Goal: Task Accomplishment & Management: Use online tool/utility

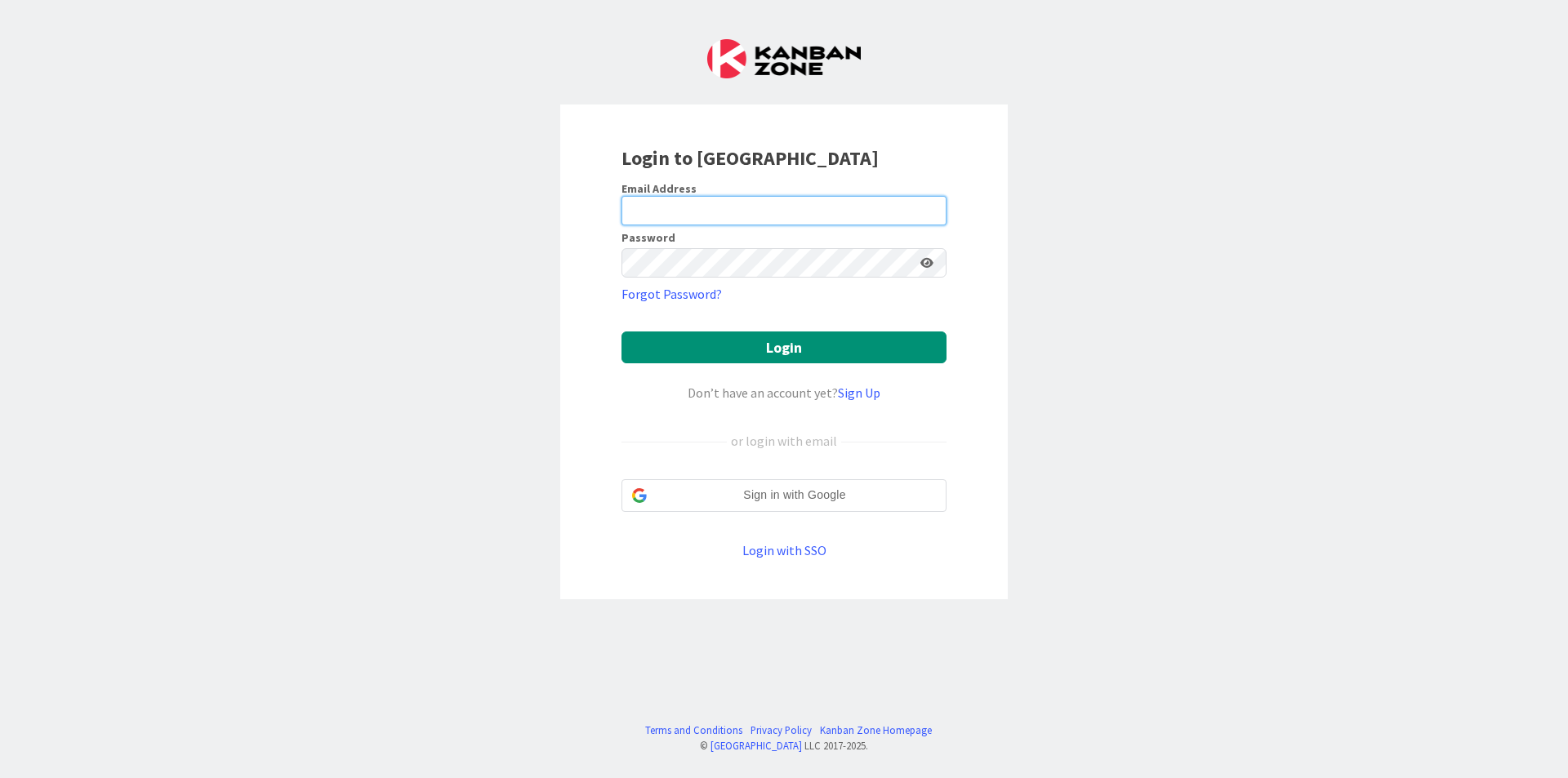
click at [877, 219] on input "email" at bounding box center [784, 211] width 325 height 30
type input "[EMAIL_ADDRESS][DOMAIN_NAME]"
click at [621, 331] on button "Login" at bounding box center [784, 346] width 325 height 32
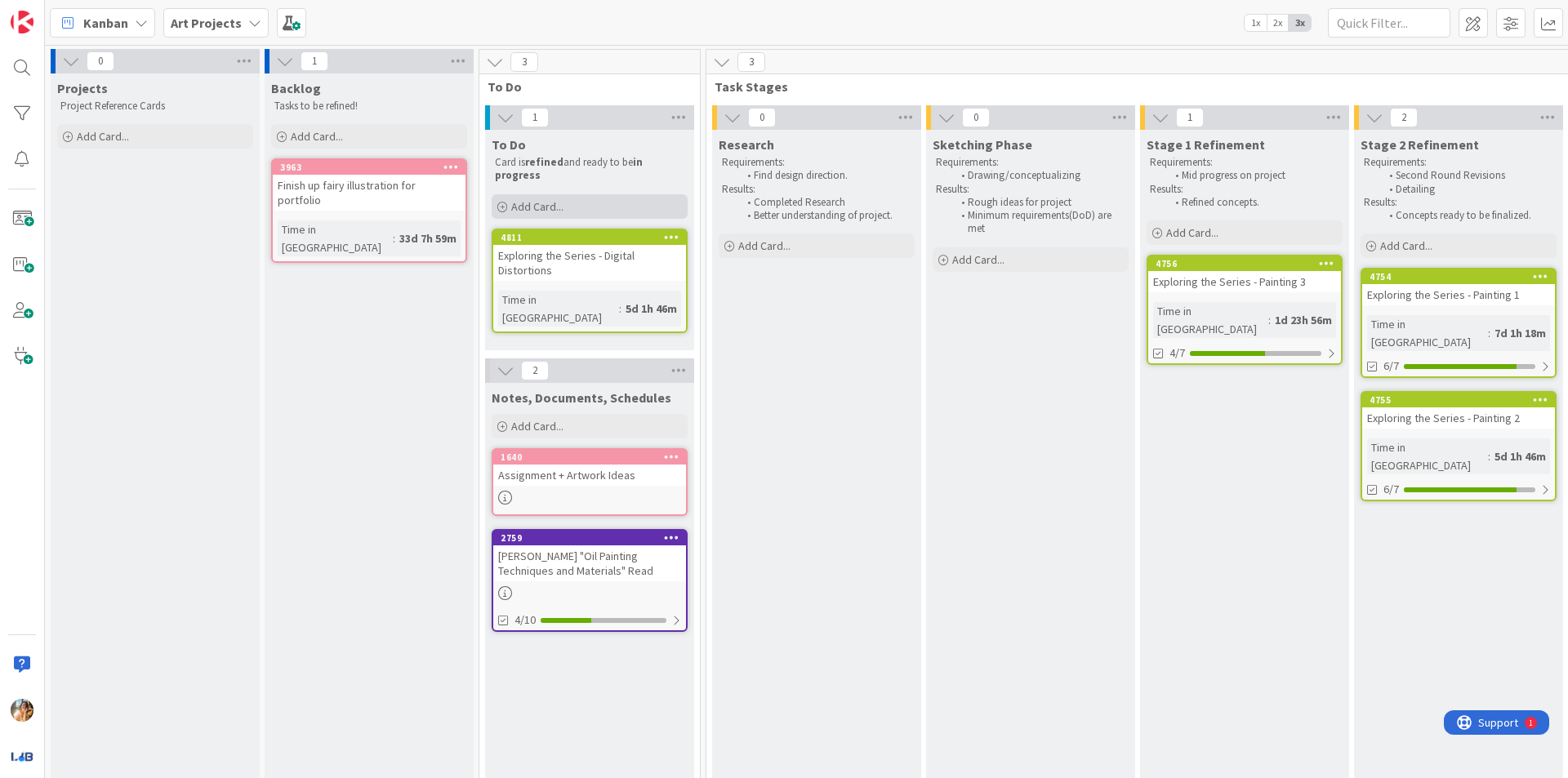
click at [624, 207] on div "Add Card..." at bounding box center [589, 207] width 196 height 25
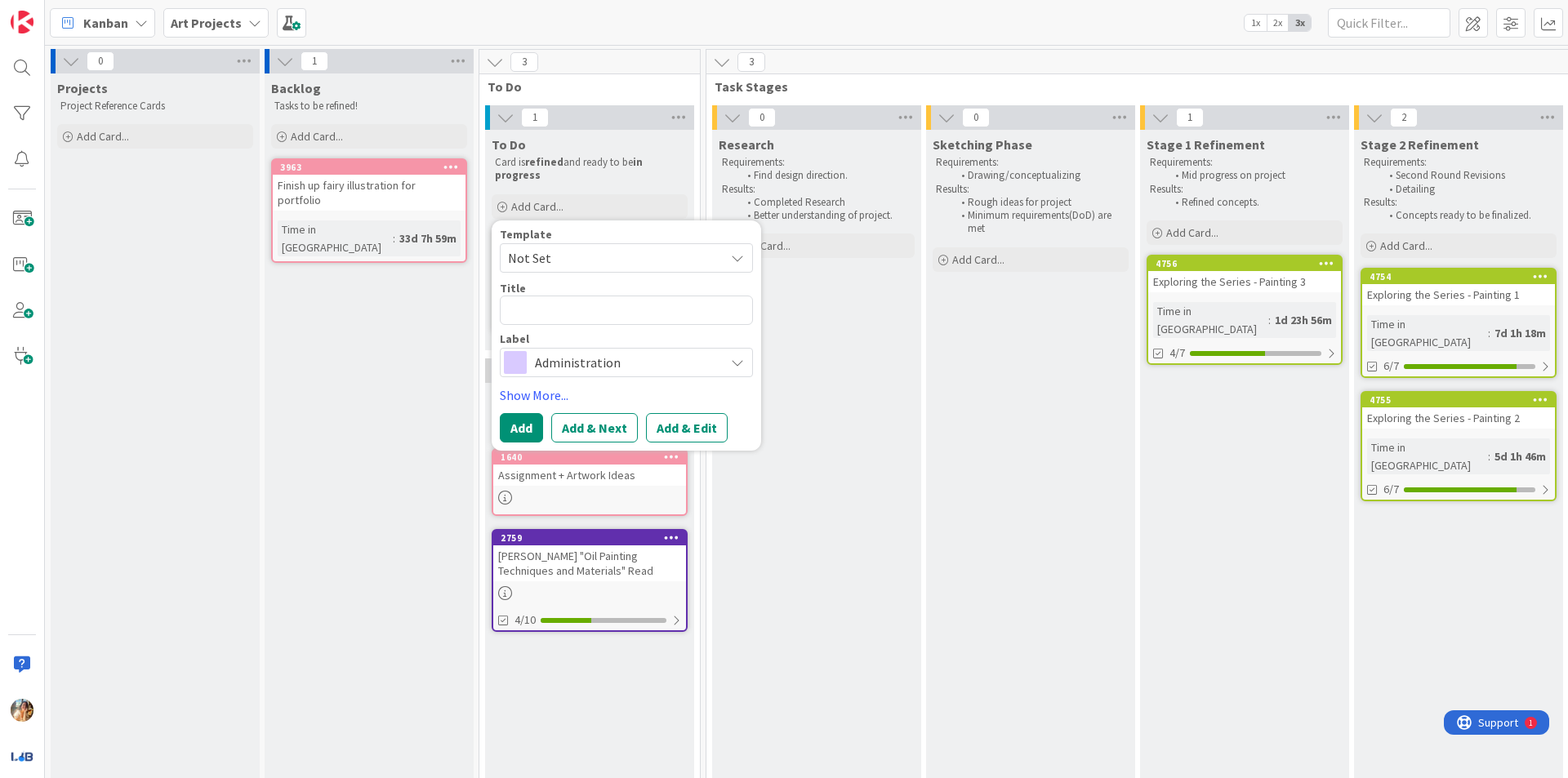
click at [635, 377] on div "Template Not Set Title 0 / 128 Label Administration Show More... Add Add & Next…" at bounding box center [626, 336] width 254 height 214
click at [636, 366] on span "Administration" at bounding box center [625, 363] width 181 height 23
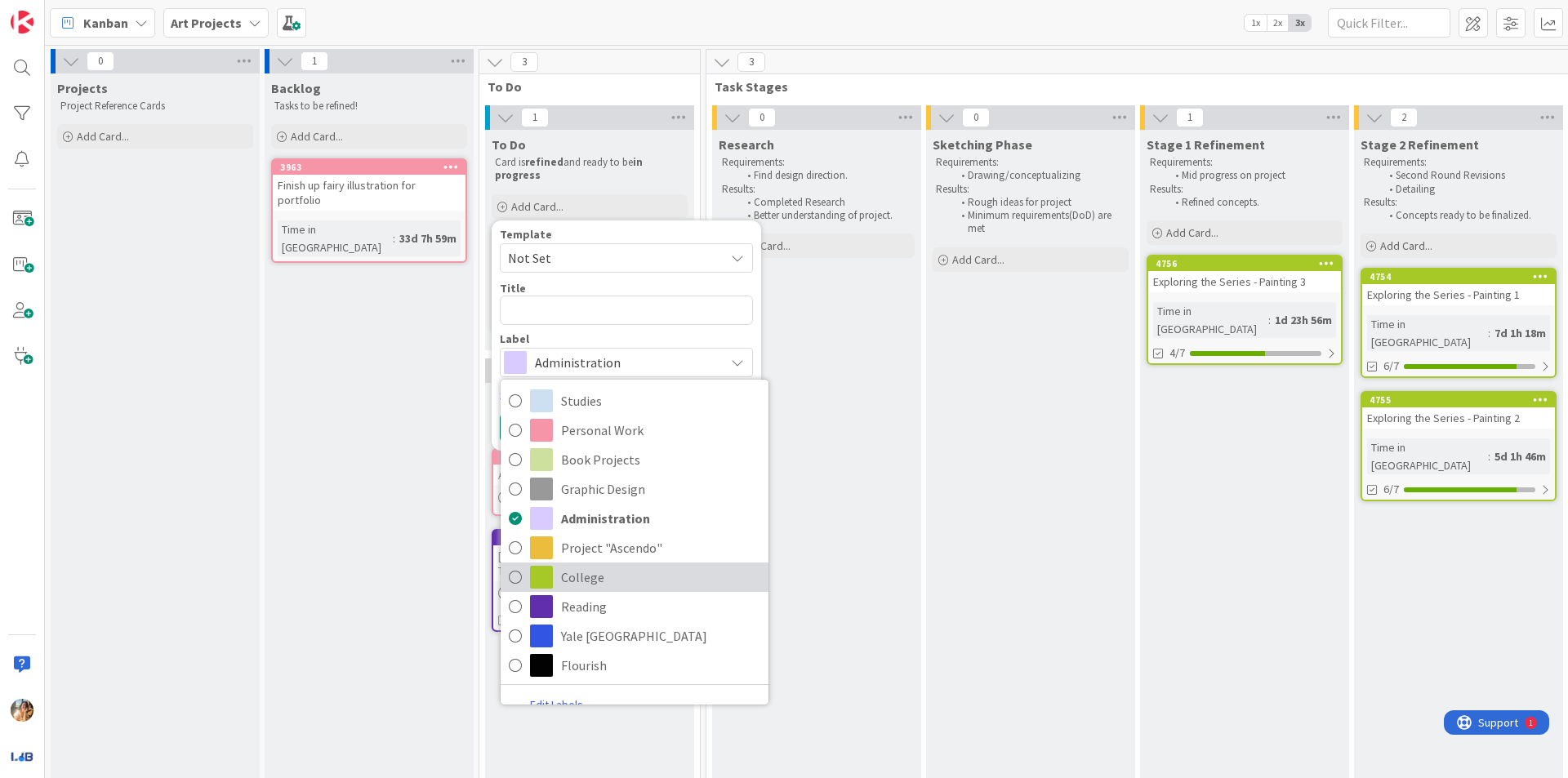
click at [626, 566] on span "College" at bounding box center [660, 578] width 199 height 25
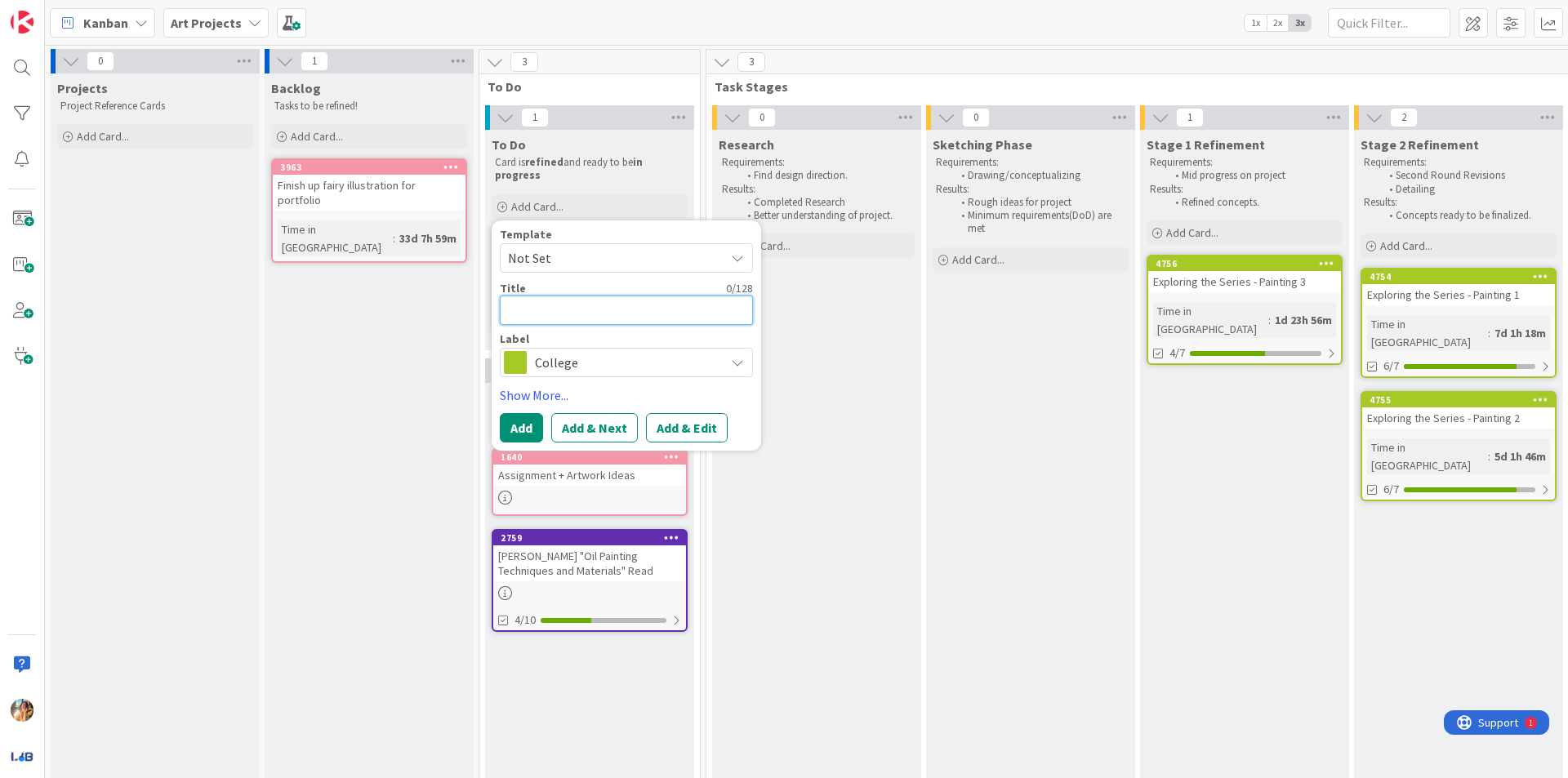
click at [638, 315] on textarea at bounding box center [626, 310] width 254 height 30
type textarea "x"
type textarea "E"
type textarea "x"
type textarea "Ex"
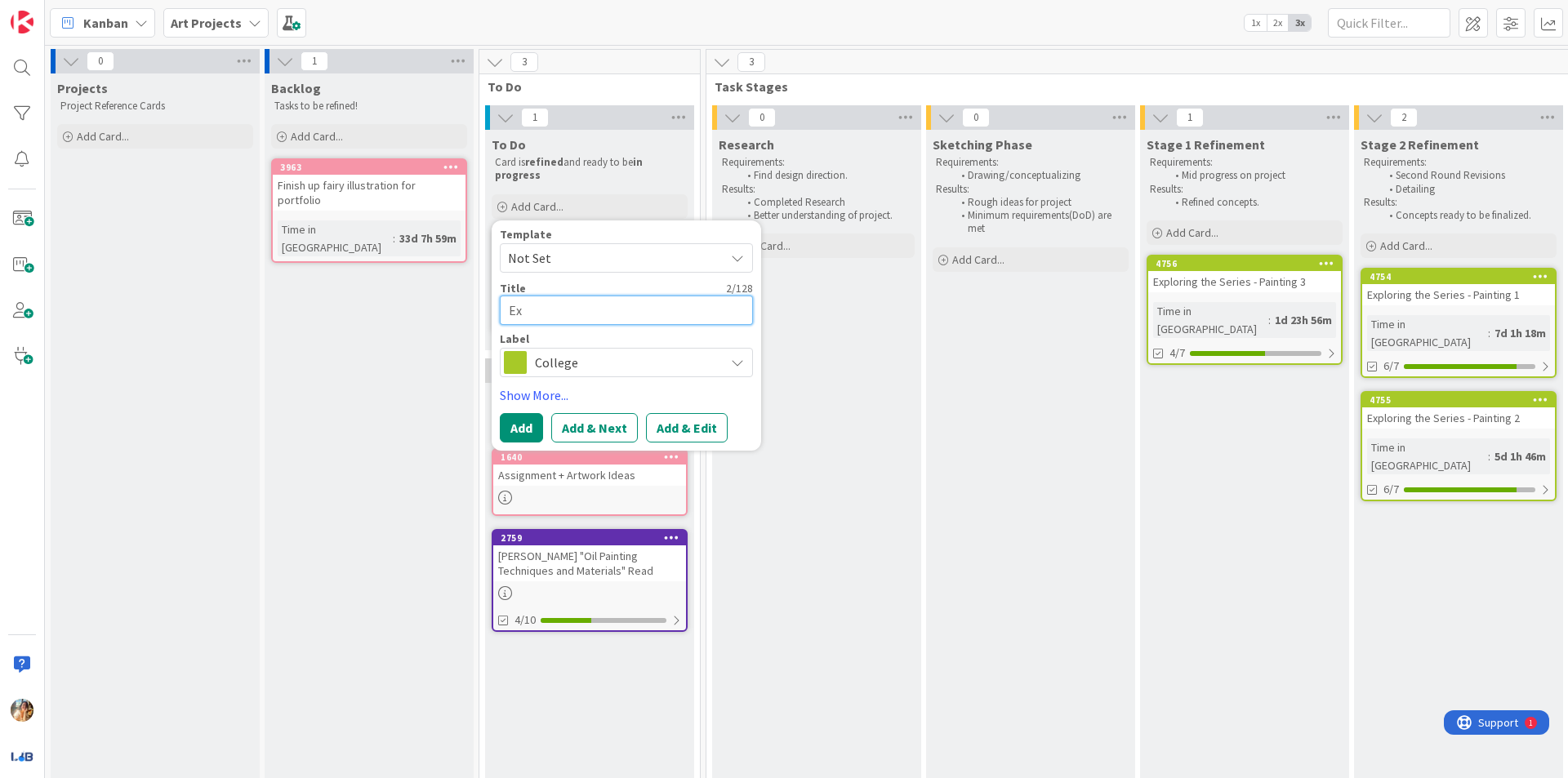
type textarea "x"
type textarea "Exp"
type textarea "x"
type textarea "Expe"
type textarea "x"
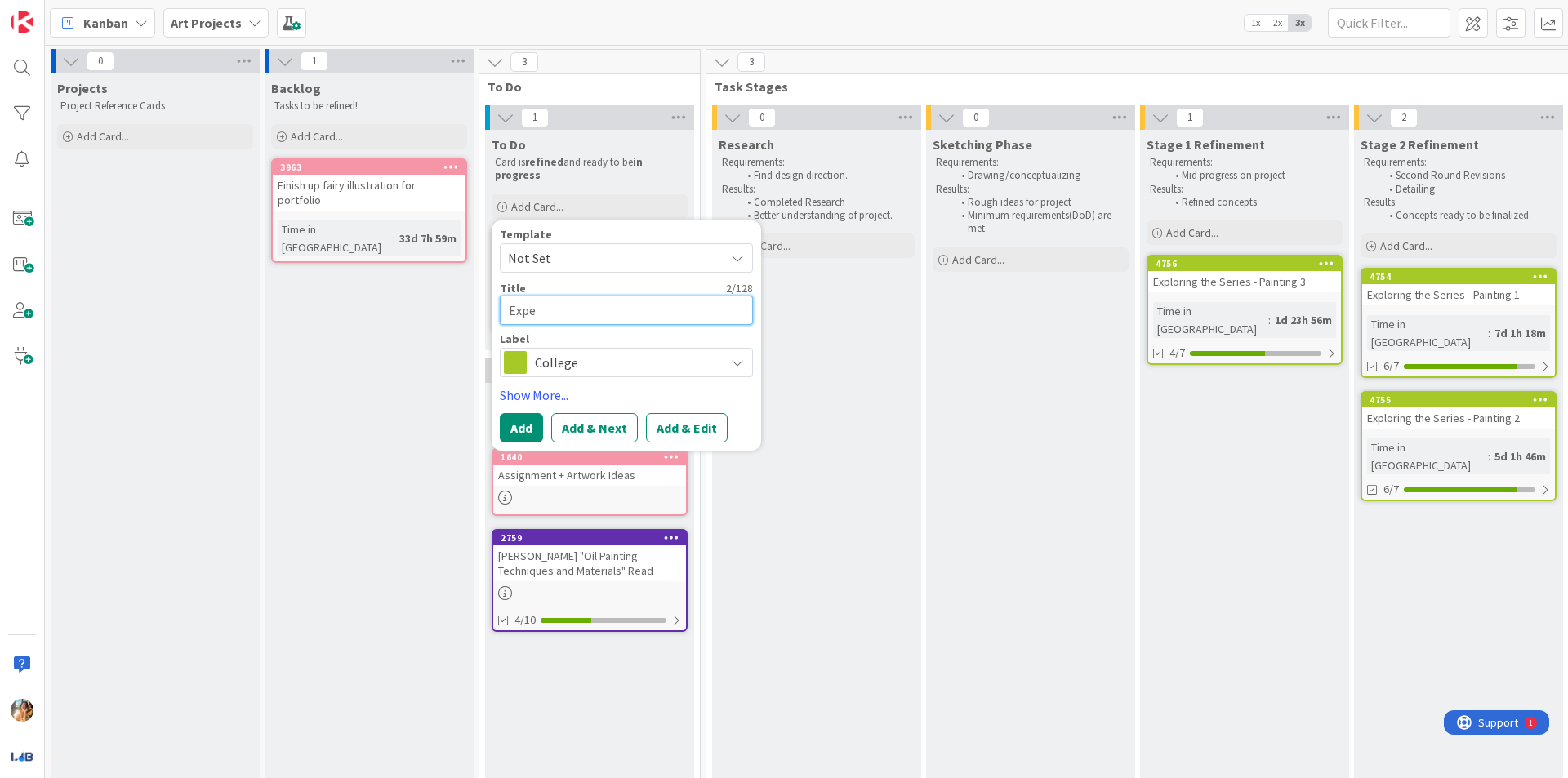
type textarea "Exper"
type textarea "x"
type textarea "Experi"
type textarea "x"
type textarea "Experim"
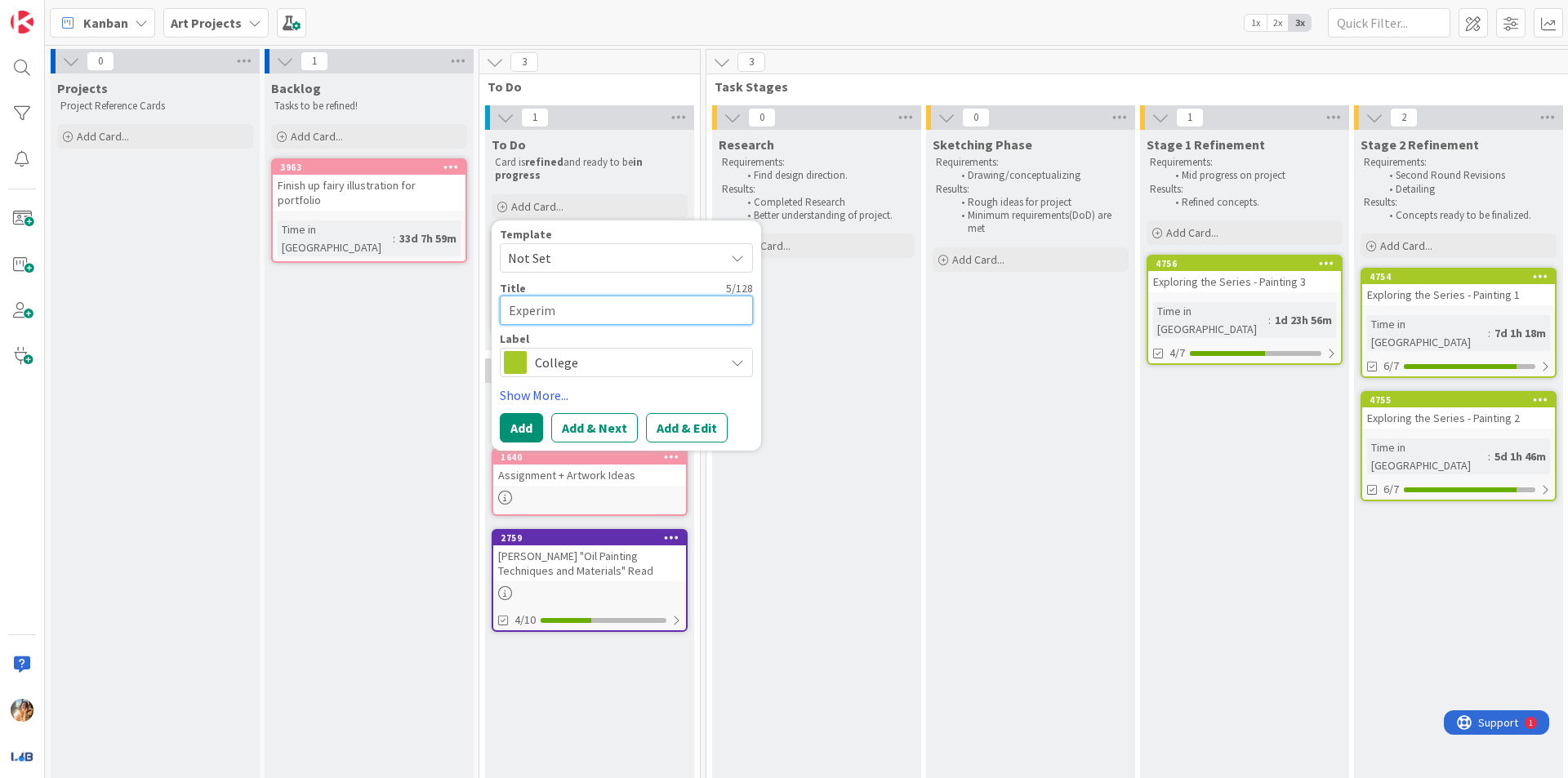
type textarea "x"
type textarea "Experime"
type textarea "x"
type textarea "Experimen"
type textarea "x"
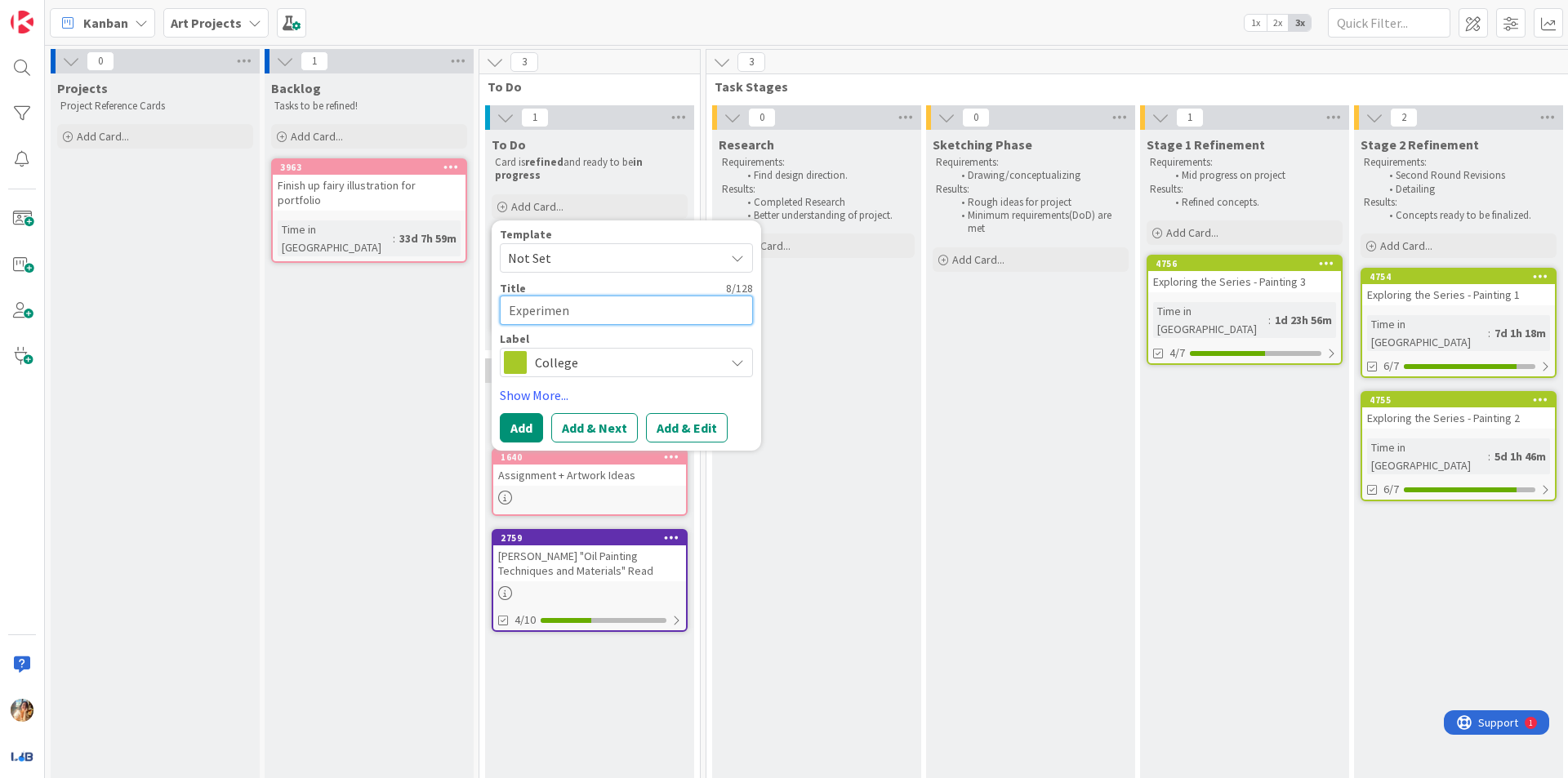
type textarea "Experiment"
type textarea "x"
type textarea "Experimenta"
type textarea "x"
type textarea "Experimental"
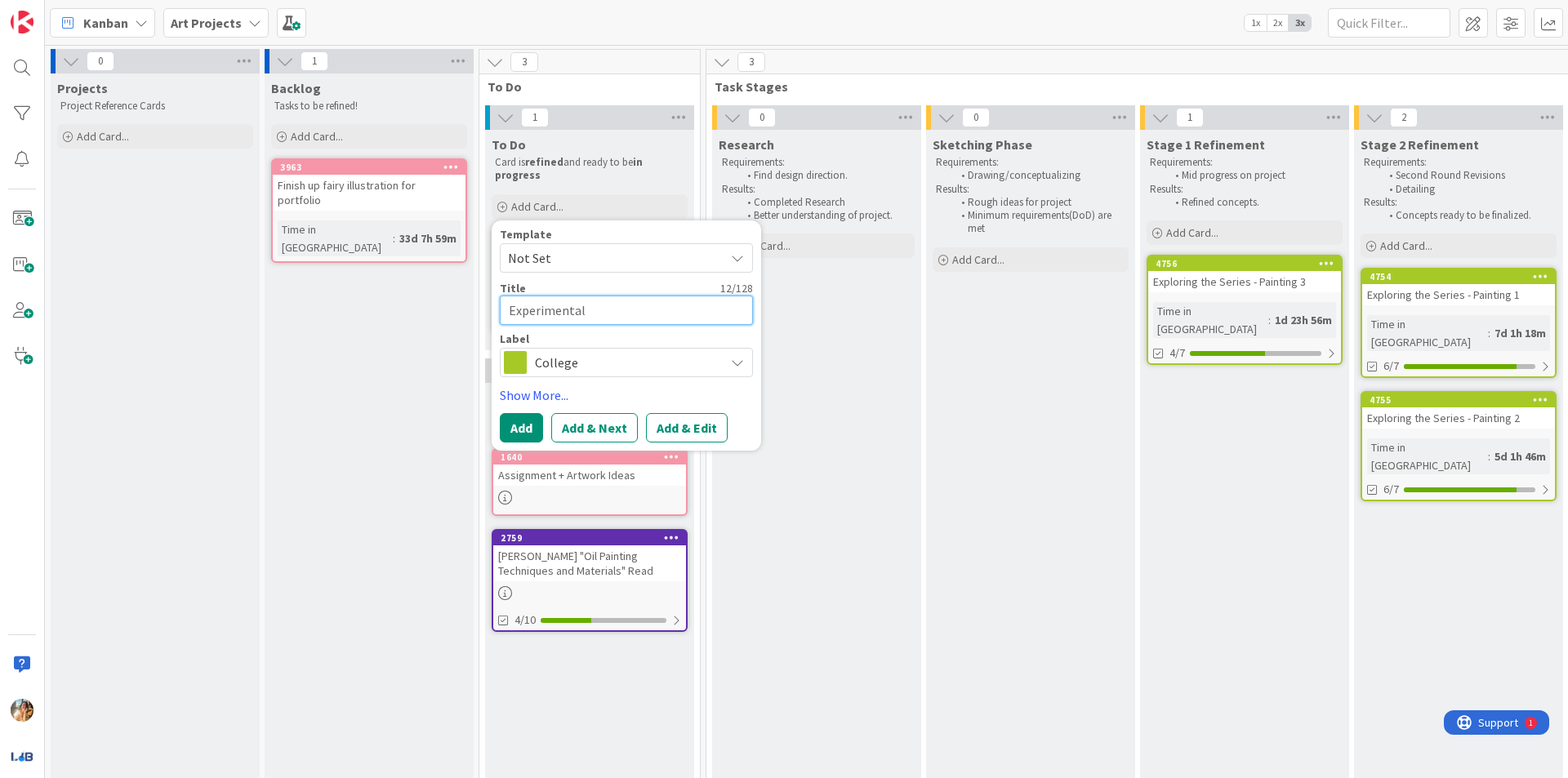
type textarea "x"
type textarea "Experimental"
type textarea "x"
type textarea "Experimental D"
type textarea "x"
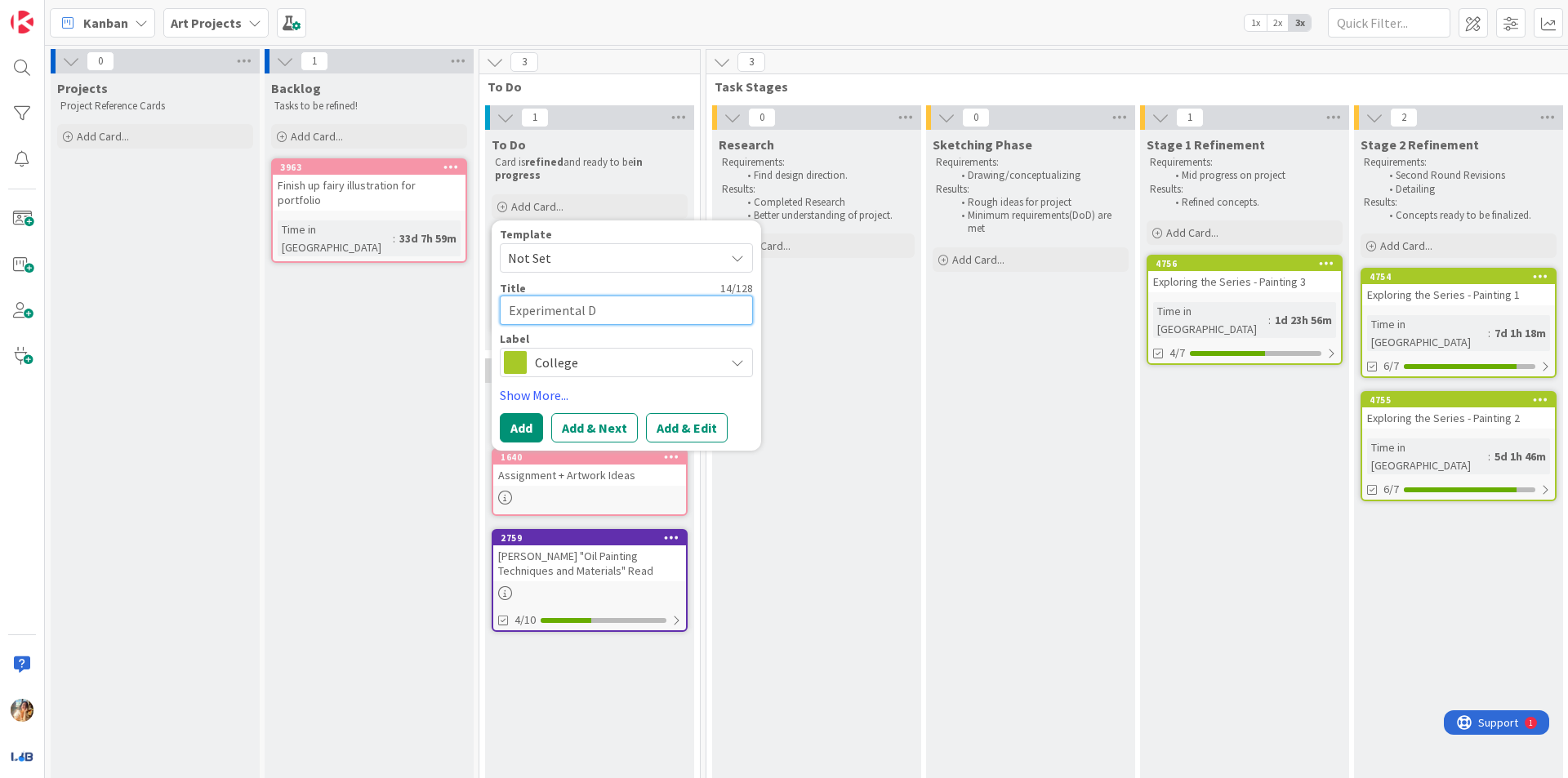
type textarea "Experimental Dr"
type textarea "x"
type textarea "Experimental Dra"
type textarea "x"
type textarea "Experimental Draw"
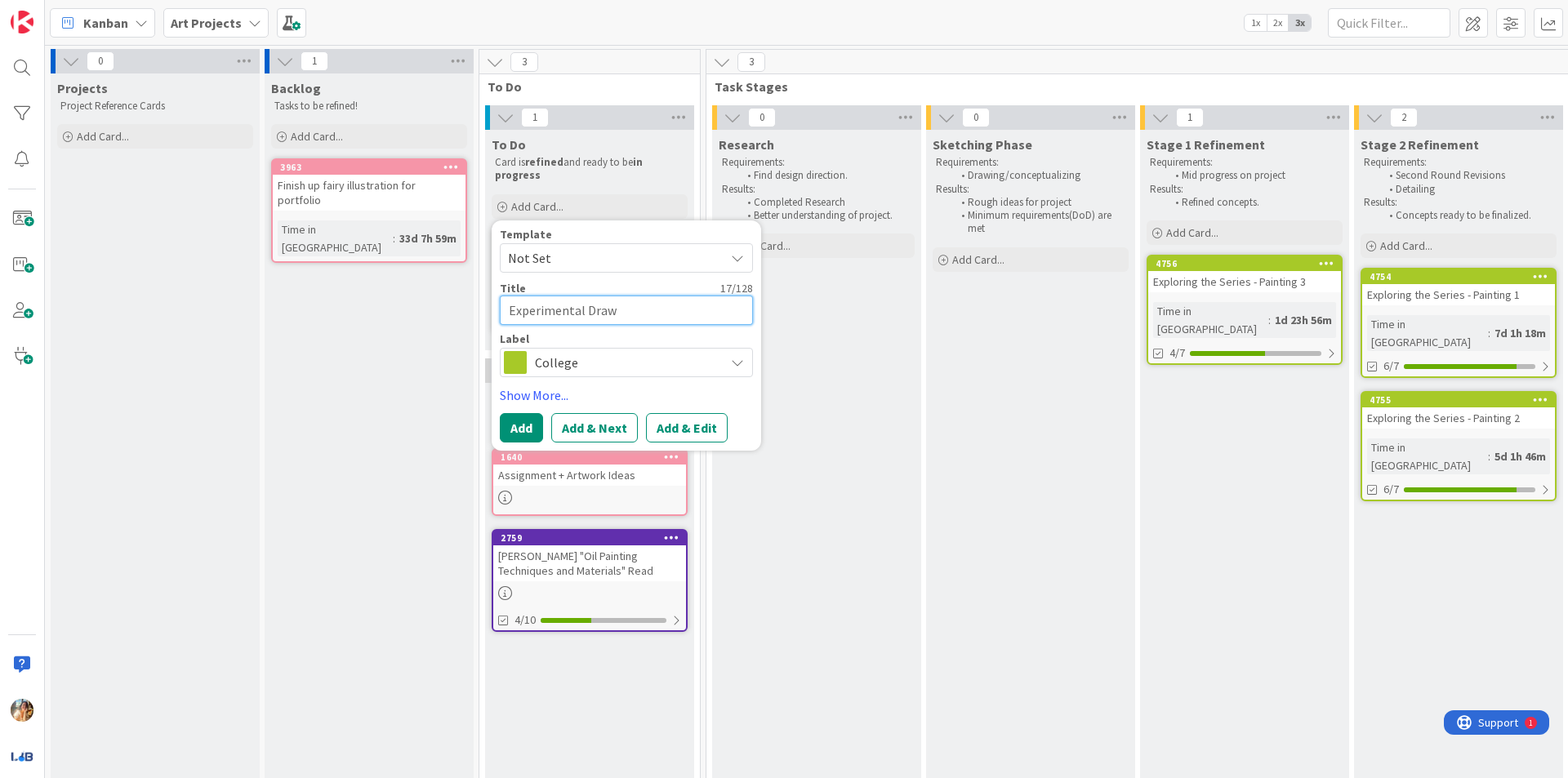
type textarea "x"
type textarea "Experimental Drawi"
type textarea "x"
type textarea "Experimental Drawin"
type textarea "x"
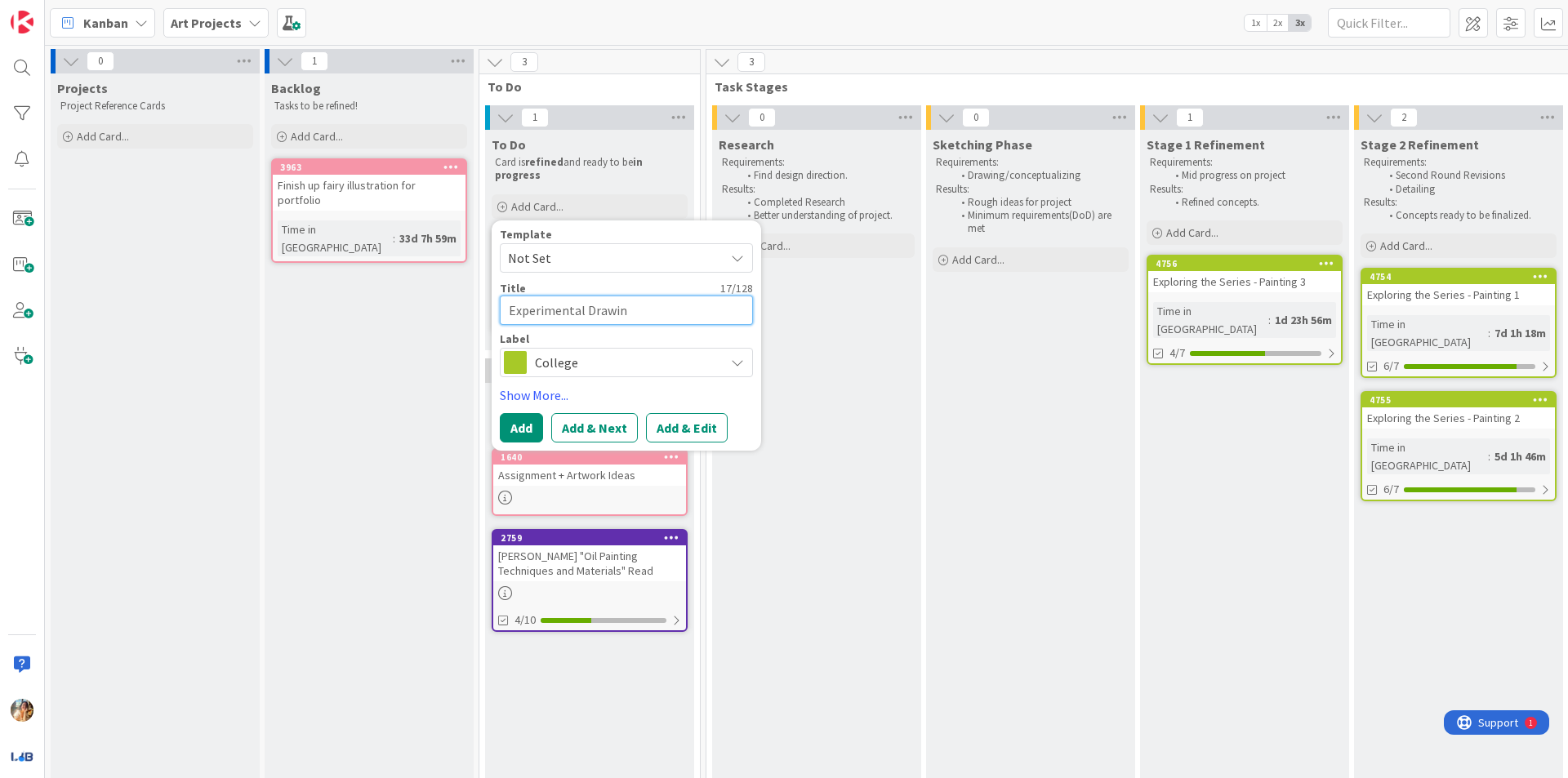
type textarea "Experimental Drawing"
type textarea "x"
type textarea "Experimental Drawing"
type textarea "x"
type textarea "Experimental Drawing 0"
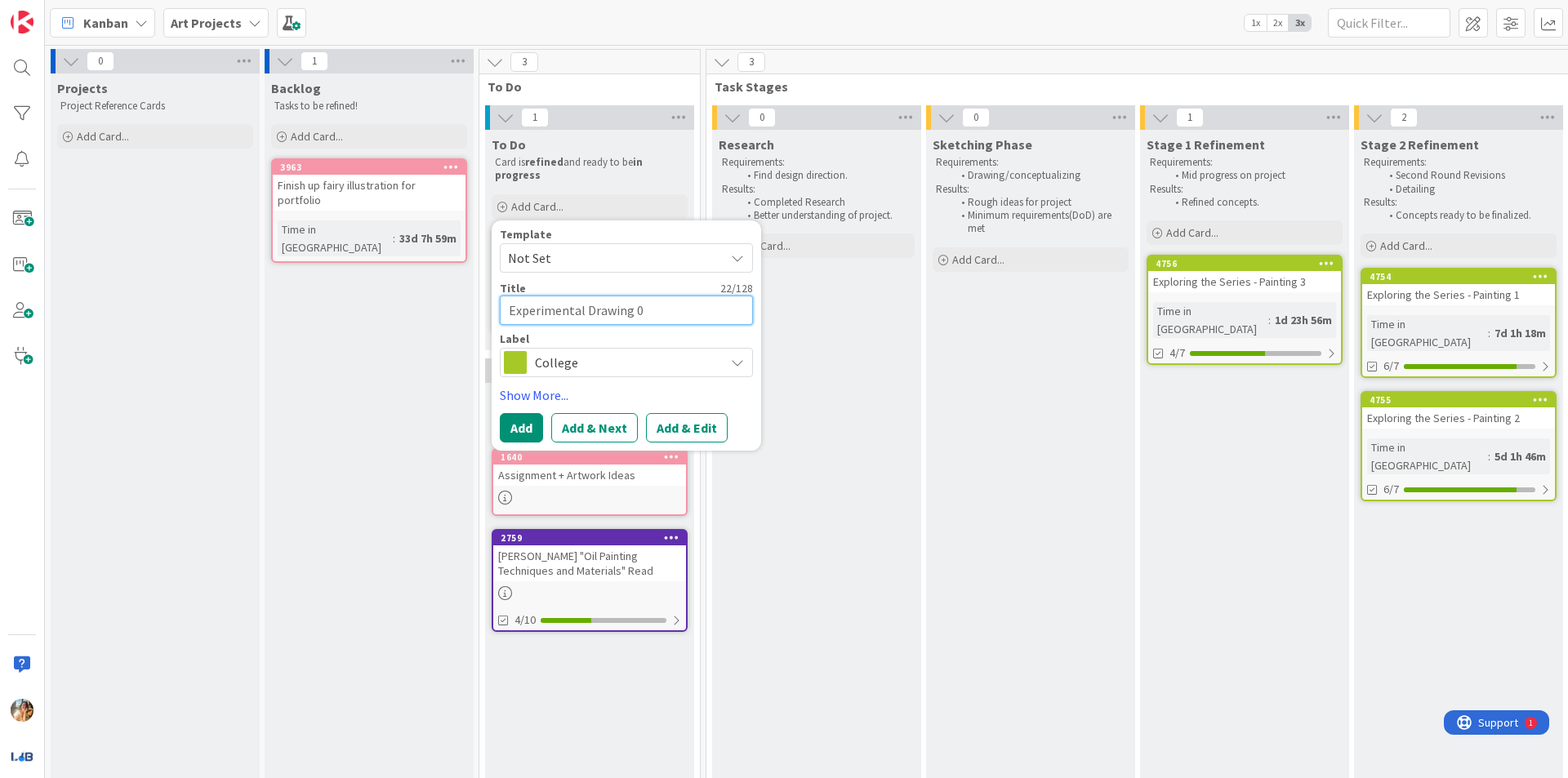
type textarea "x"
type textarea "Experimental Drawing 0"
type textarea "x"
type textarea "Experimental Drawing 0"
type textarea "x"
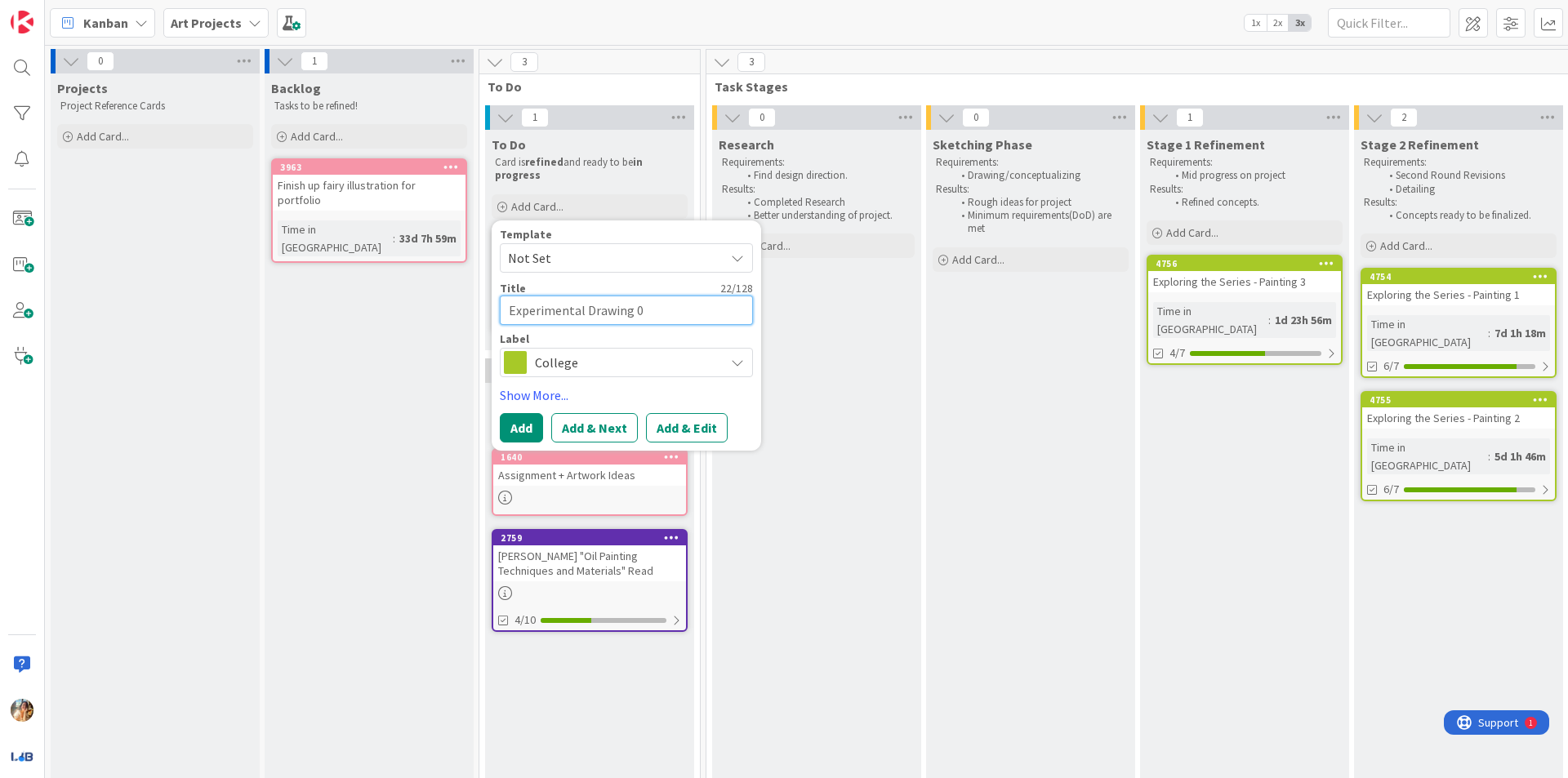
type textarea "Experimental Drawing"
type textarea "x"
type textarea "Experimental Drawing -"
type textarea "x"
type textarea "Experimental Drawing -"
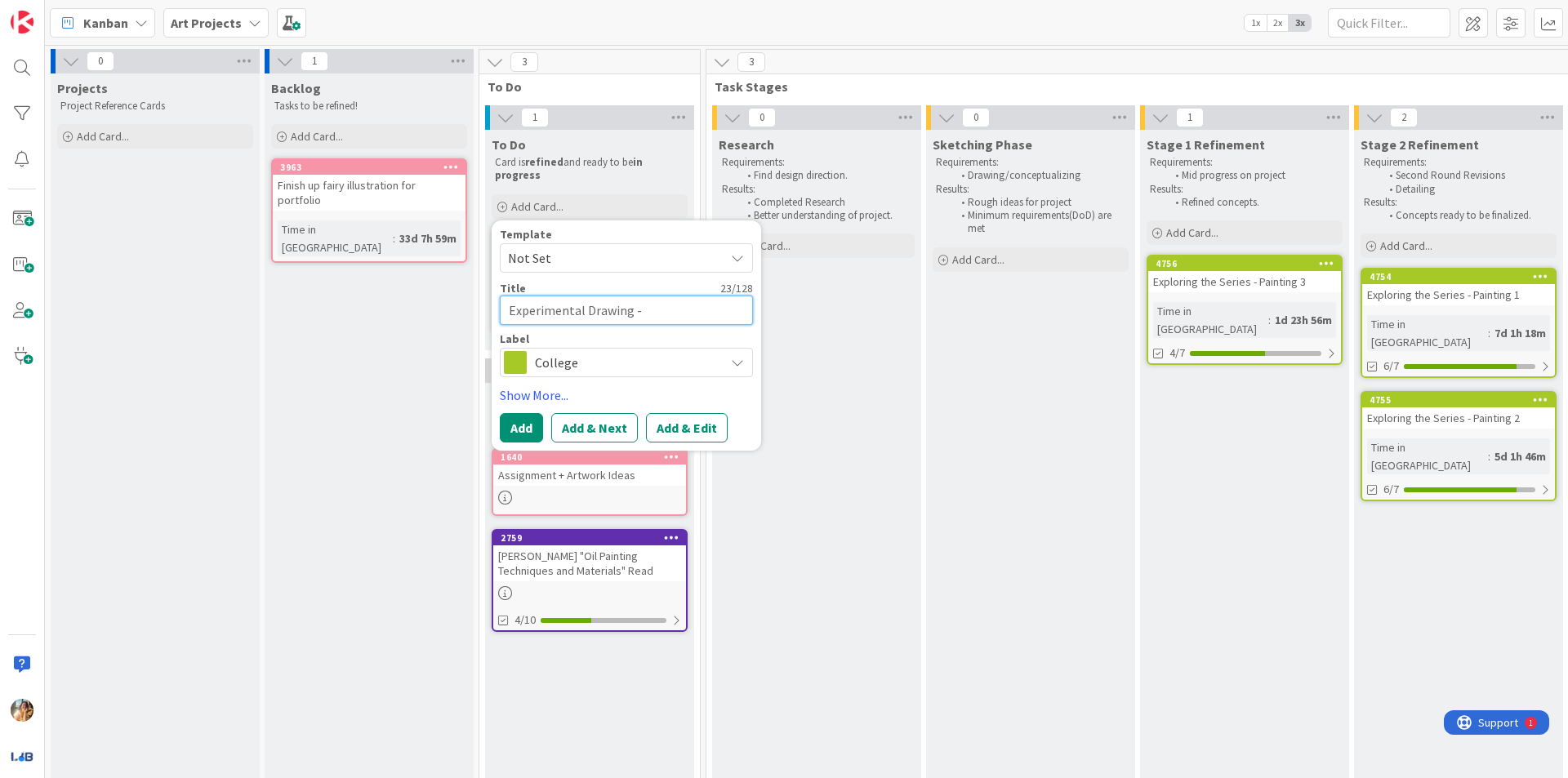
type textarea "x"
type textarea "Experimental Drawing - 4"
type textarea "x"
type textarea "Experimental Drawing - 4y"
type textarea "x"
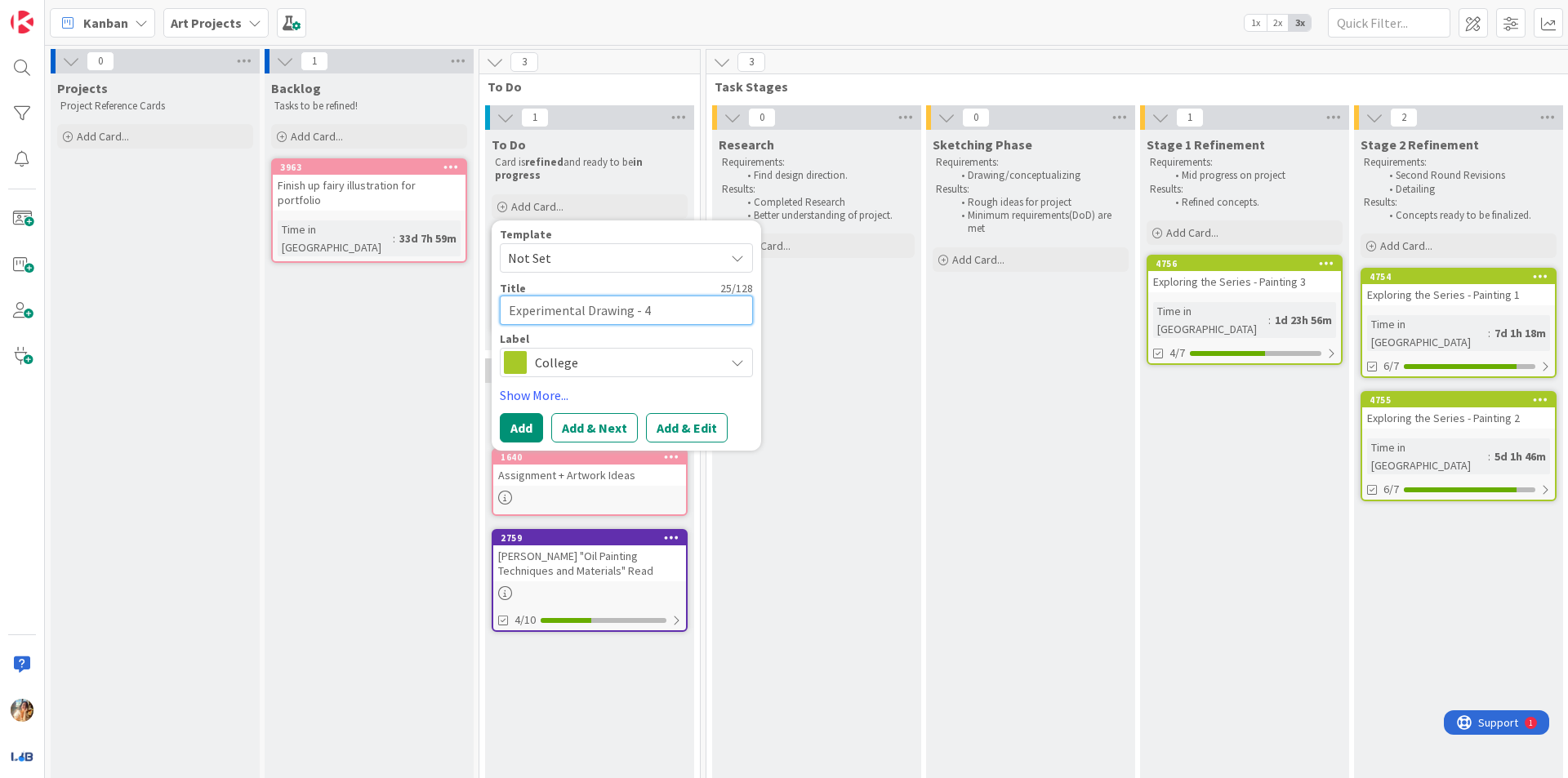
type textarea "Experimental Drawing - 4t"
type textarea "x"
type textarea "Experimental Drawing - 4th"
type textarea "x"
type textarea "Experimental Drawing - 4th"
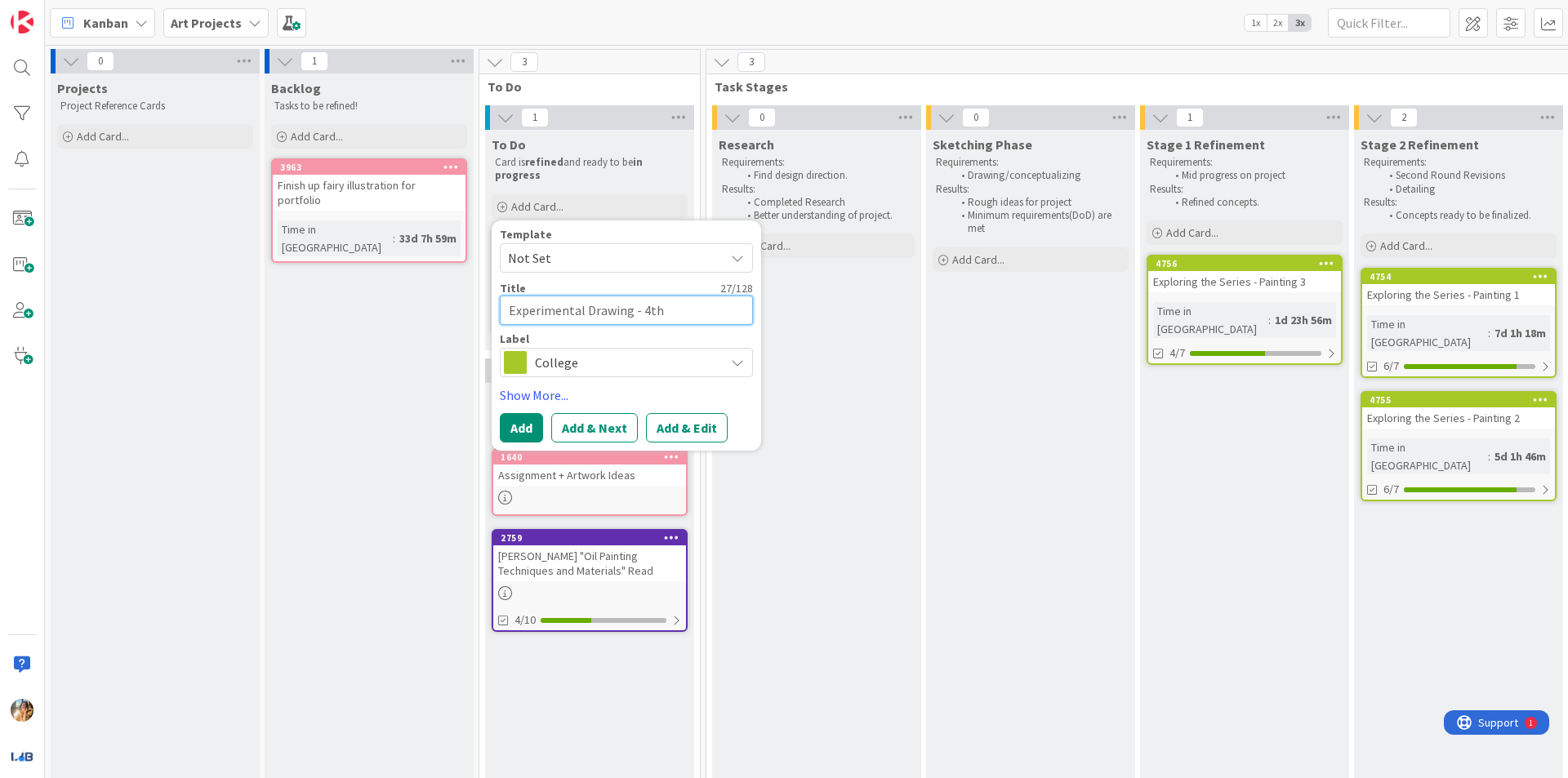
type textarea "x"
type textarea "Experimental Drawing - 4th W"
type textarea "x"
type textarea "Experimental Drawing - 4th We"
type textarea "x"
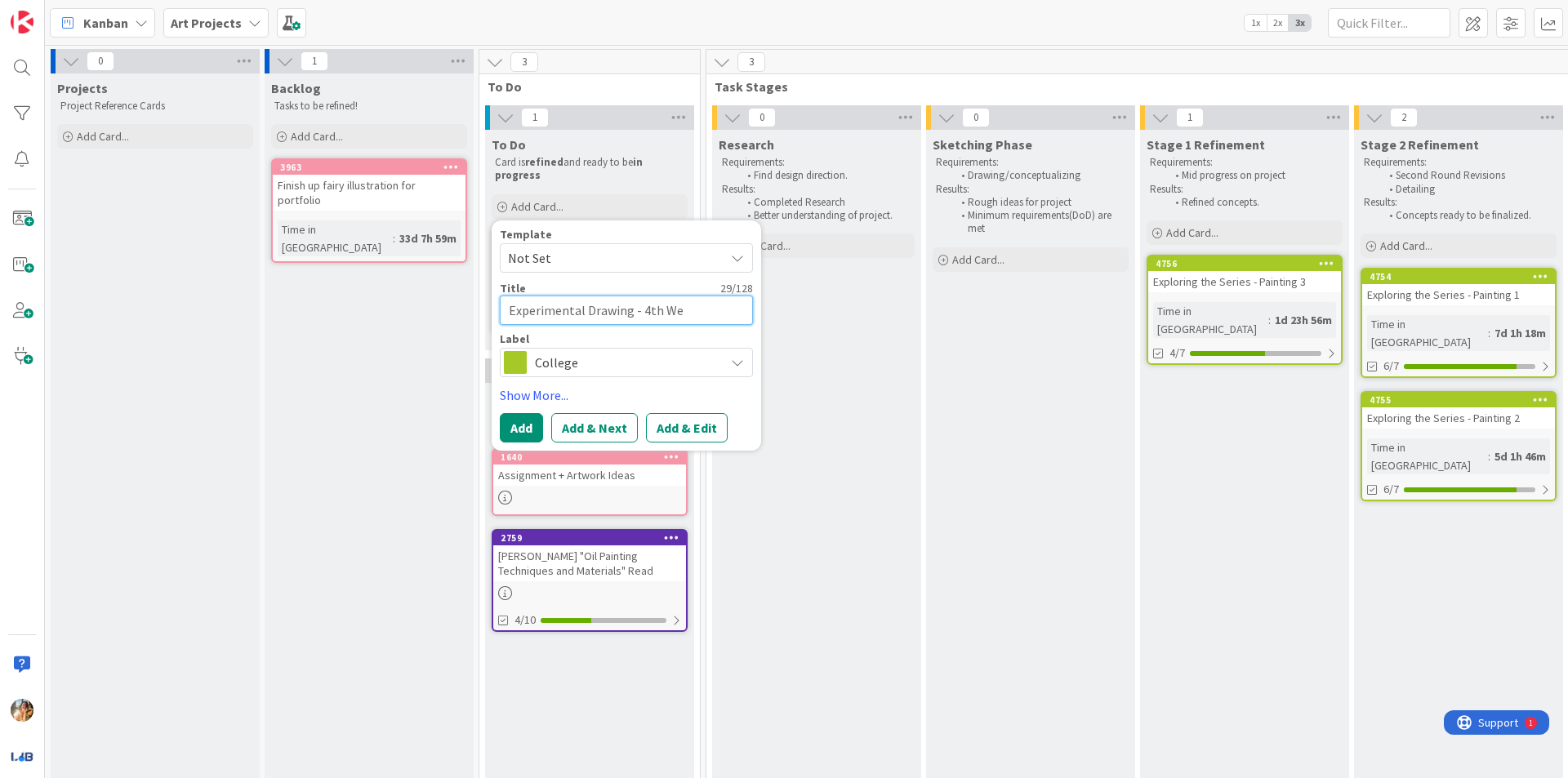
type textarea "Experimental Drawing - 4th Wee"
type textarea "x"
type textarea "Experimental Drawing - 4th Week"
type textarea "x"
type textarea "Experimental Drawing - 4th Week"
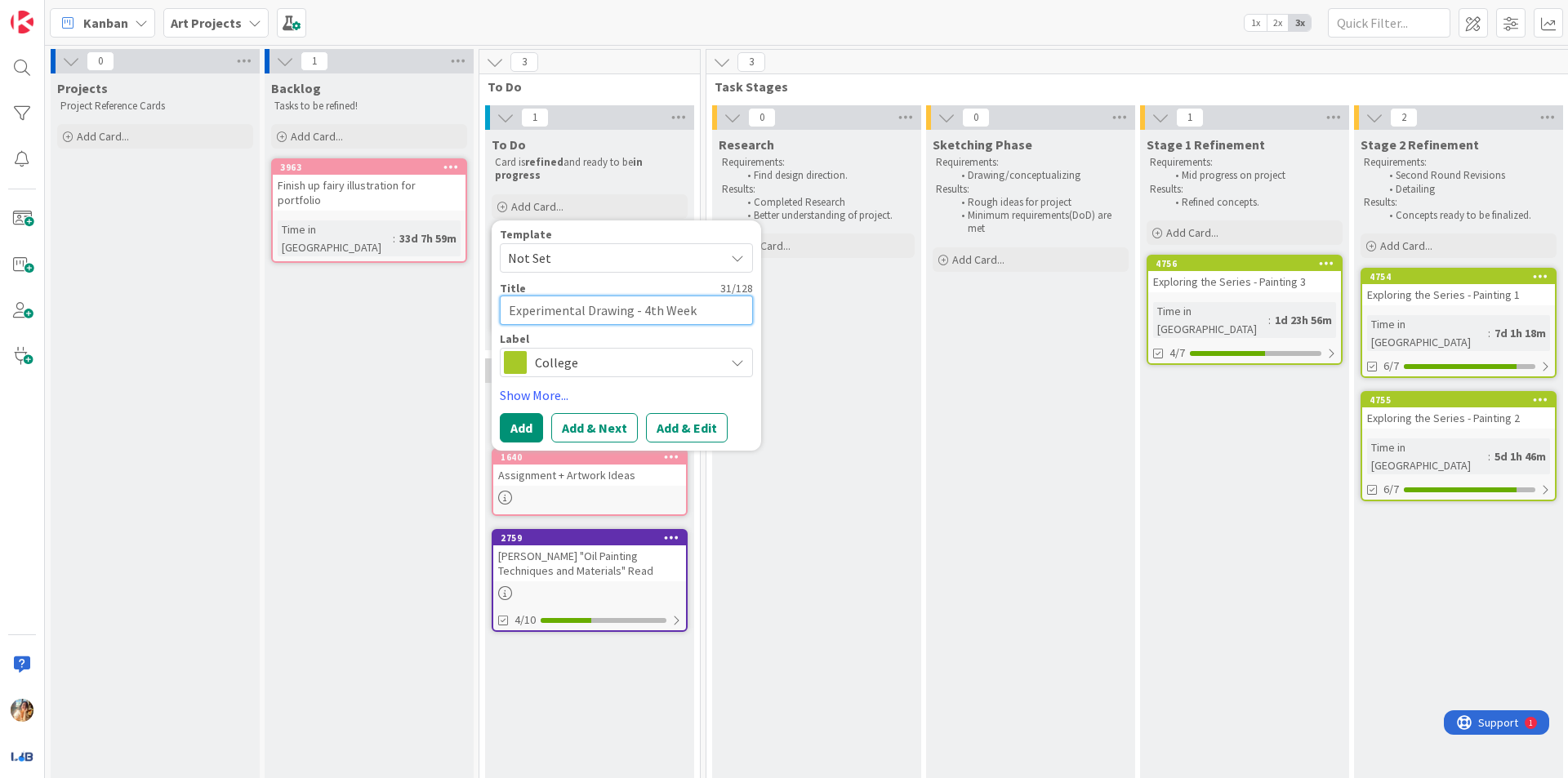
type textarea "x"
type textarea "Experimental Drawing - 4th Week P"
type textarea "x"
type textarea "Experimental Drawing - 4th Week Pr"
type textarea "x"
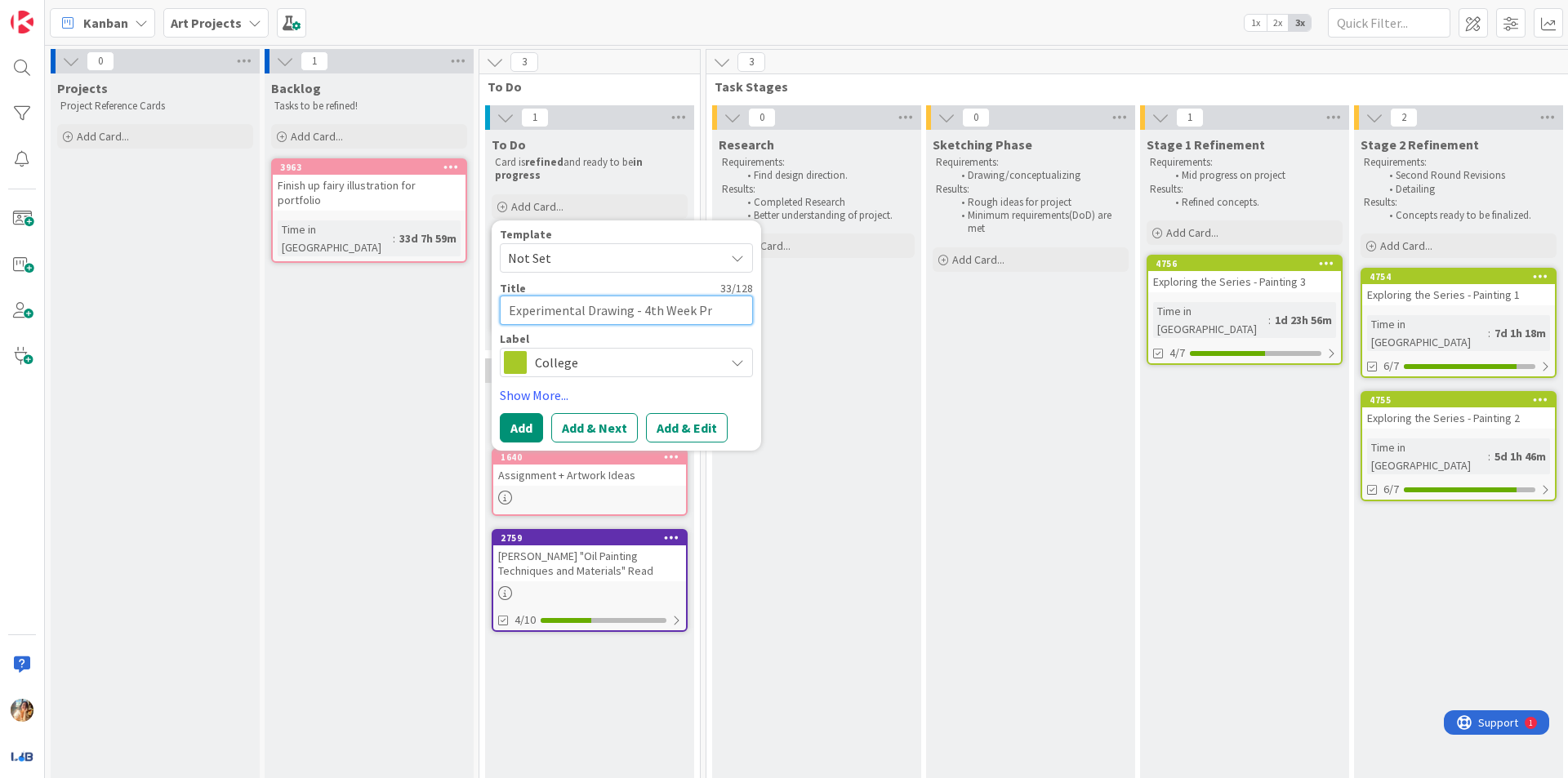
type textarea "Experimental Drawing - 4th Week Pro"
type textarea "x"
type textarea "Experimental Drawing - 4th Week Proj"
type textarea "x"
type textarea "Experimental Drawing - 4th Week Proje"
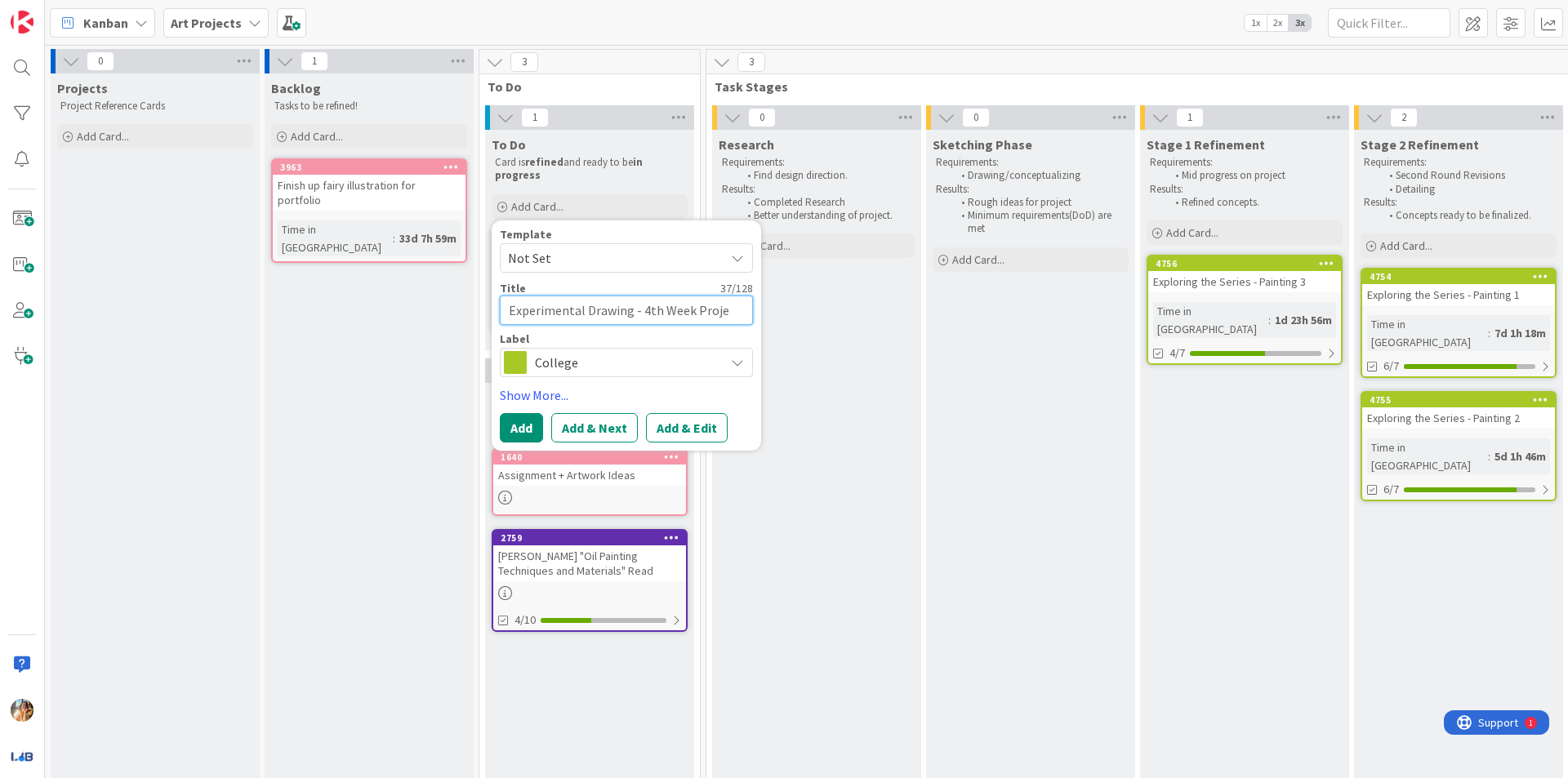
type textarea "x"
type textarea "Experimental Drawing - 4th Week Projec"
type textarea "x"
type textarea "Experimental Drawing - 4th Week Project"
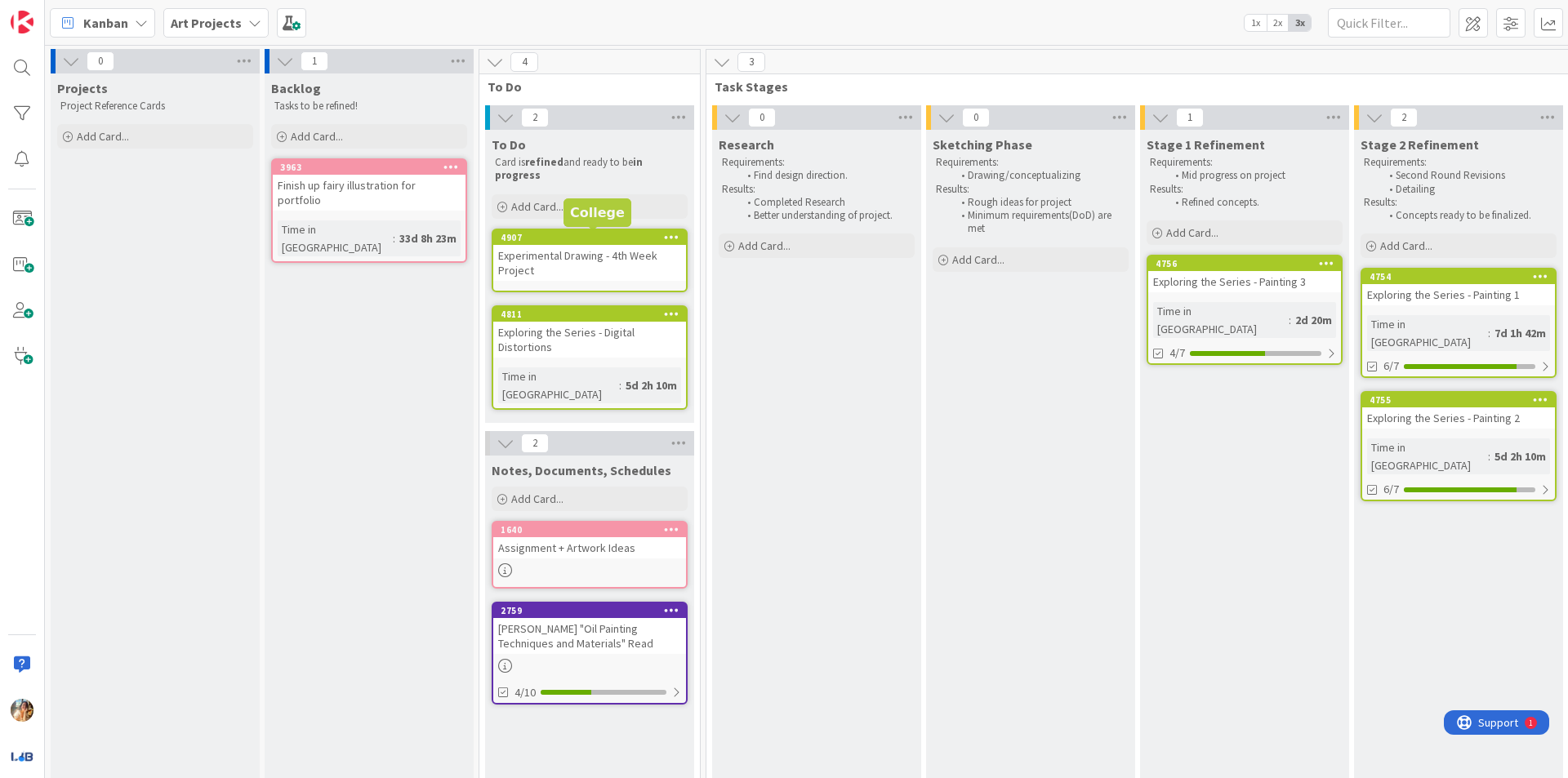
click at [582, 278] on div "Experimental Drawing - 4th Week Project" at bounding box center [588, 263] width 192 height 36
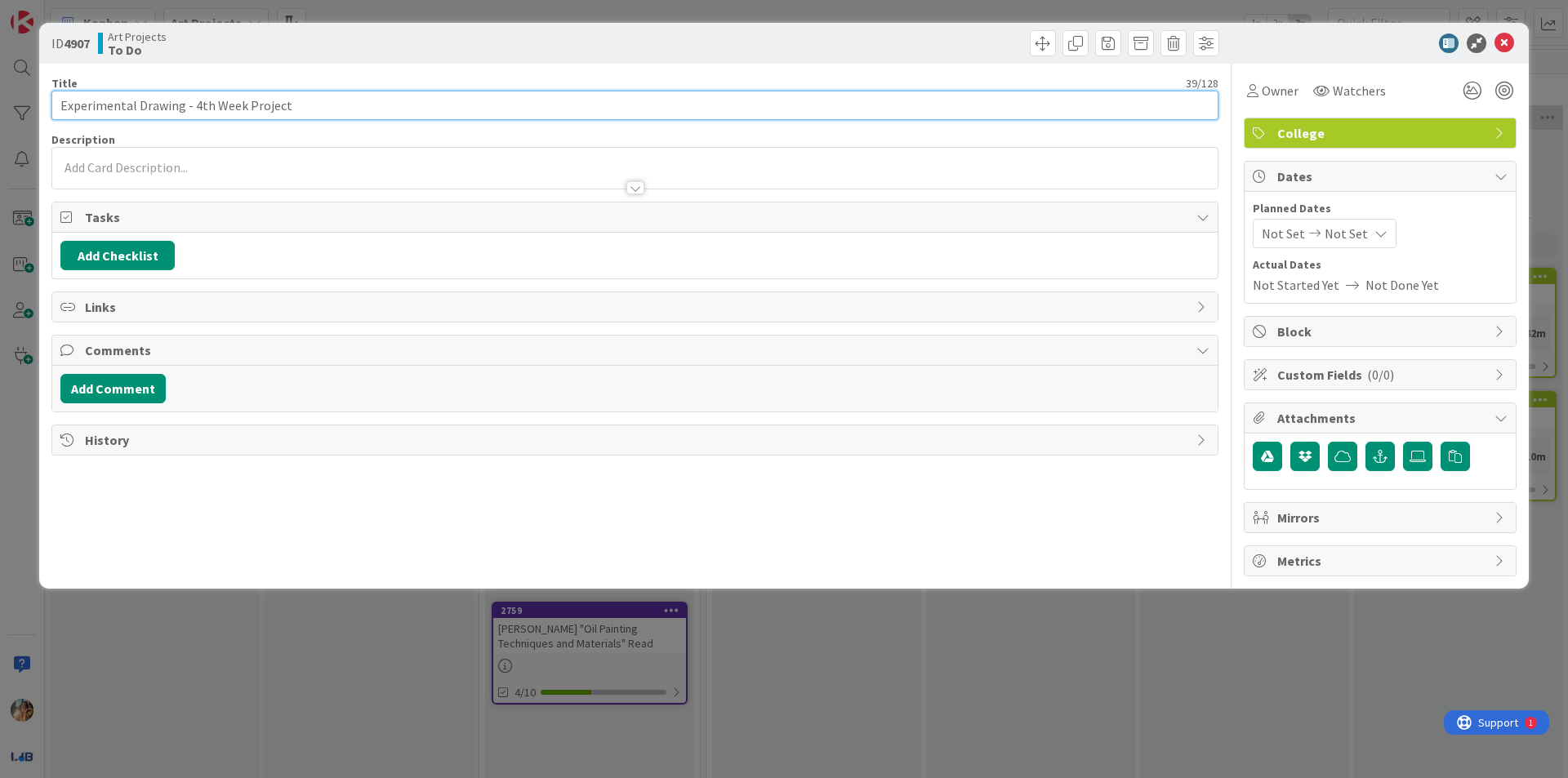
click at [337, 105] on input "Experimental Drawing - 4th Week Project" at bounding box center [635, 105] width 1167 height 30
type input "Experimental Drawing - 4th Week Projects"
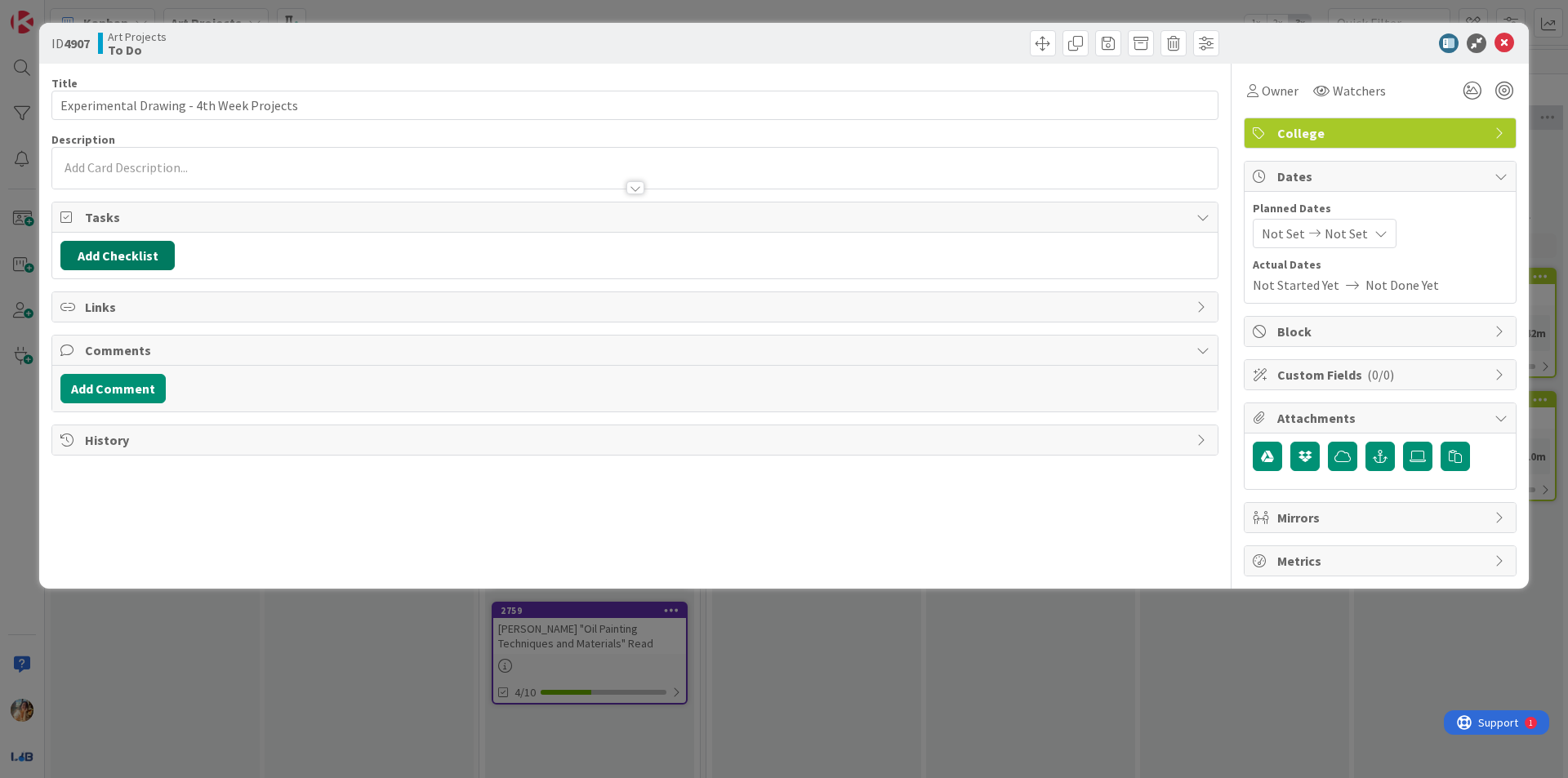
click at [102, 254] on button "Add Checklist" at bounding box center [117, 256] width 114 height 30
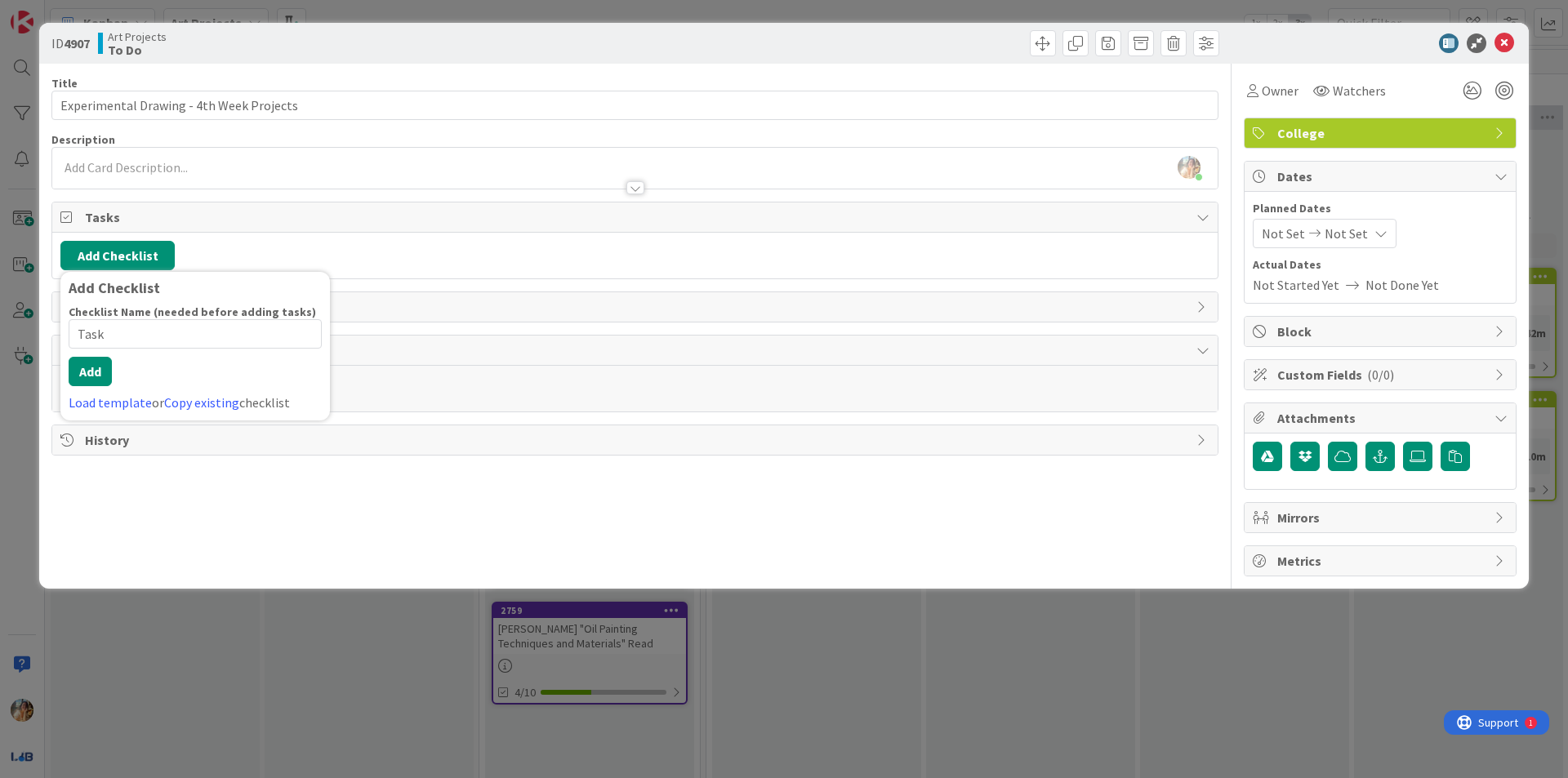
type input "Tasks"
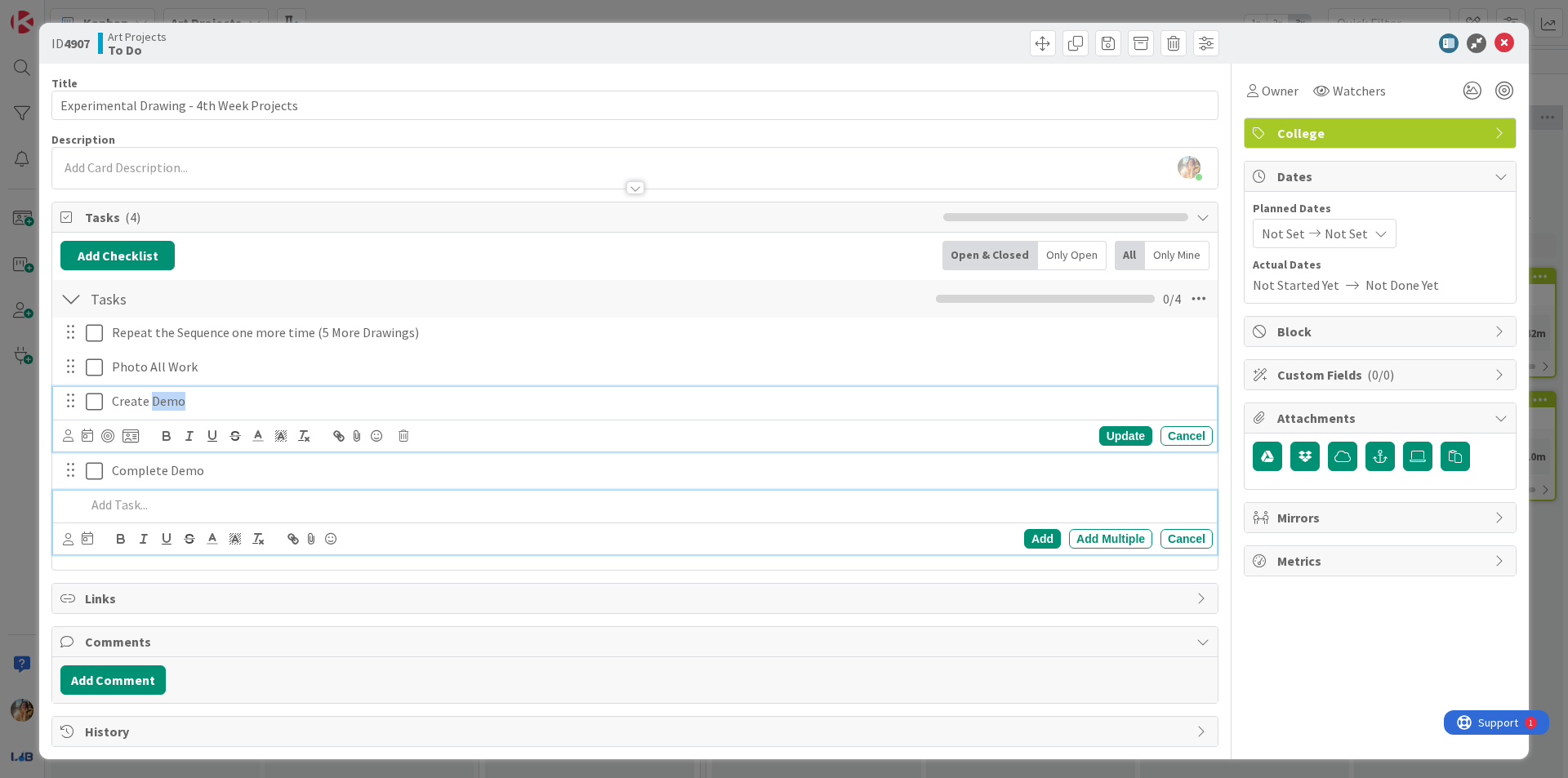
drag, startPoint x: 259, startPoint y: 400, endPoint x: 148, endPoint y: 398, distance: 111.0
click at [148, 398] on p "Create Demo" at bounding box center [659, 402] width 1094 height 19
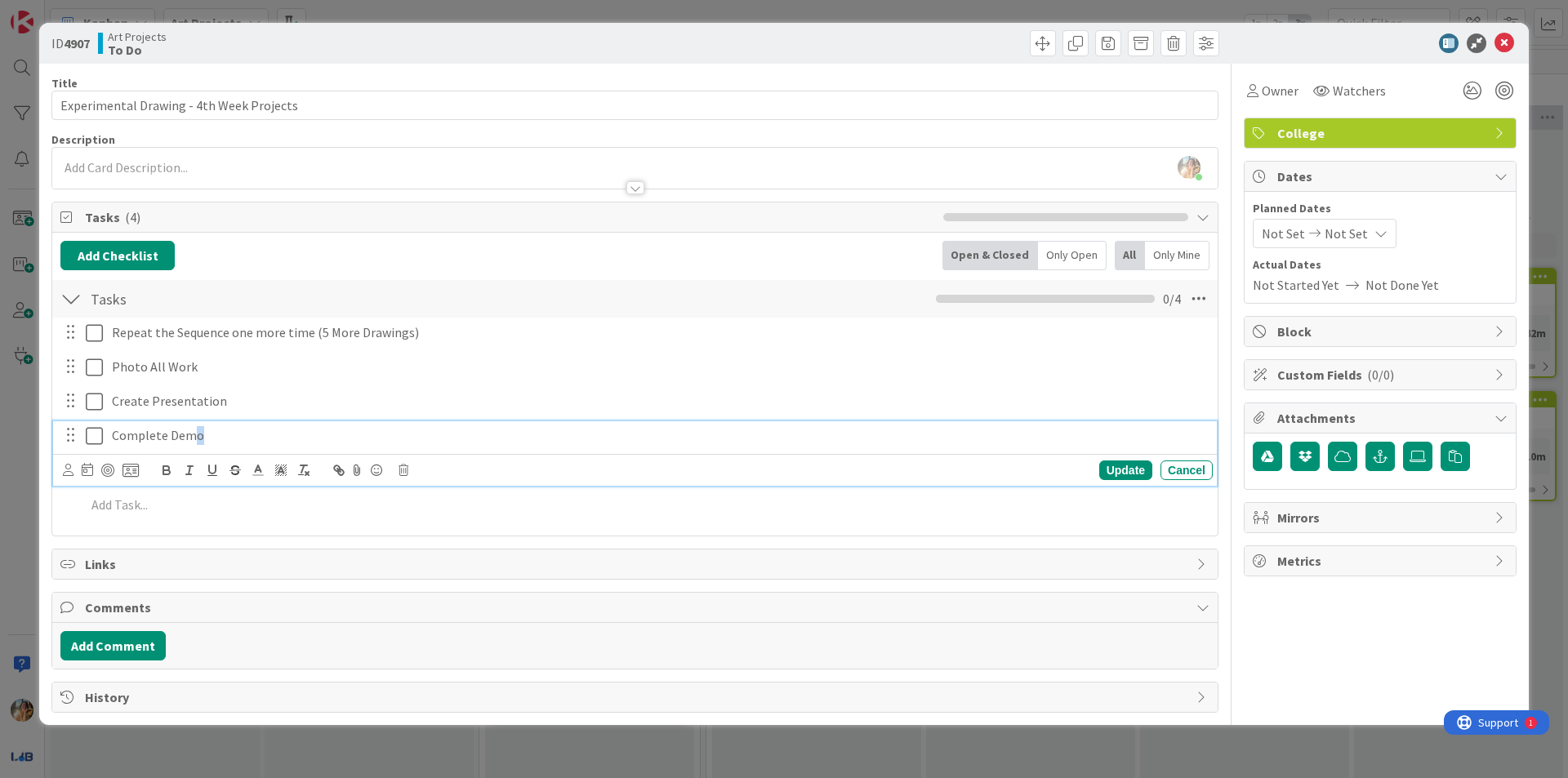
drag, startPoint x: 202, startPoint y: 451, endPoint x: 192, endPoint y: 448, distance: 10.4
click at [192, 448] on div "Repeat the Sequence one more time (5 More Drawings) Update Cancel Photo All Wor…" at bounding box center [634, 422] width 1149 height 209
drag, startPoint x: 205, startPoint y: 439, endPoint x: 176, endPoint y: 437, distance: 29.1
click at [176, 437] on p "Complete Demo" at bounding box center [659, 435] width 1094 height 19
drag, startPoint x: 211, startPoint y: 437, endPoint x: 170, endPoint y: 436, distance: 41.0
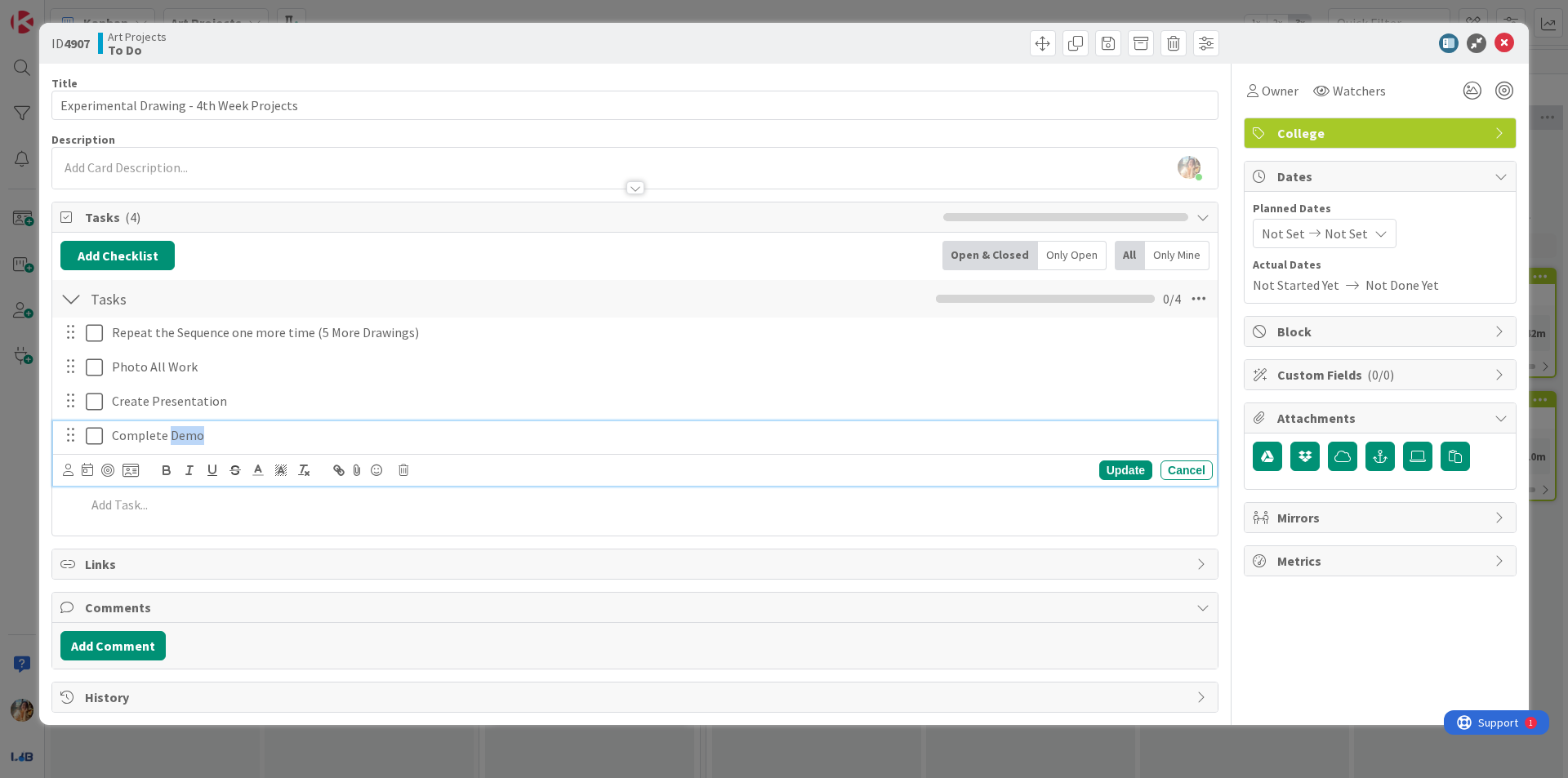
click at [170, 436] on p "Complete Demo" at bounding box center [659, 435] width 1094 height 19
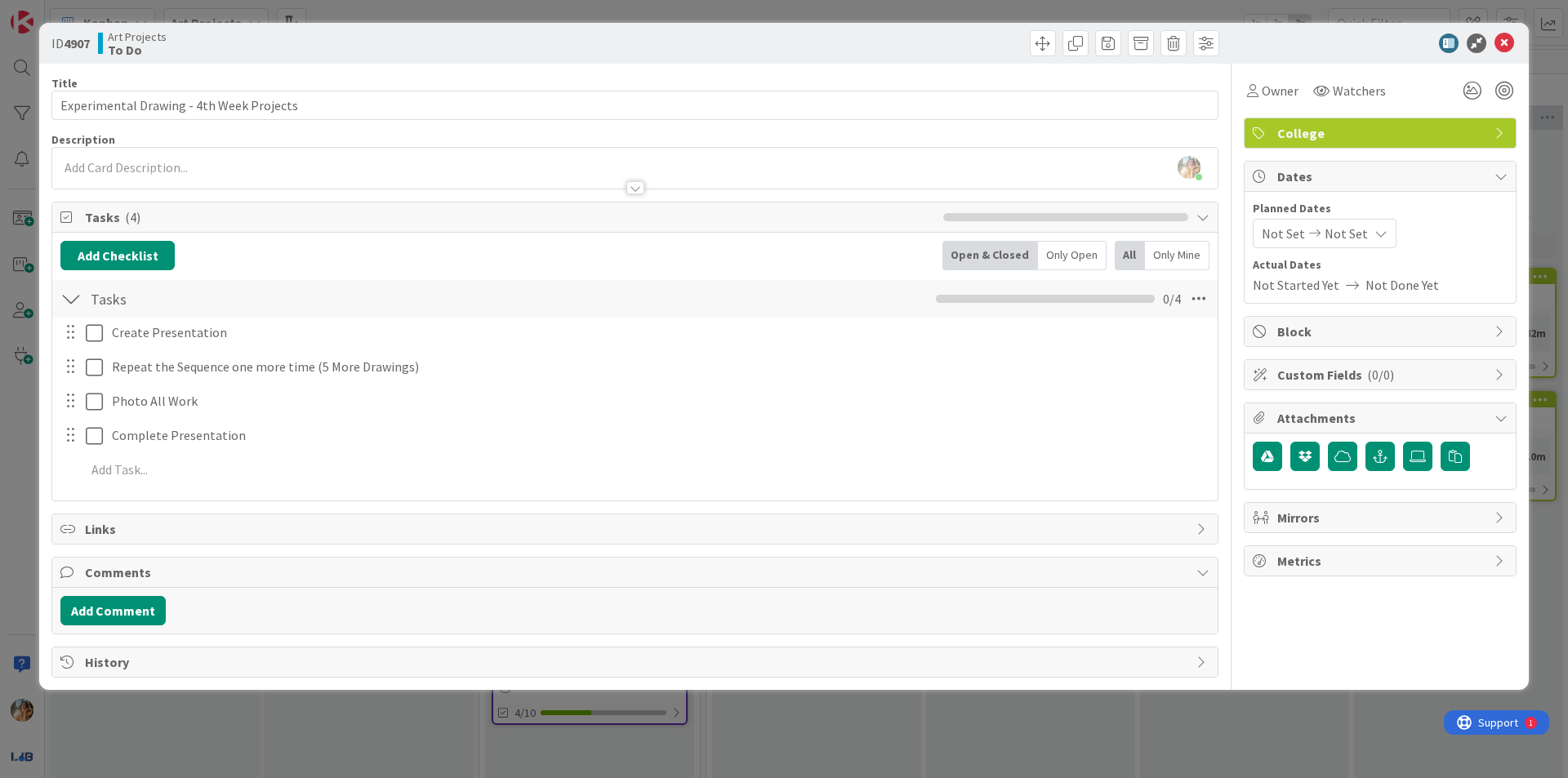
click at [6, 421] on div "ID 4907 Art Projects To Do Title 40 / 128 Experimental Drawing - 4th Week Proje…" at bounding box center [784, 389] width 1568 height 778
click at [25, 453] on div "ID 4907 Art Projects To Do Title 40 / 128 Experimental Drawing - 4th Week Proje…" at bounding box center [784, 389] width 1568 height 778
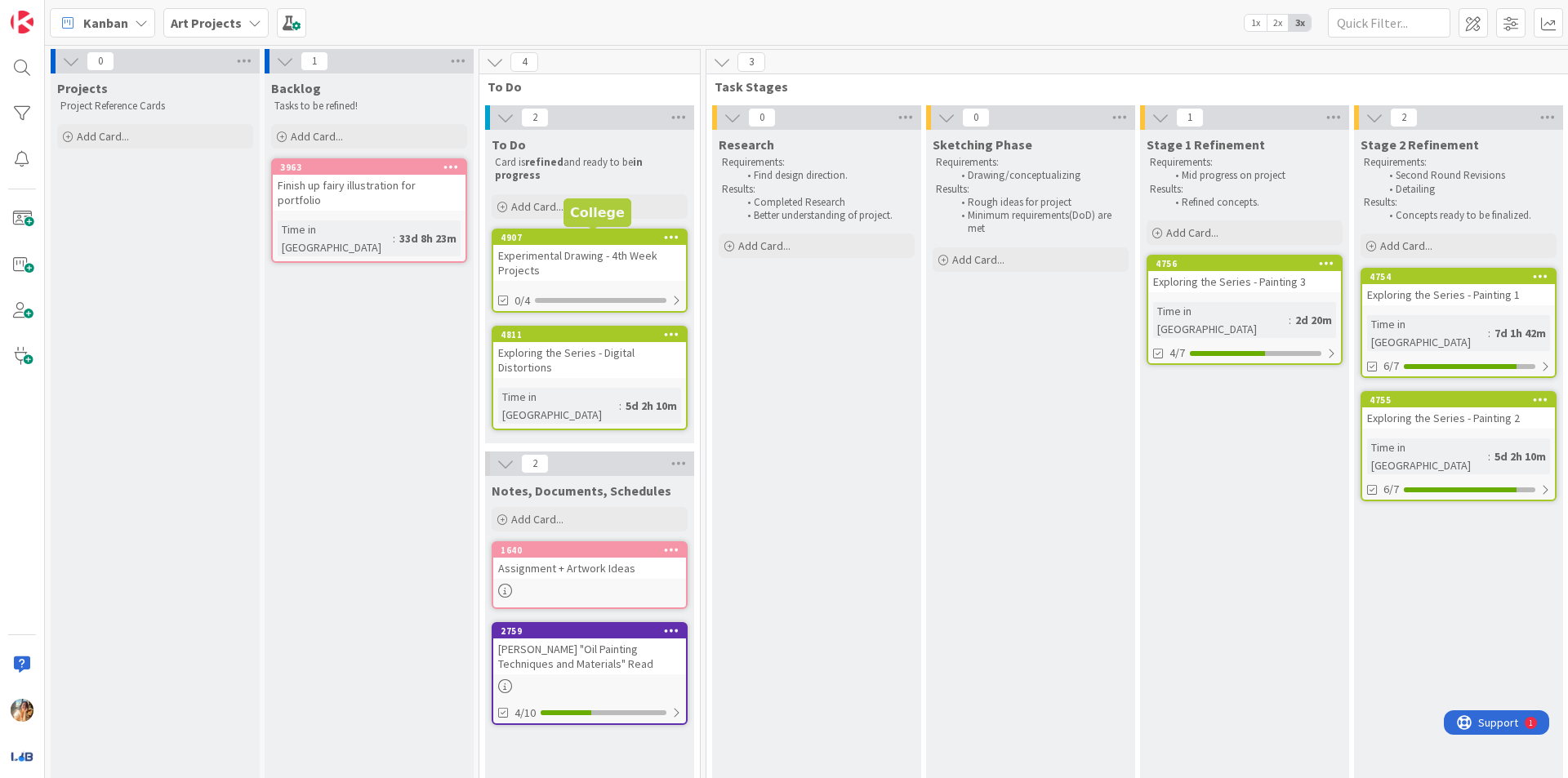
click at [619, 213] on div "Add Card..." at bounding box center [589, 207] width 196 height 25
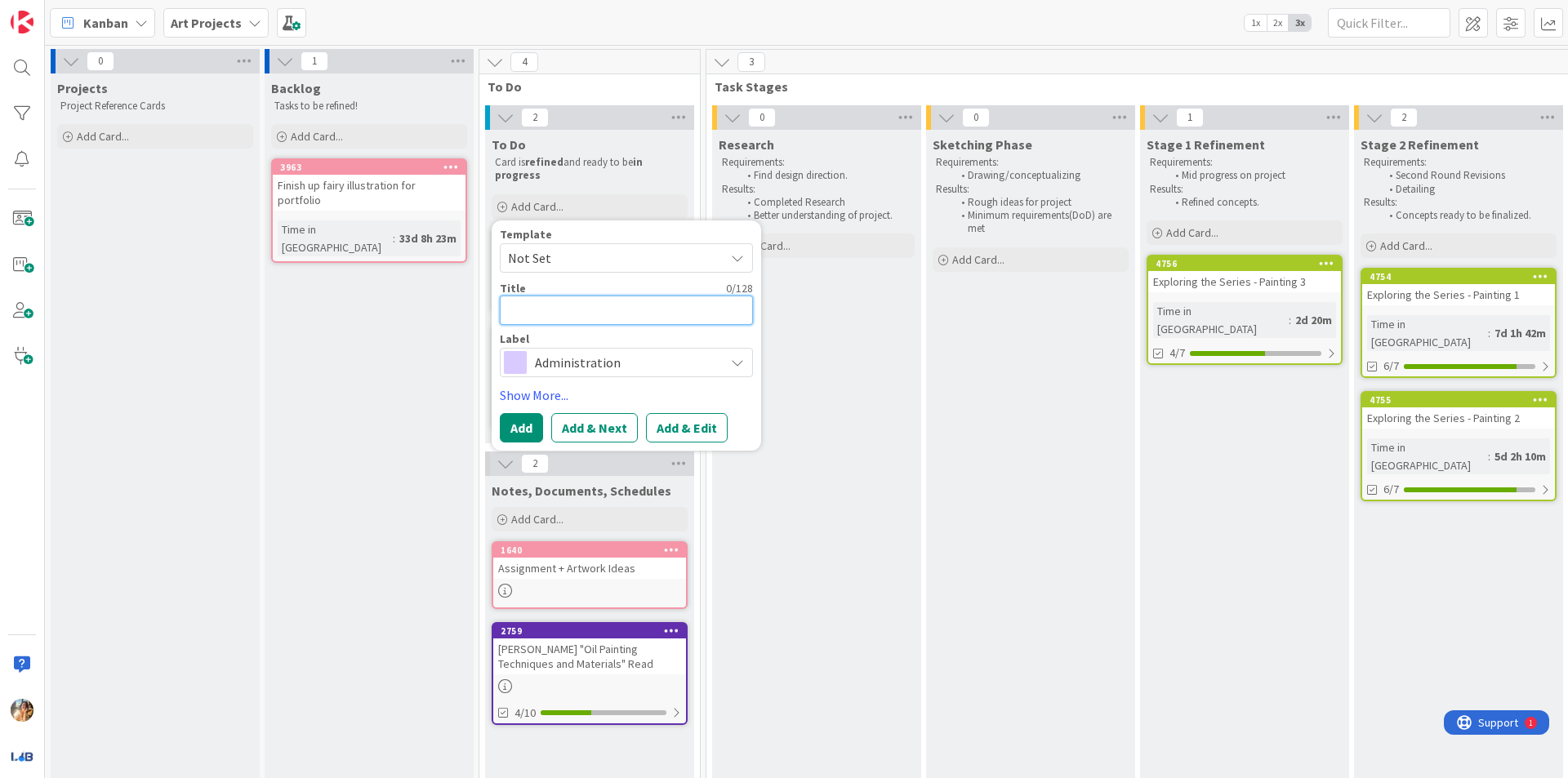
type textarea "x"
type textarea "E"
type textarea "x"
type textarea "Ex"
type textarea "x"
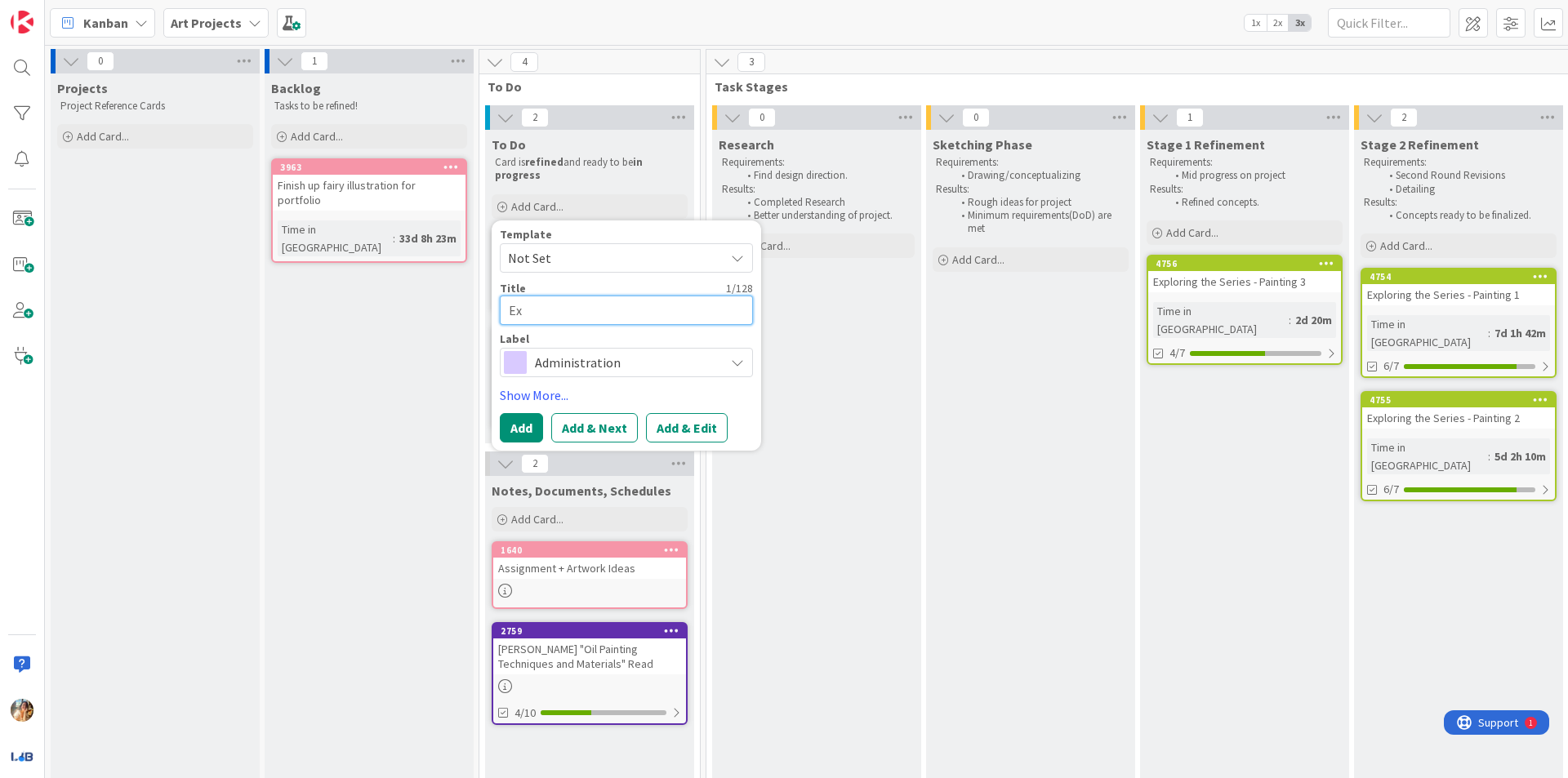
type textarea "Exp"
type textarea "x"
type textarea "Expe"
type textarea "x"
type textarea "Exper"
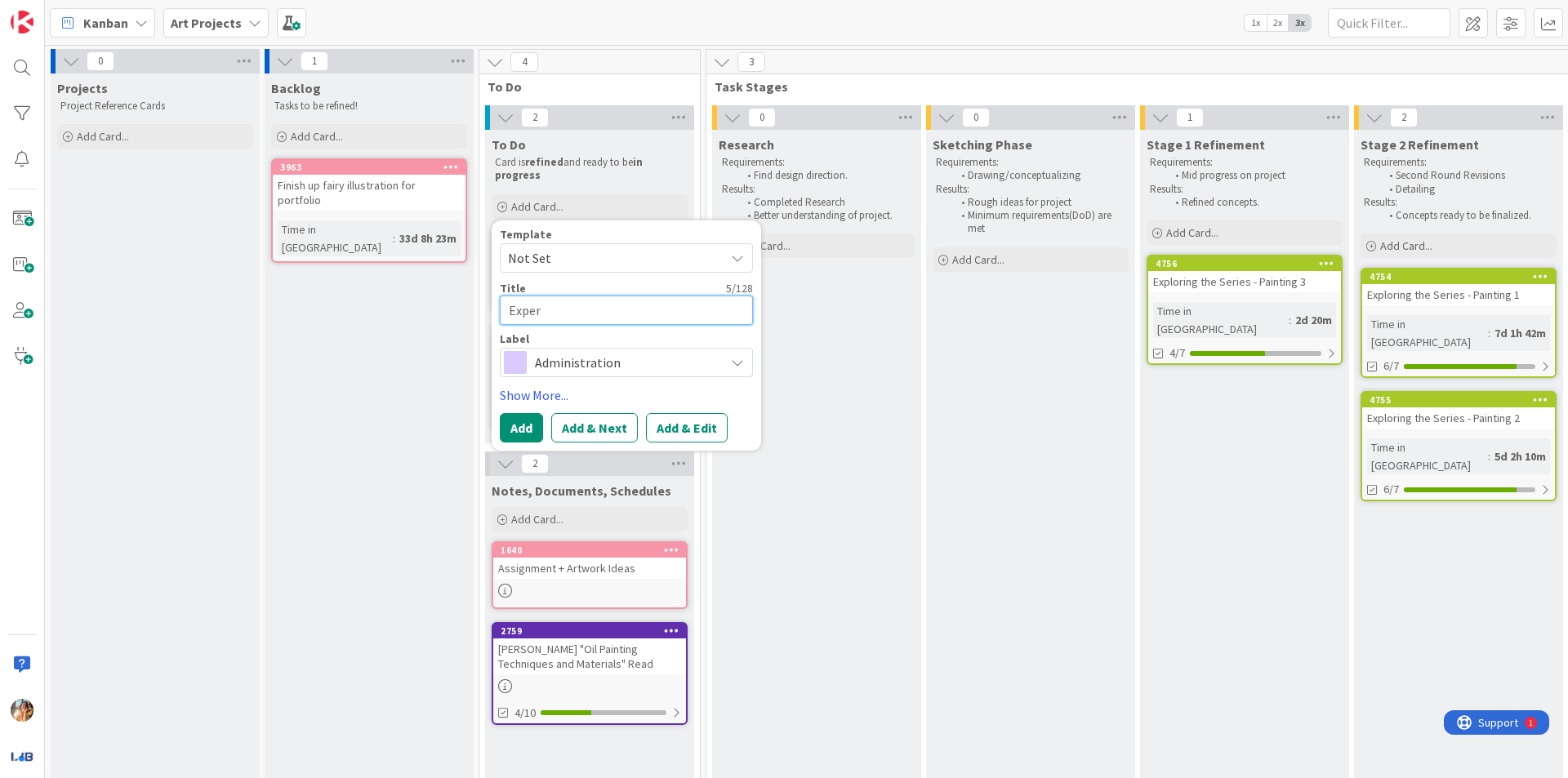
type textarea "x"
type textarea "Experi"
type textarea "x"
type textarea "Experim"
type textarea "x"
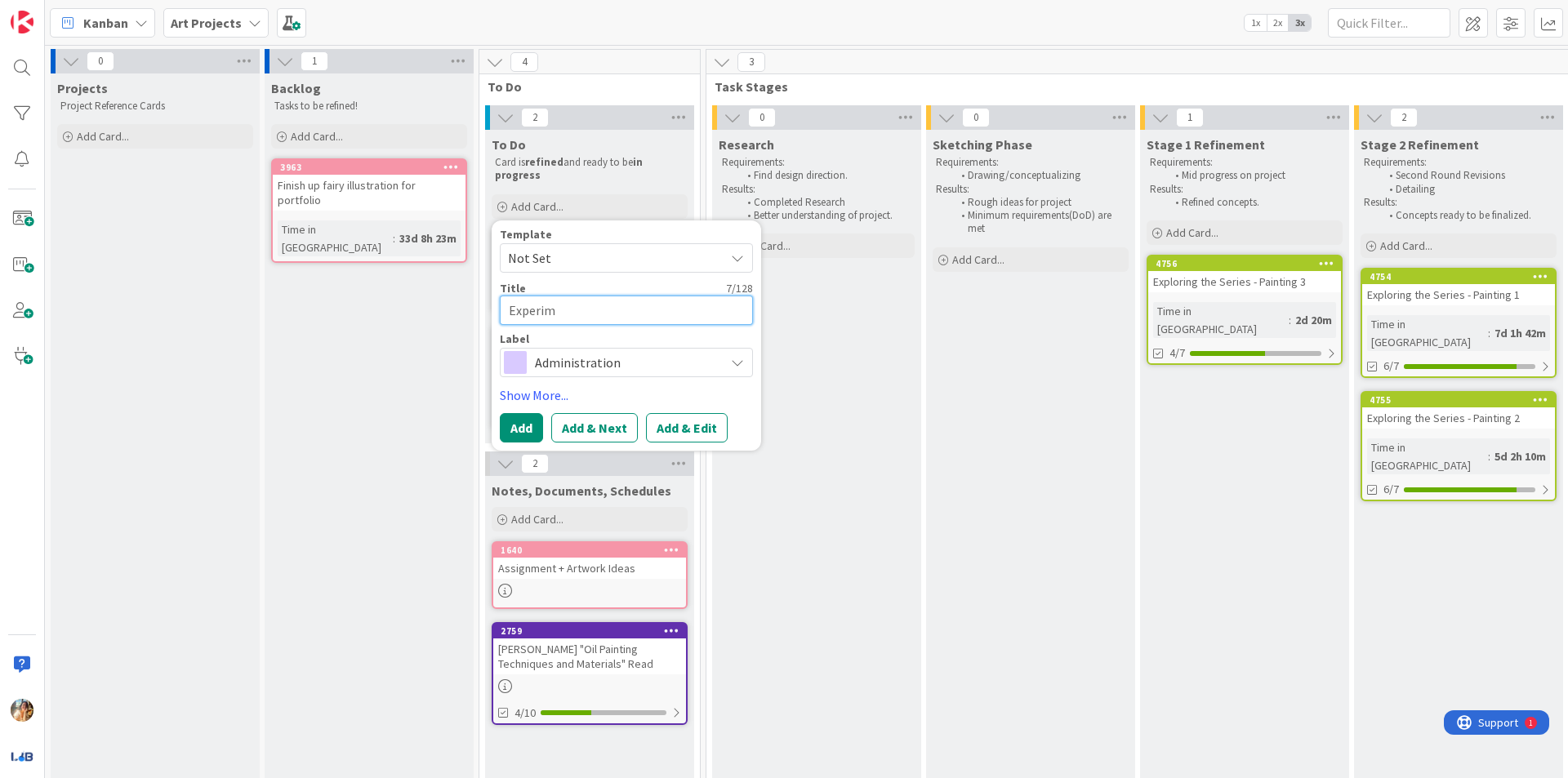
type textarea "Experime"
type textarea "x"
type textarea "Experiment"
type textarea "x"
type textarea "Experimenta"
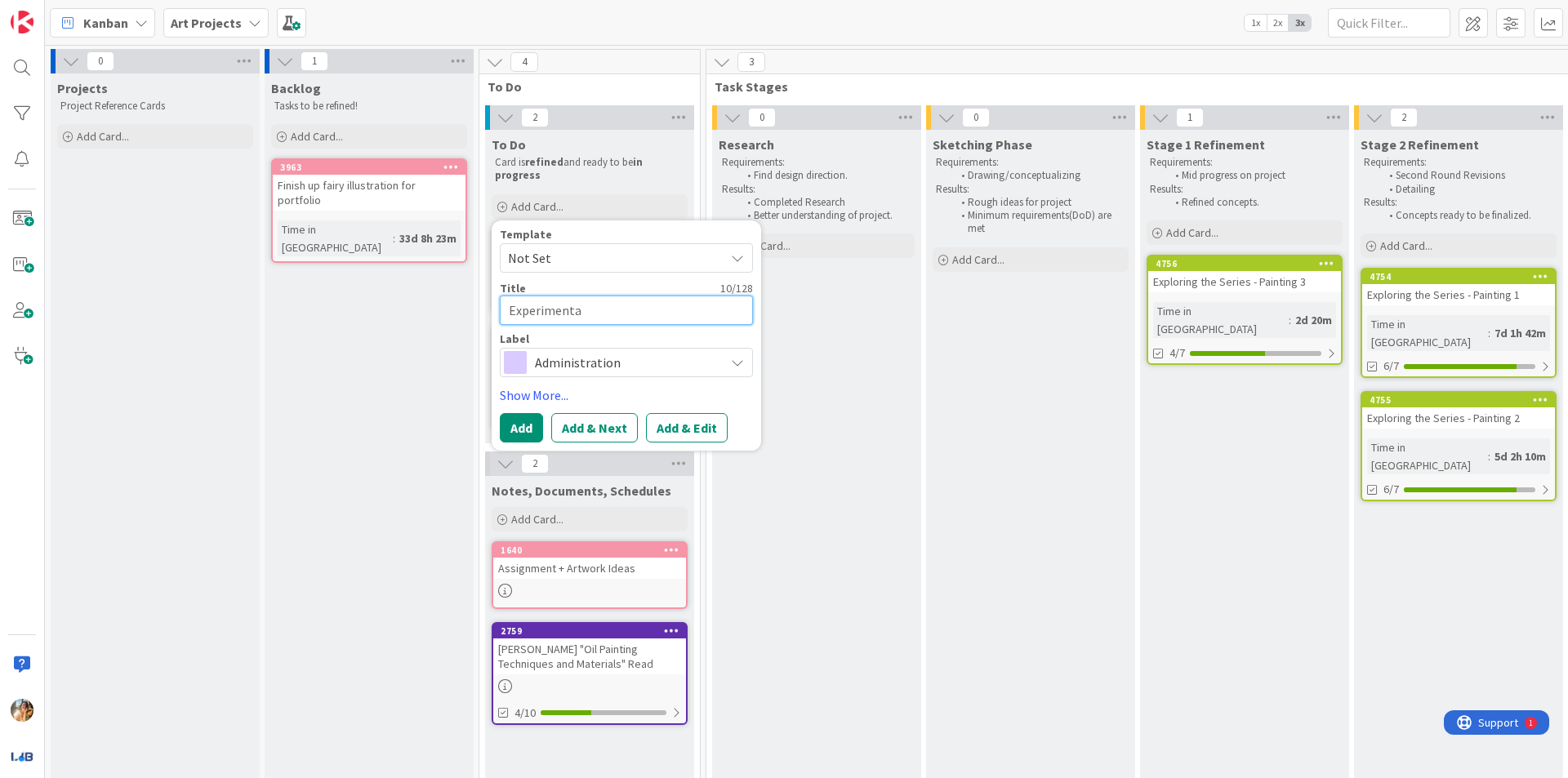
type textarea "x"
type textarea "Experimental"
type textarea "x"
type textarea "Experimental D"
type textarea "x"
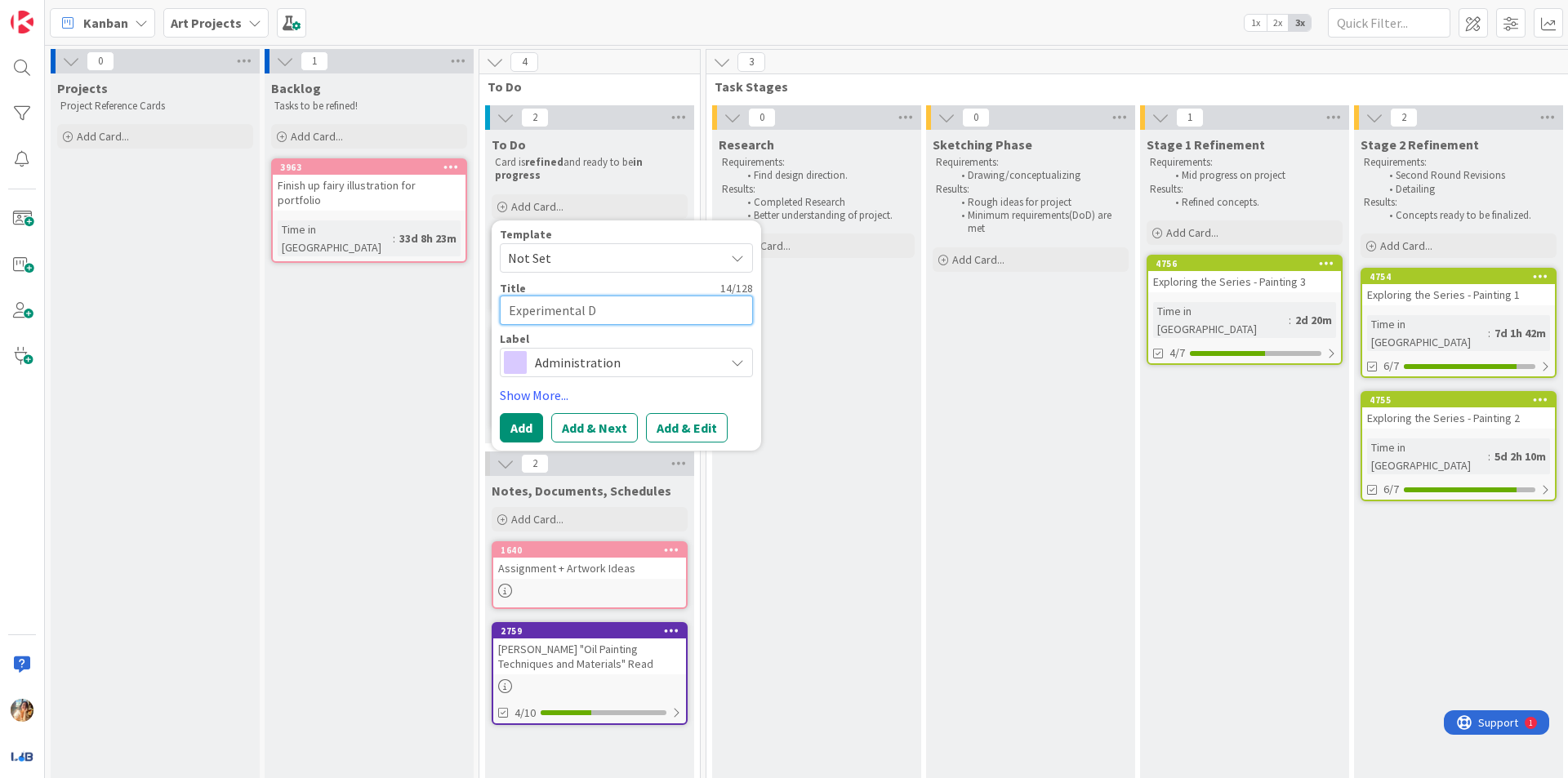
type textarea "Experimental Da"
type textarea "x"
type textarea "Experimental D"
type textarea "x"
type textarea "Experimental Dr"
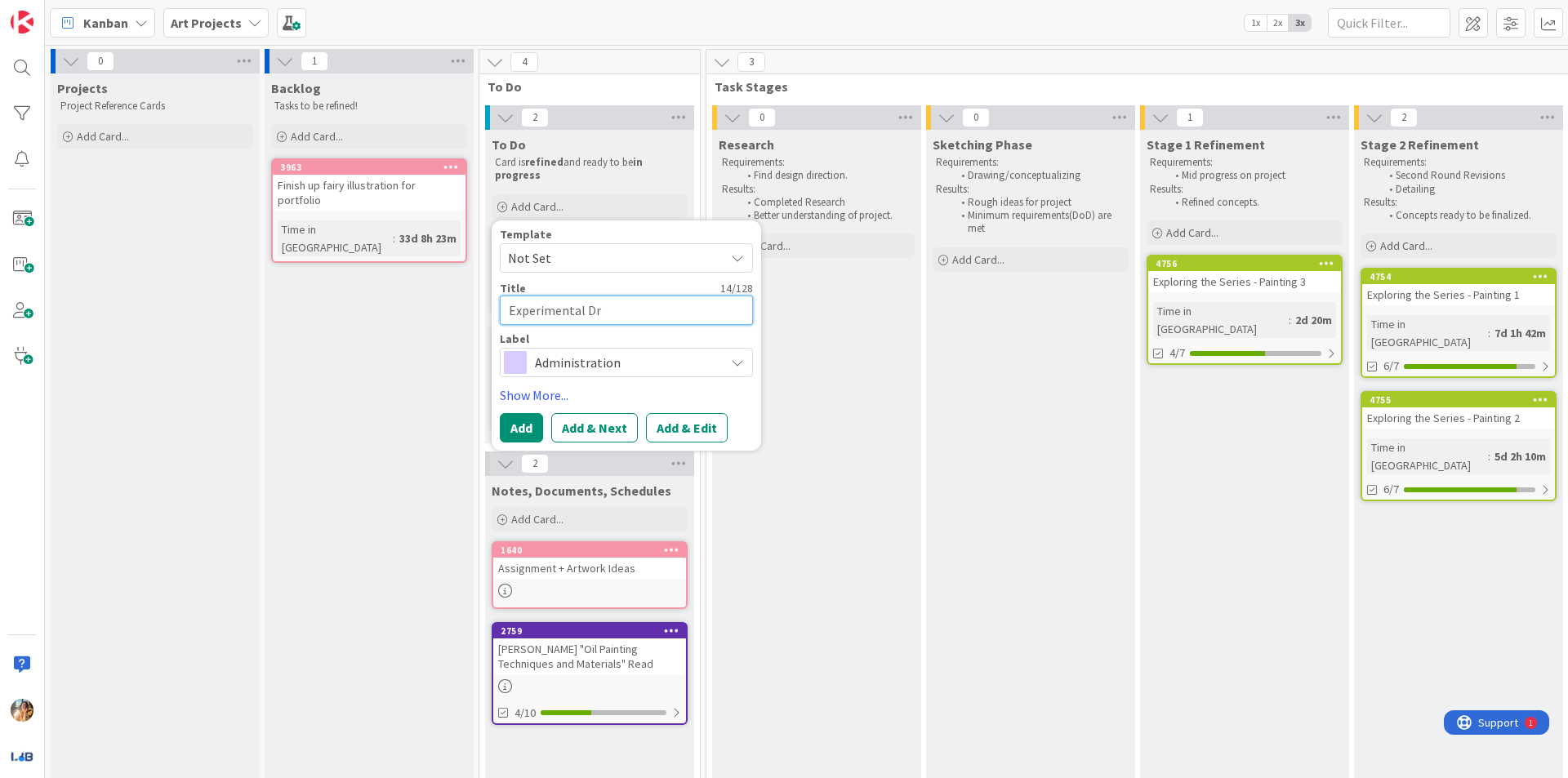
type textarea "x"
type textarea "Experimental Dra"
type textarea "x"
type textarea "Experimental Draw"
type textarea "x"
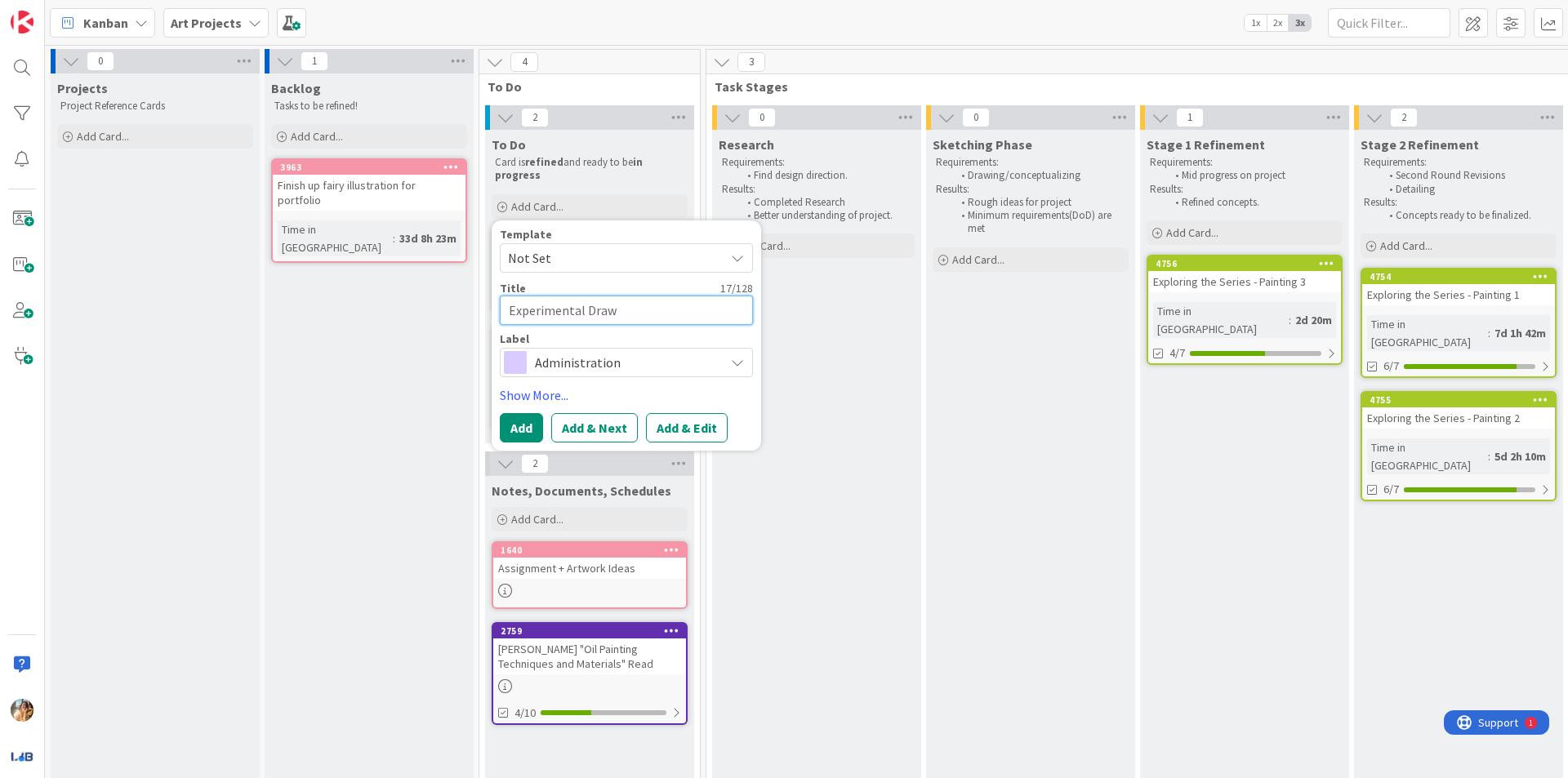
type textarea "Experimental Drawi"
type textarea "x"
type textarea "Experimental Drawin"
type textarea "x"
type textarea "Experimental Drawing"
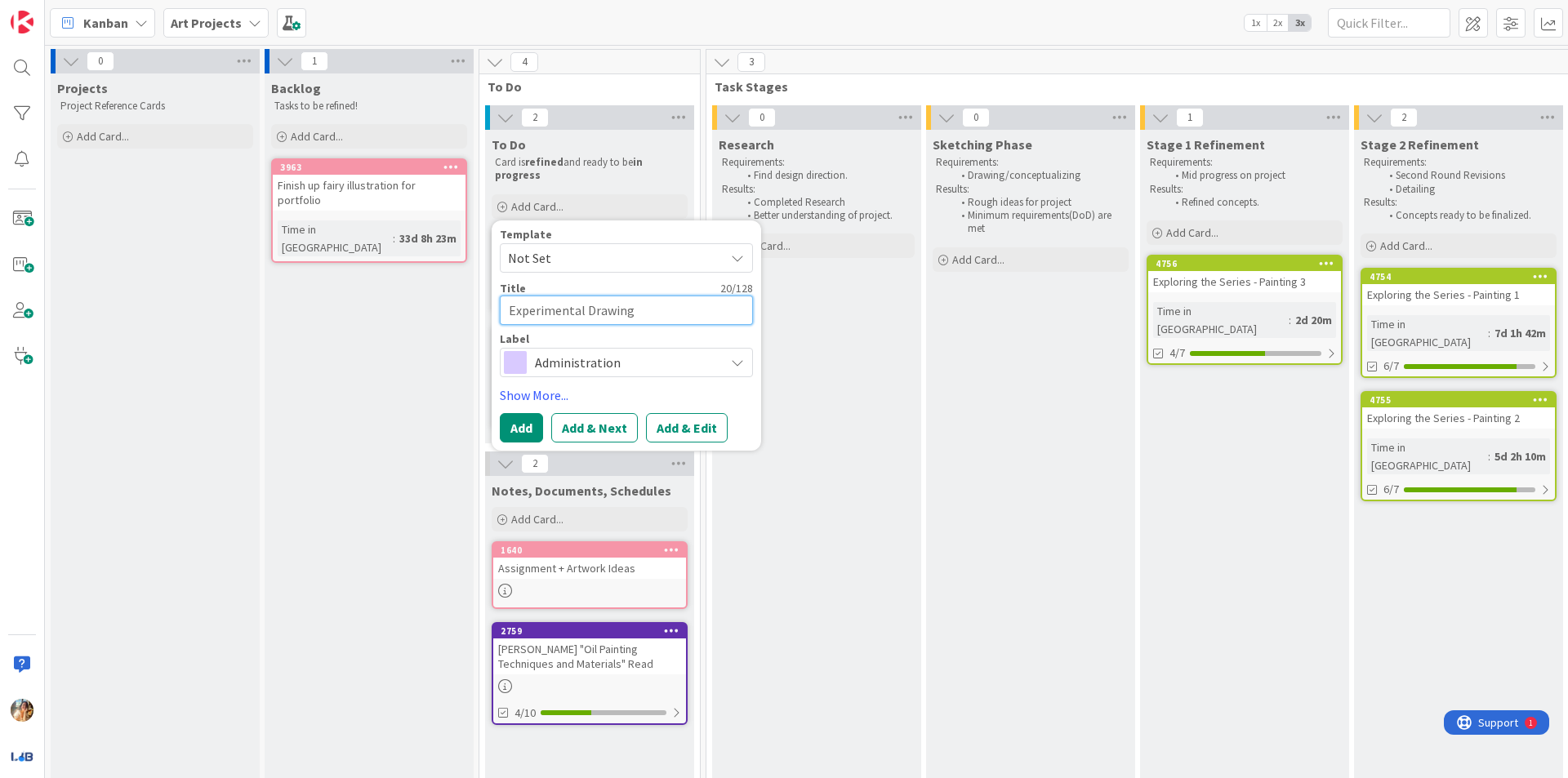
type textarea "x"
type textarea "Experimental Drawing"
type textarea "x"
type textarea "Experimental Drawing 0"
type textarea "x"
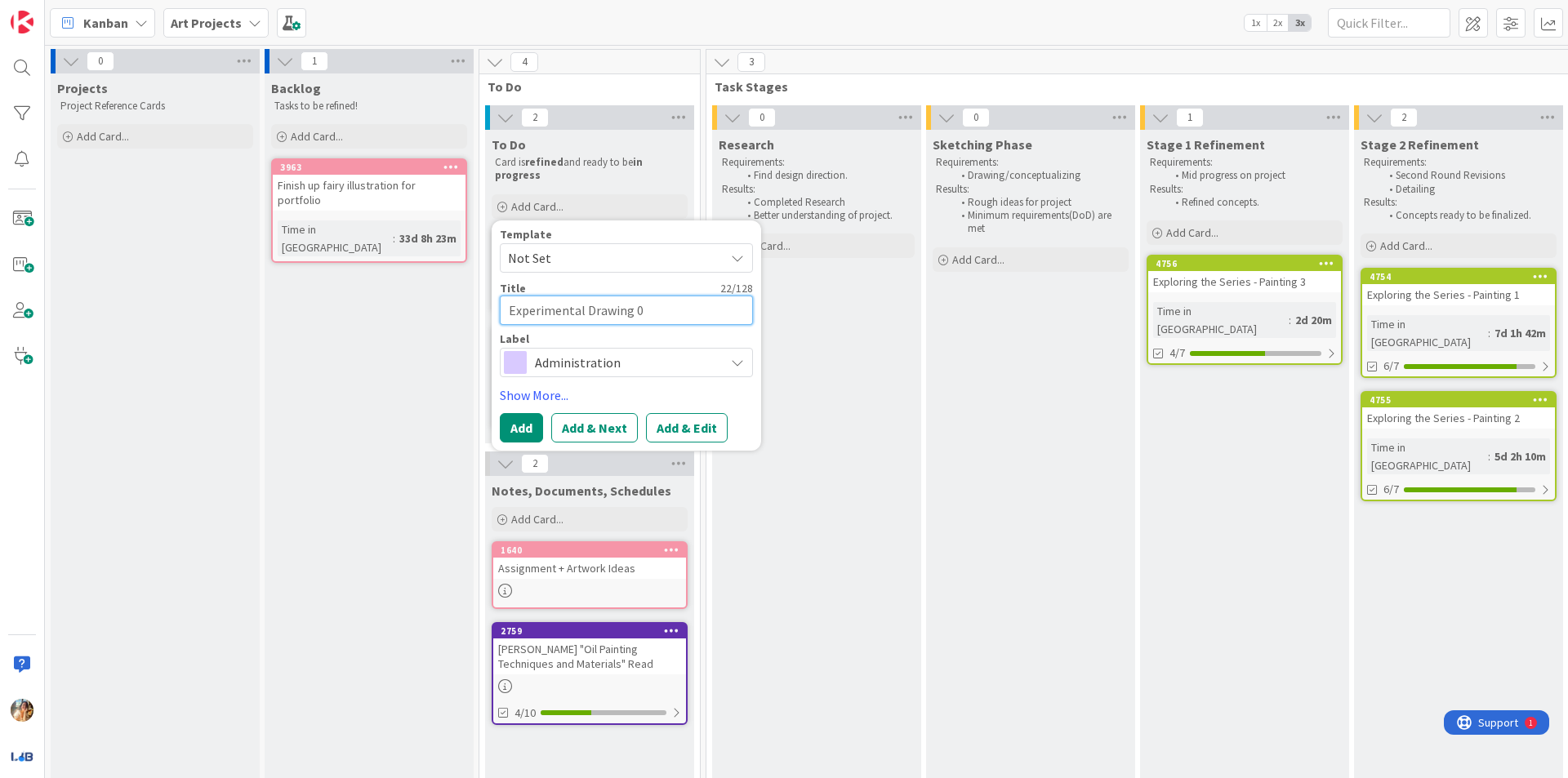
type textarea "Experimental Drawing"
type textarea "x"
type textarea "Experimental Drawing -"
click at [653, 348] on div "Administration" at bounding box center [626, 363] width 254 height 30
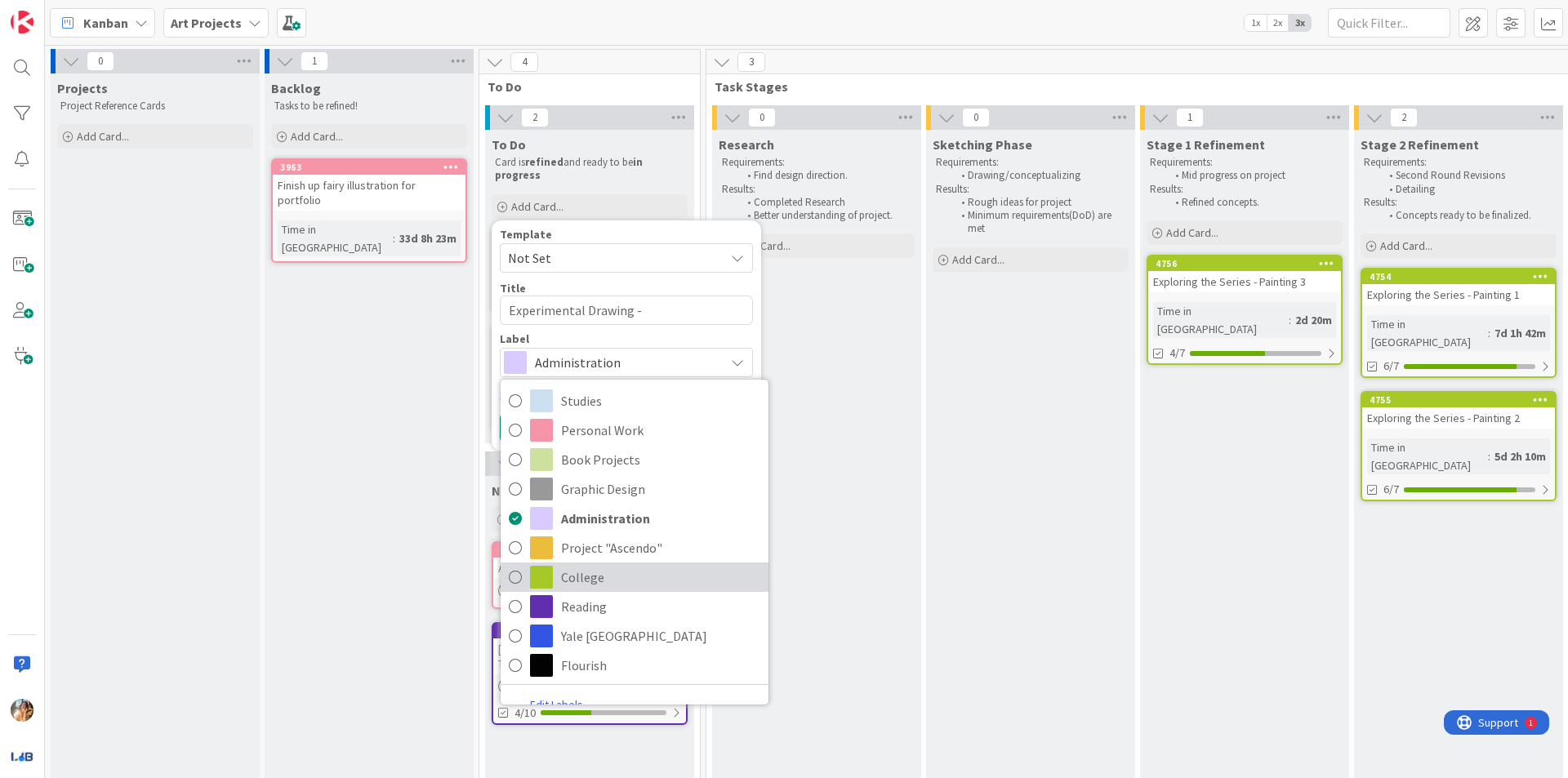
click at [630, 577] on span "College" at bounding box center [660, 578] width 199 height 25
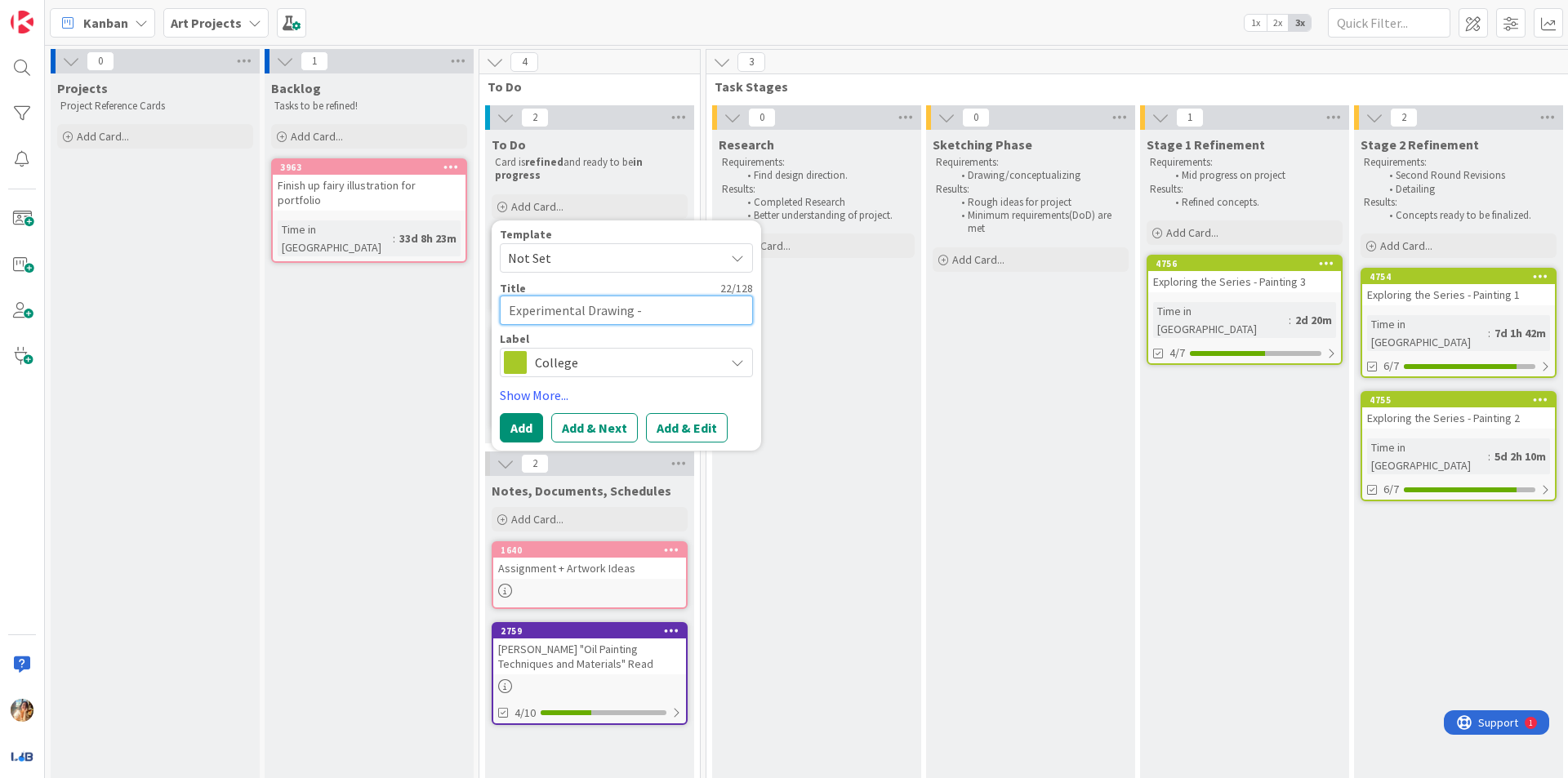
click at [688, 311] on textarea "Experimental Drawing -" at bounding box center [626, 310] width 254 height 30
type textarea "x"
type textarea "Experimental Drawing -"
type textarea "x"
type textarea "Experimental Drawing - W"
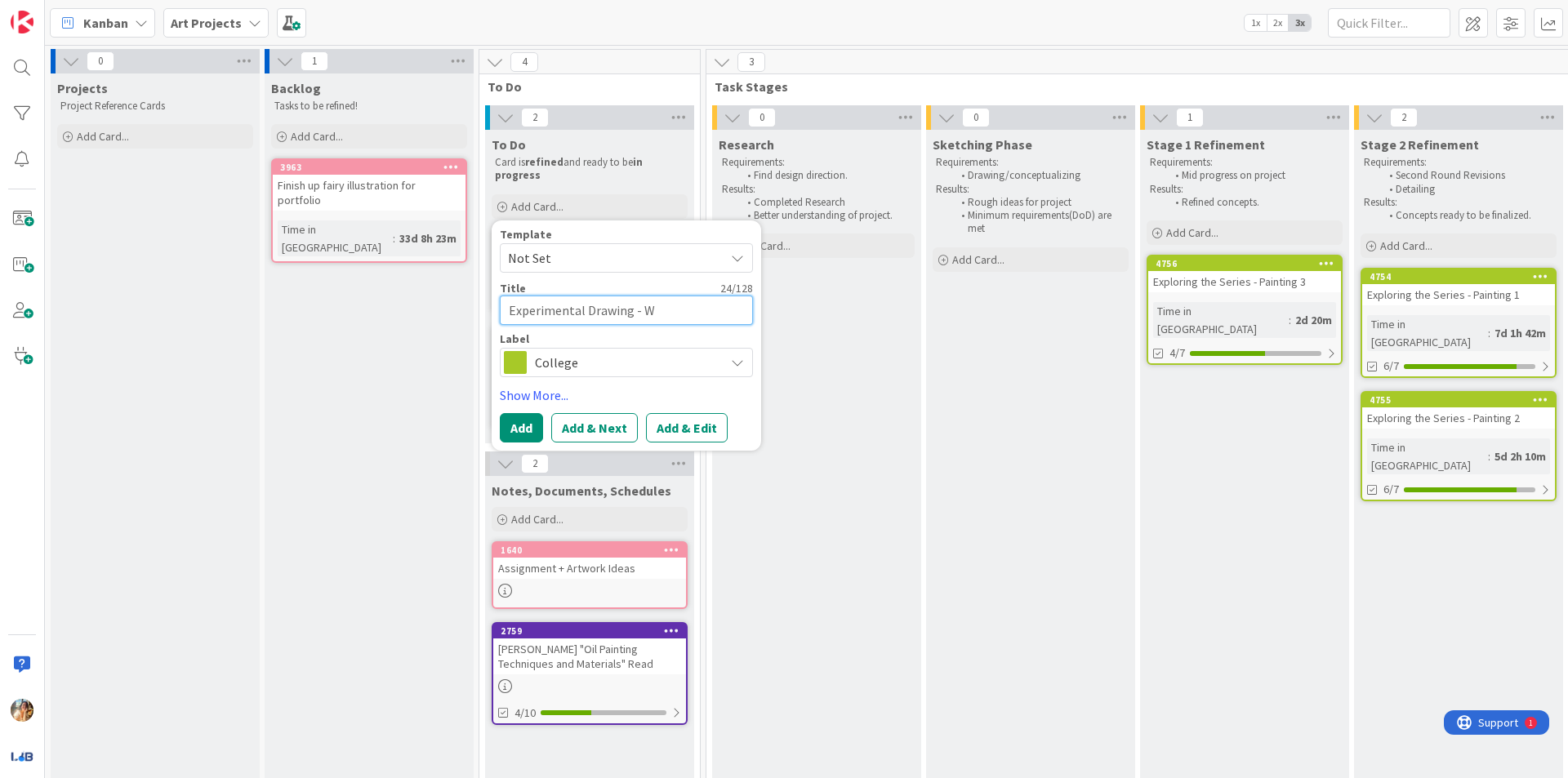
type textarea "x"
type textarea "Experimental Drawing - We"
type textarea "x"
type textarea "Experimental Drawing - Wee"
type textarea "x"
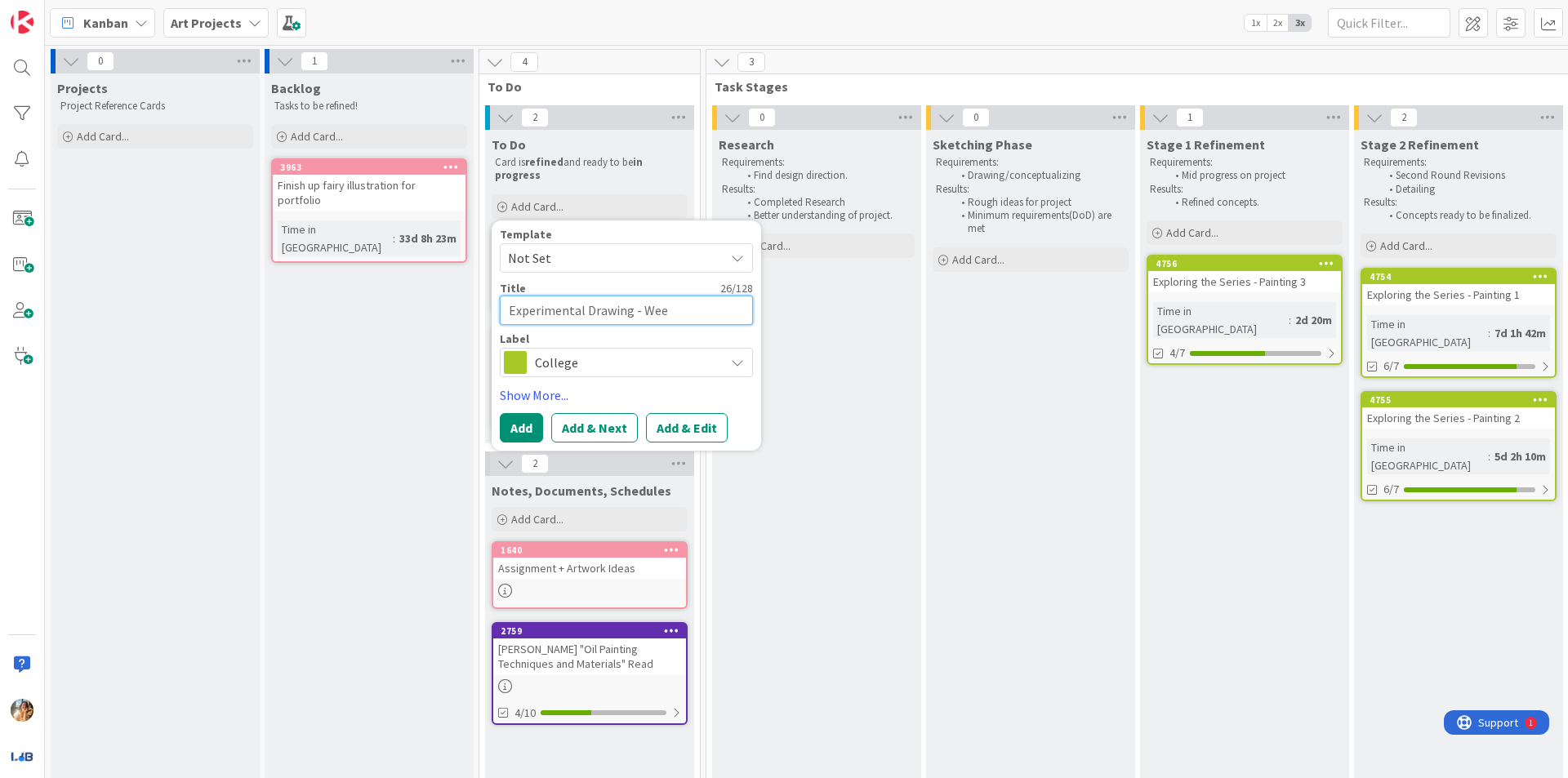
type textarea "Experimental Drawing - Week"
type textarea "x"
type textarea "Experimental Drawing - Week"
type textarea "x"
type textarea "Experimental Drawing - Week 5"
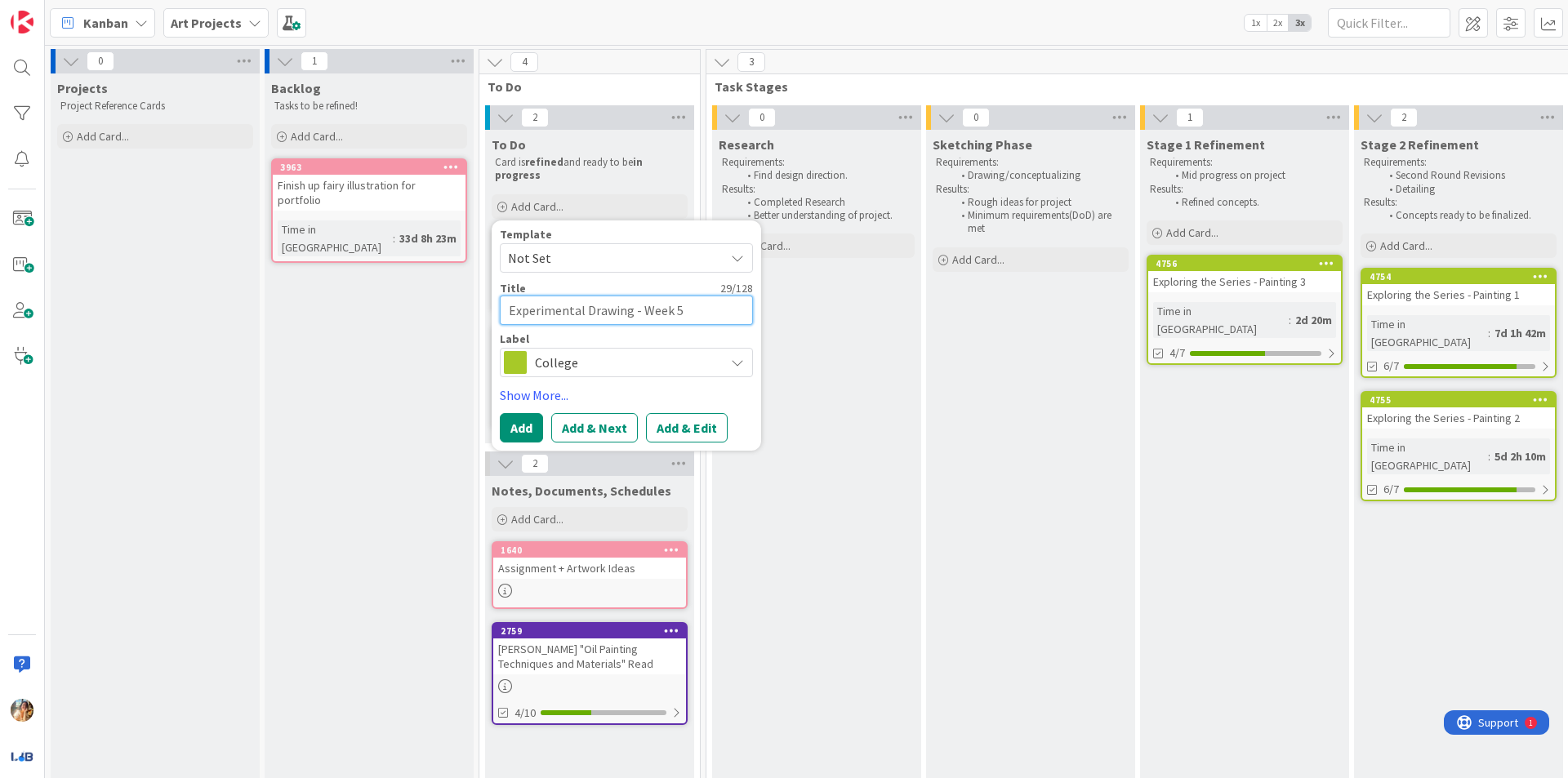
type textarea "x"
type textarea "Experimental Drawing - Week 5"
type textarea "x"
type textarea "Experimental Drawing - Week 5 S"
type textarea "x"
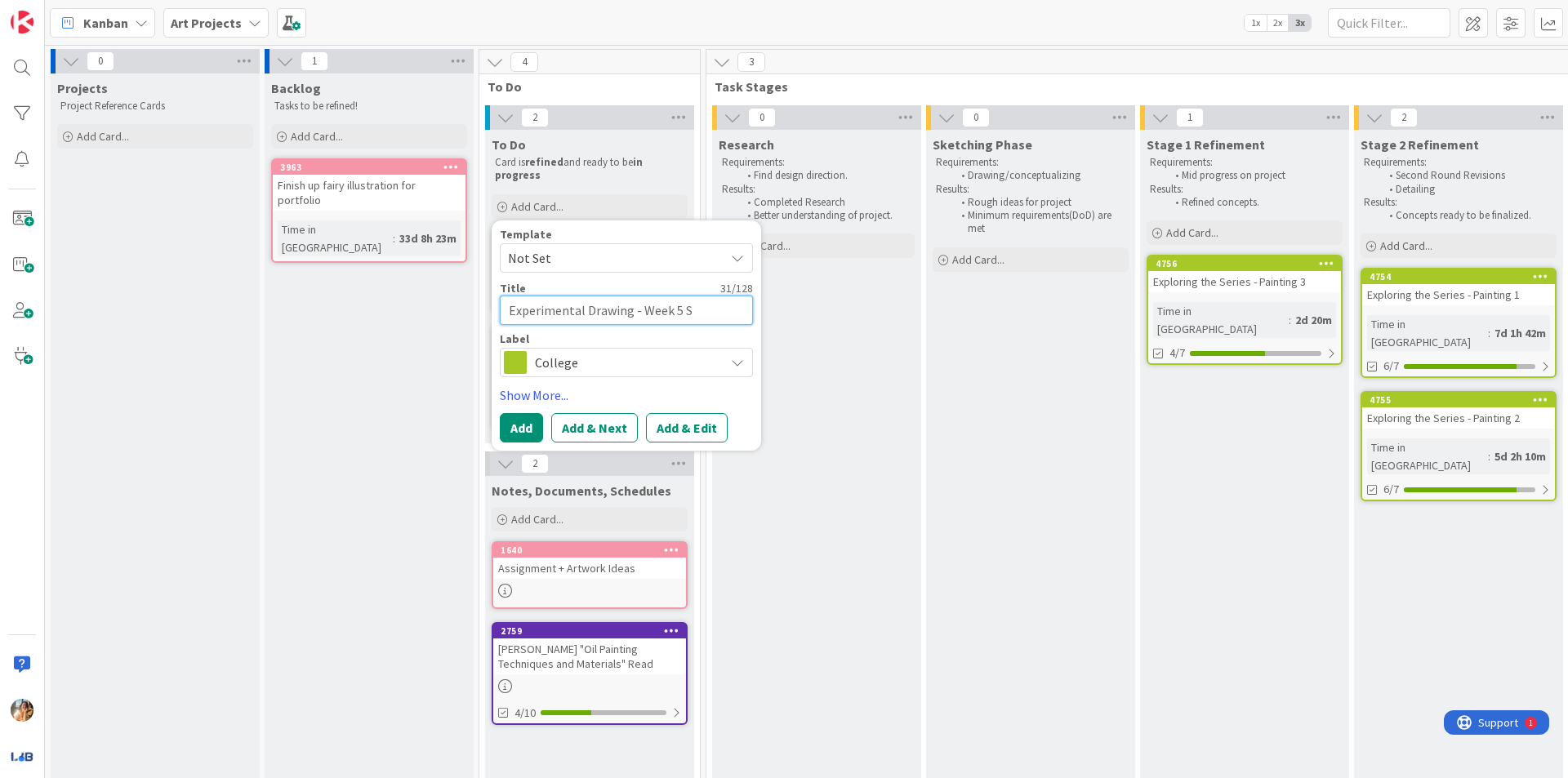
type textarea "Experimental Drawing - Week 5 Sk"
type textarea "x"
type textarea "Experimental Drawing - Week 5 Ske"
type textarea "x"
type textarea "Experimental Drawing - Week 5 Sket"
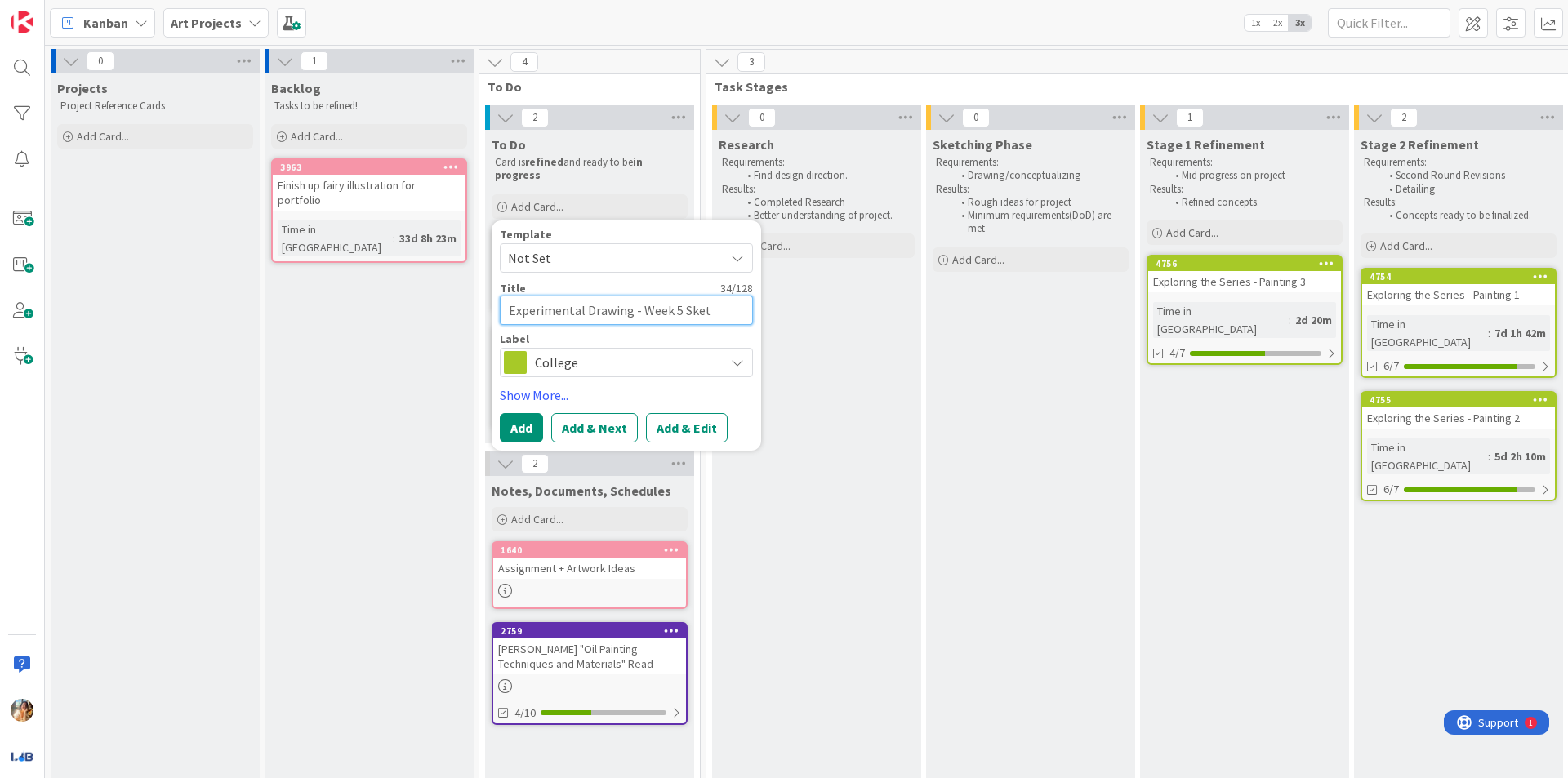
type textarea "x"
type textarea "Experimental Drawing - Week 5 Sketc"
type textarea "x"
type textarea "Experimental Drawing - Week 5 Sketch"
type textarea "x"
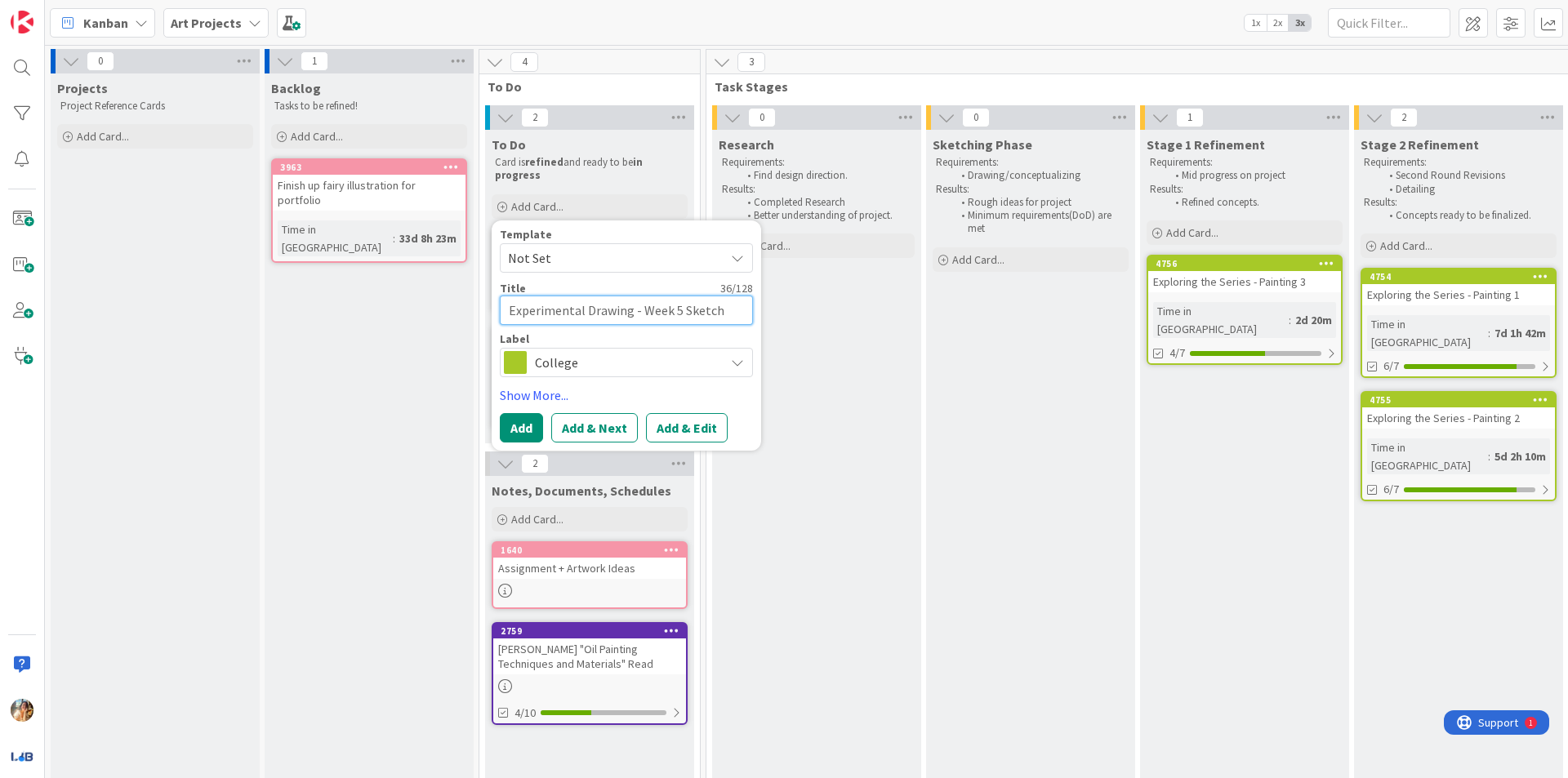
type textarea "Experimental Drawing - Week 5 Sketchb"
type textarea "x"
type textarea "Experimental Drawing - Week 5 Sketchboo"
type textarea "x"
type textarea "Experimental Drawing - Week 5 Sketchbook"
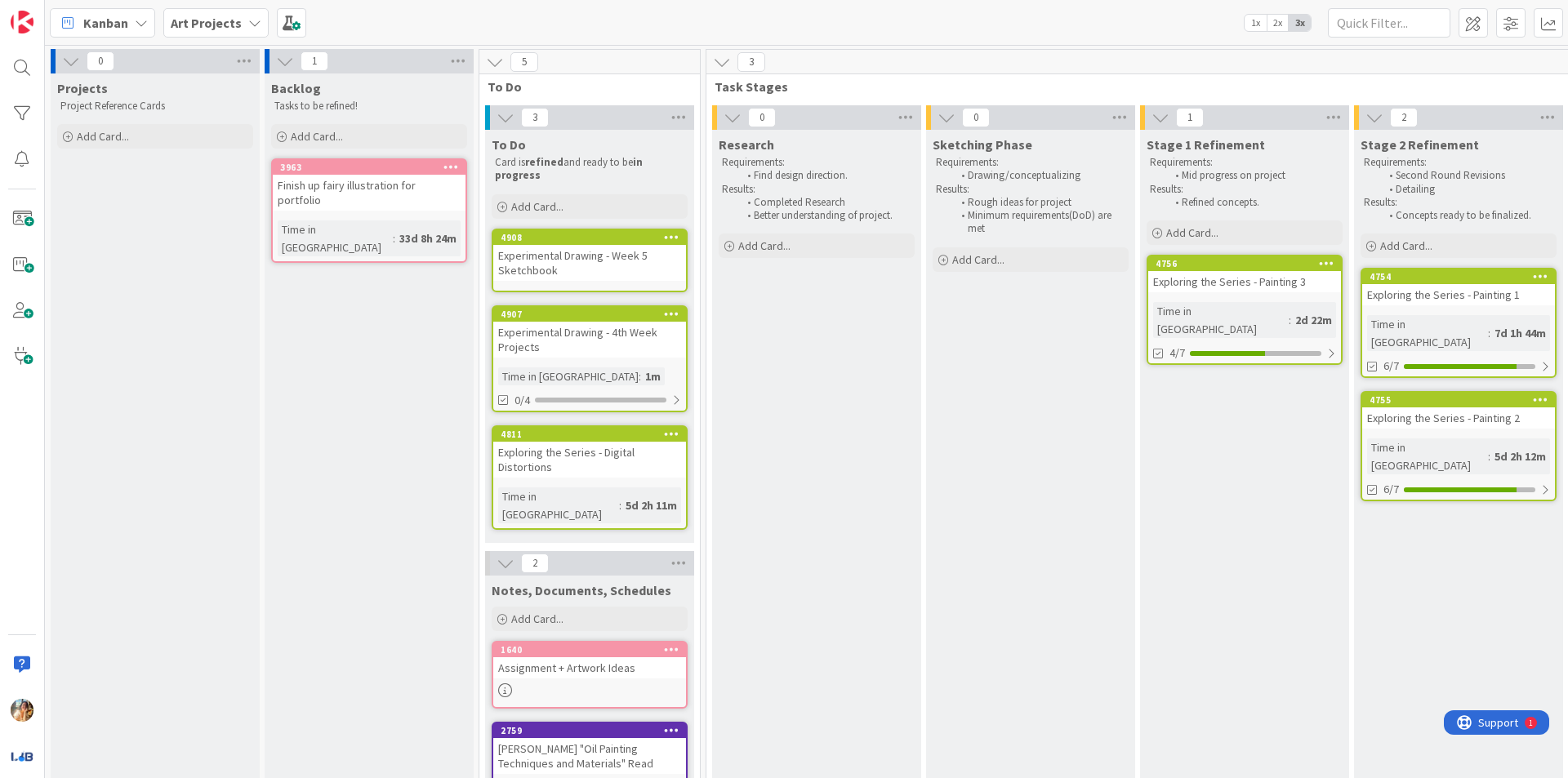
click at [610, 270] on div "Experimental Drawing - Week 5 Sketchbook" at bounding box center [588, 263] width 192 height 36
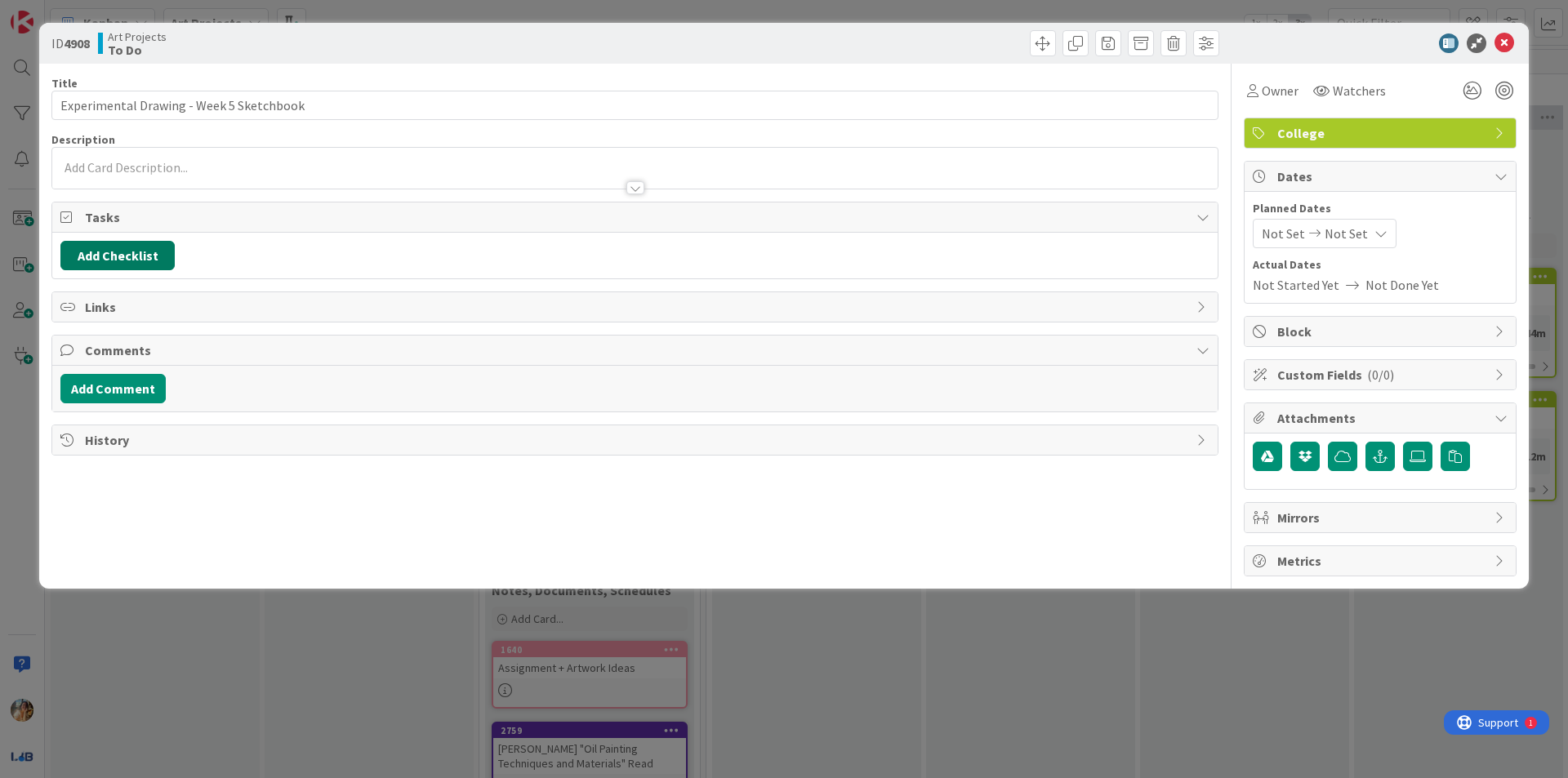
click at [154, 259] on button "Add Checklist" at bounding box center [117, 256] width 114 height 30
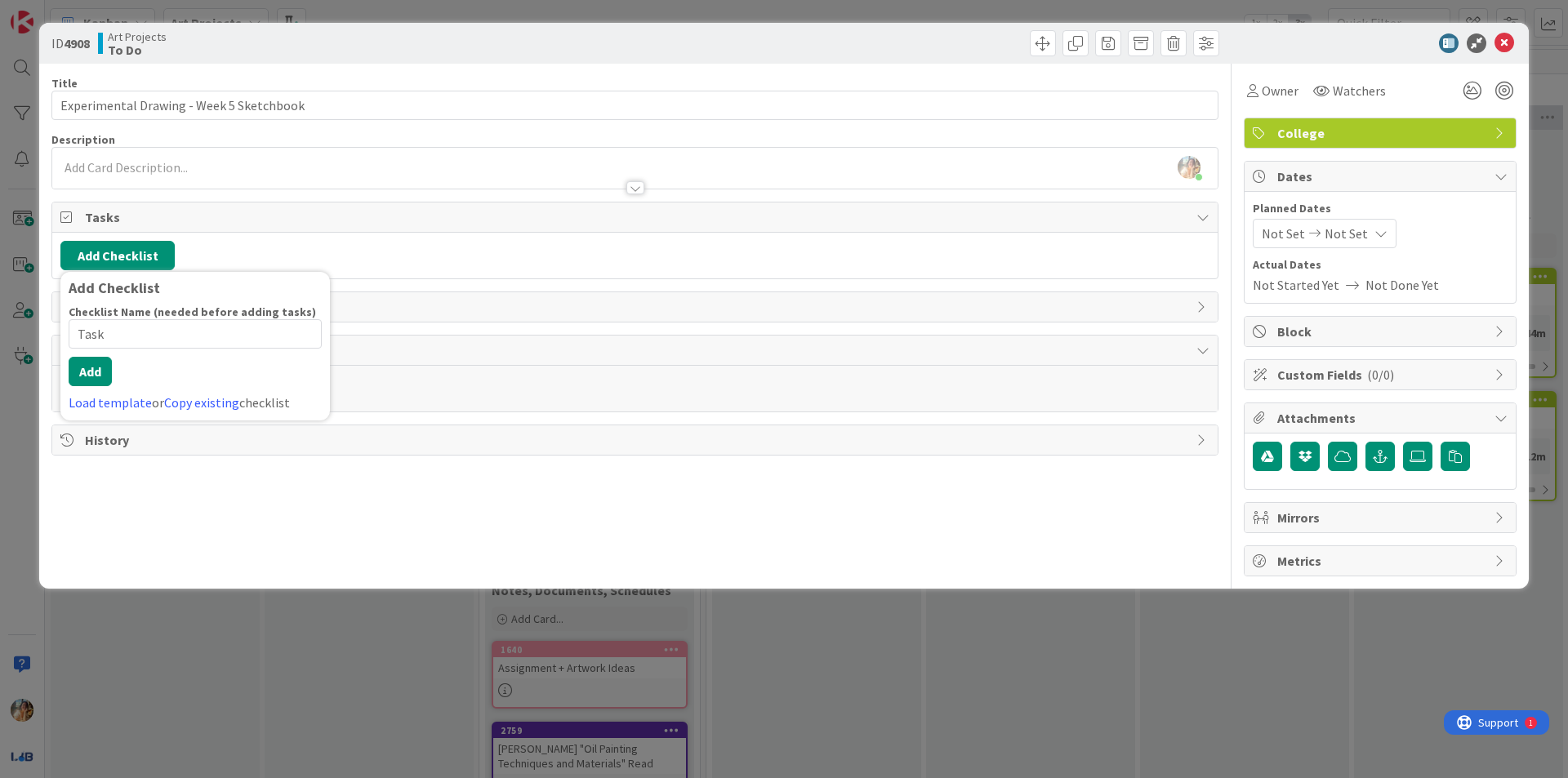
type input "Tasks"
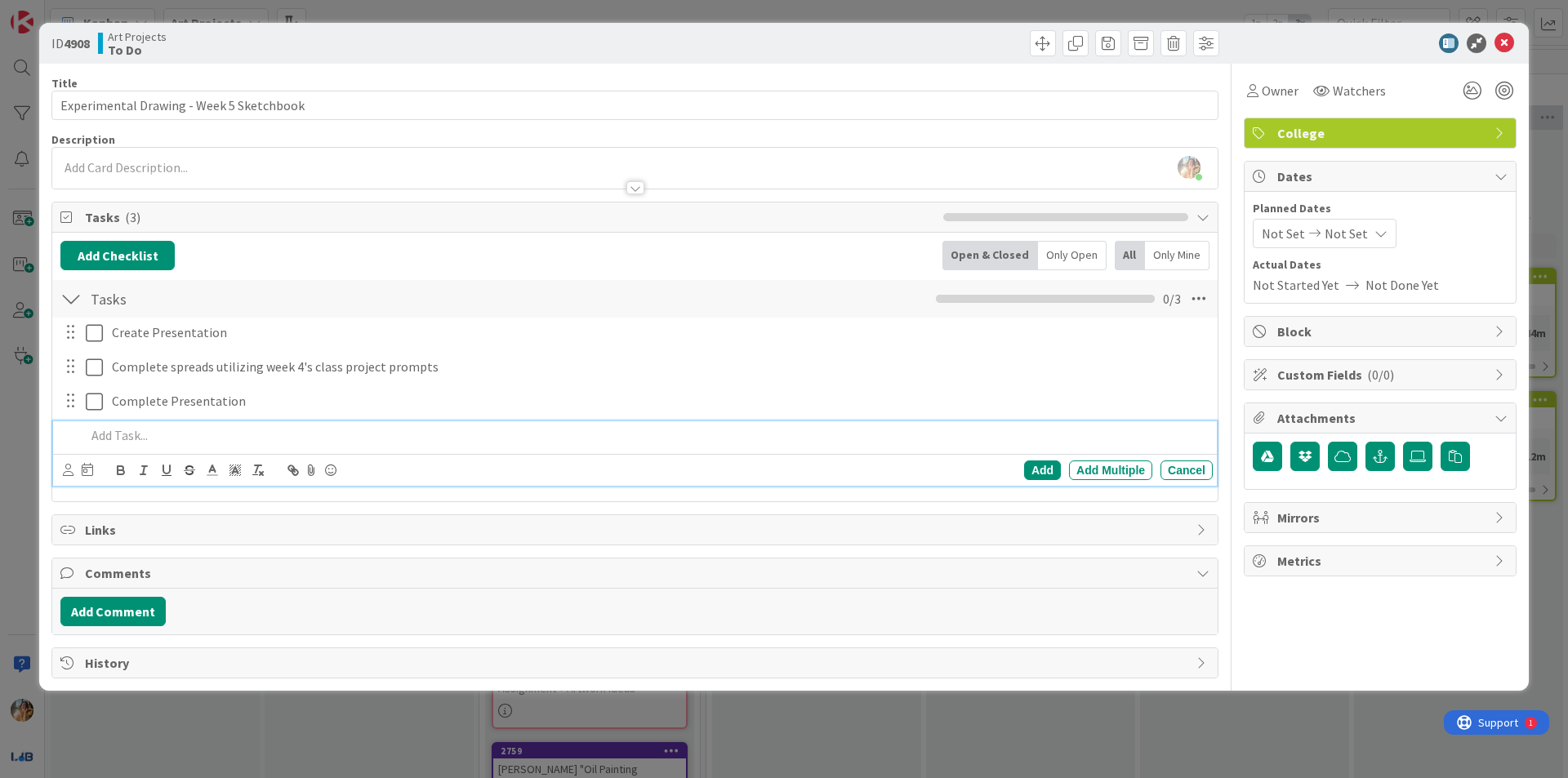
click at [521, 432] on p at bounding box center [646, 435] width 1120 height 19
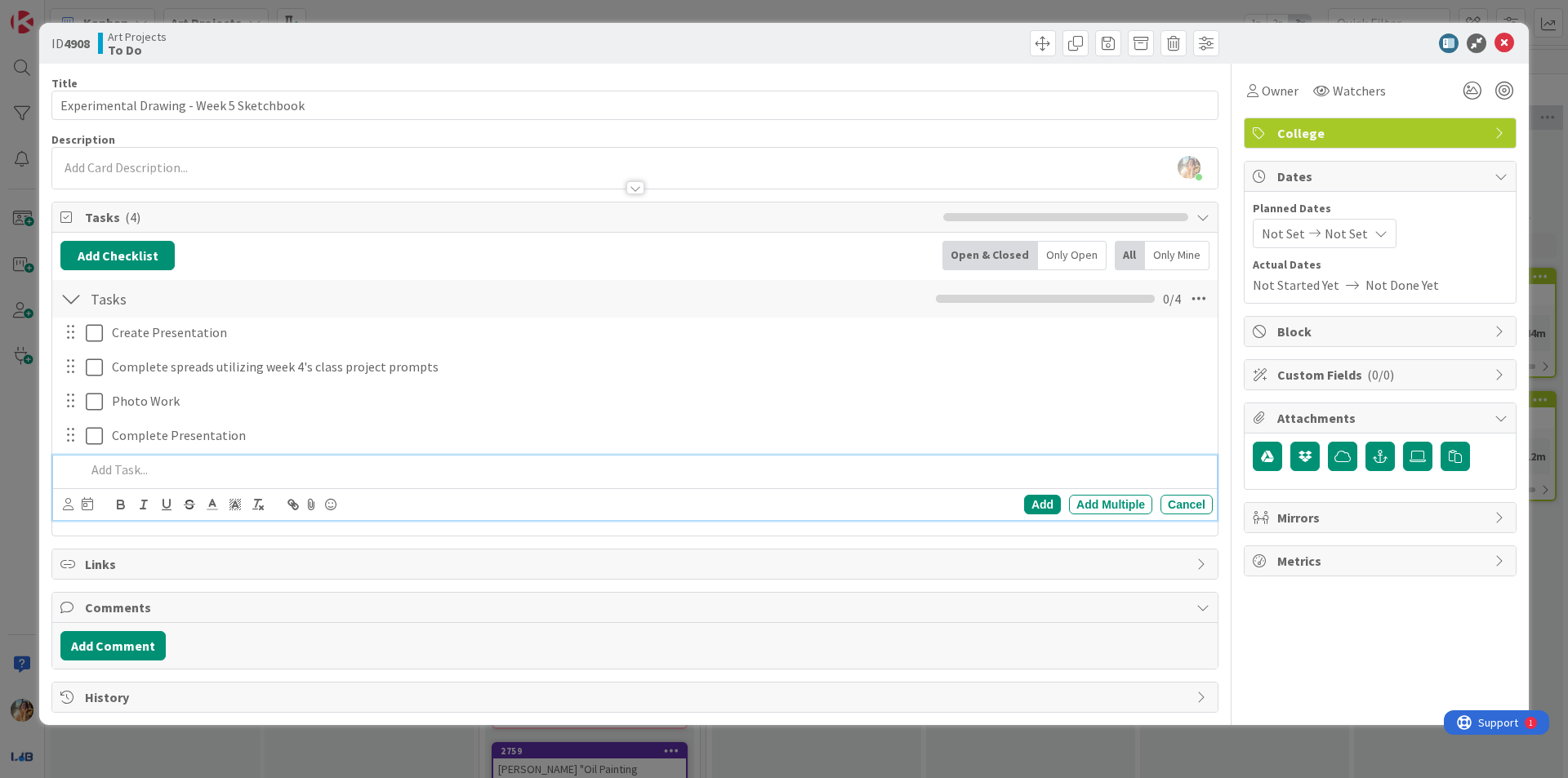
click at [31, 509] on div "ID 4908 Art Projects To Do Title 40 / 128 Experimental Drawing - Week 5 Sketchb…" at bounding box center [784, 389] width 1568 height 778
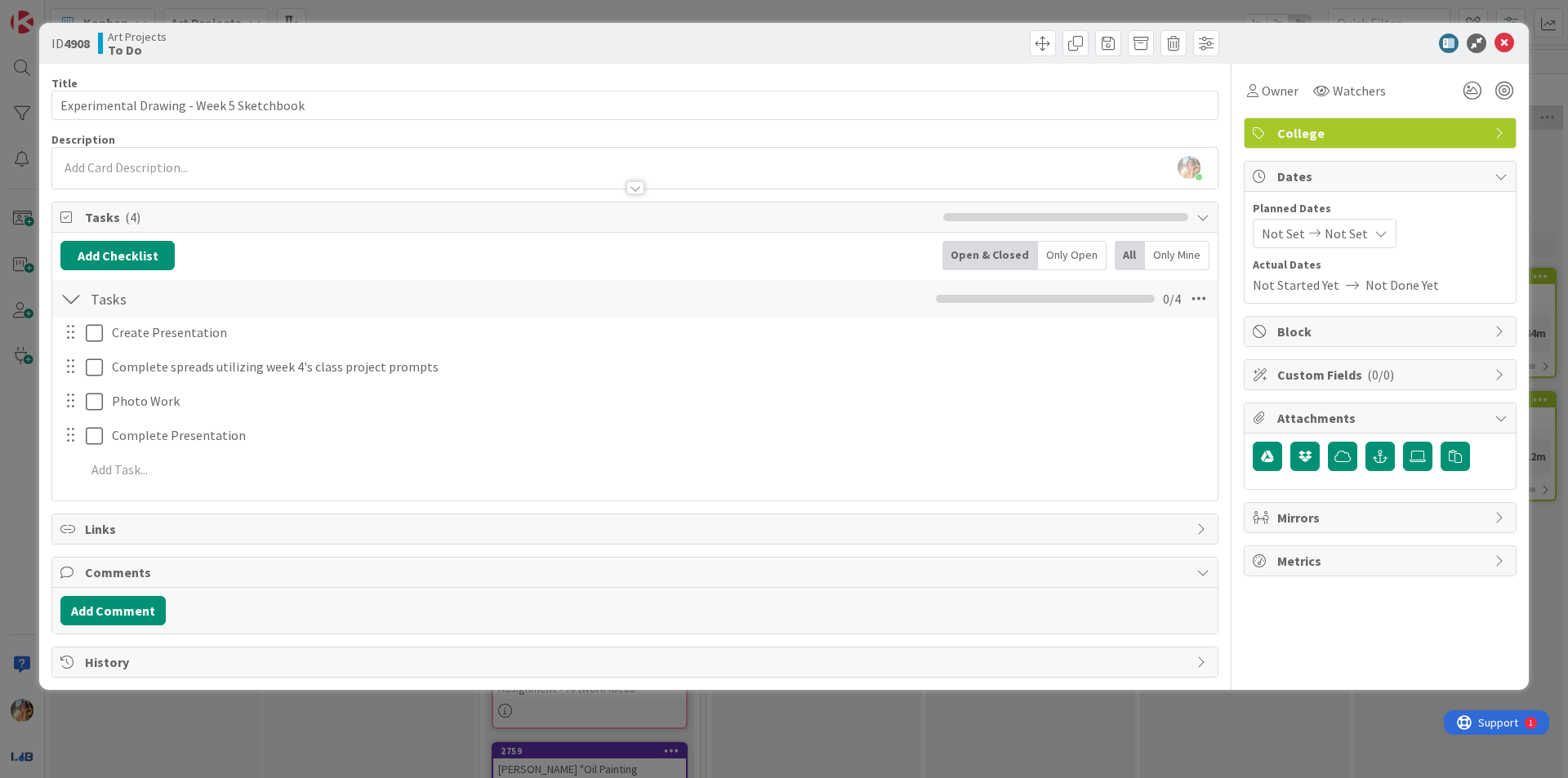
click at [0, 480] on div "ID 4908 Art Projects To Do Title 40 / 128 Experimental Drawing - Week 5 Sketchb…" at bounding box center [784, 389] width 1568 height 778
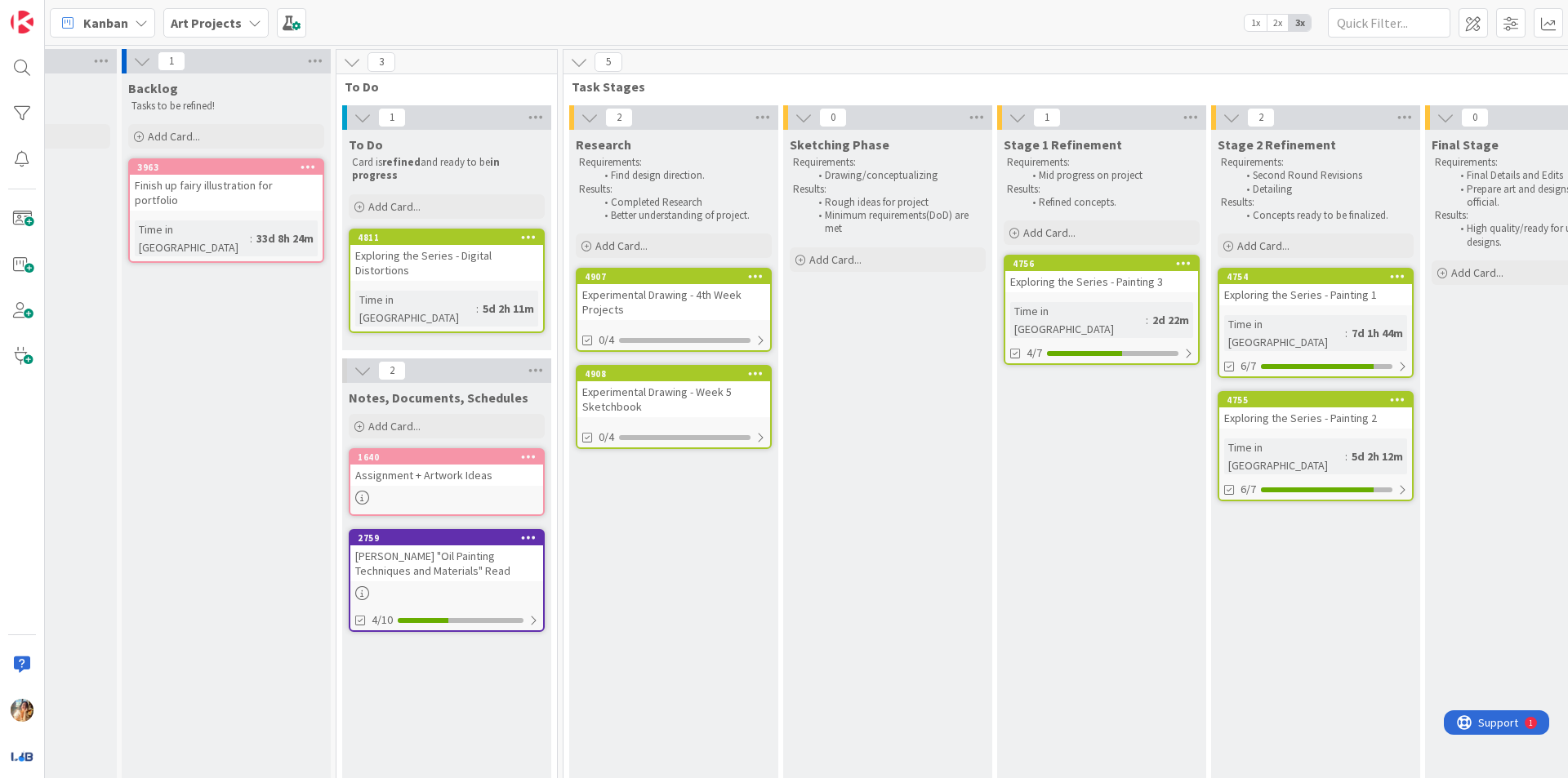
scroll to position [0, 88]
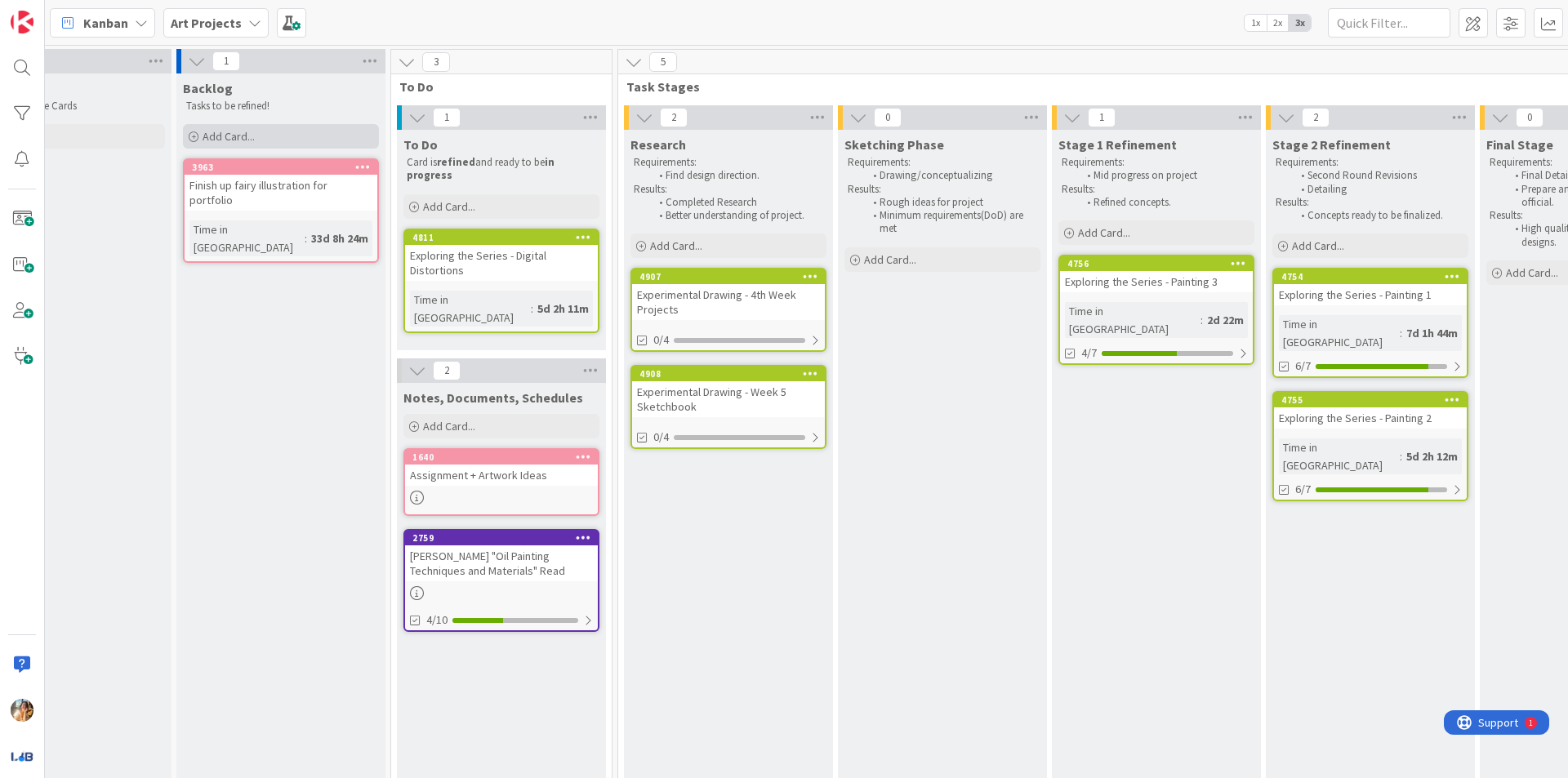
click at [337, 131] on div "Add Card..." at bounding box center [280, 137] width 196 height 25
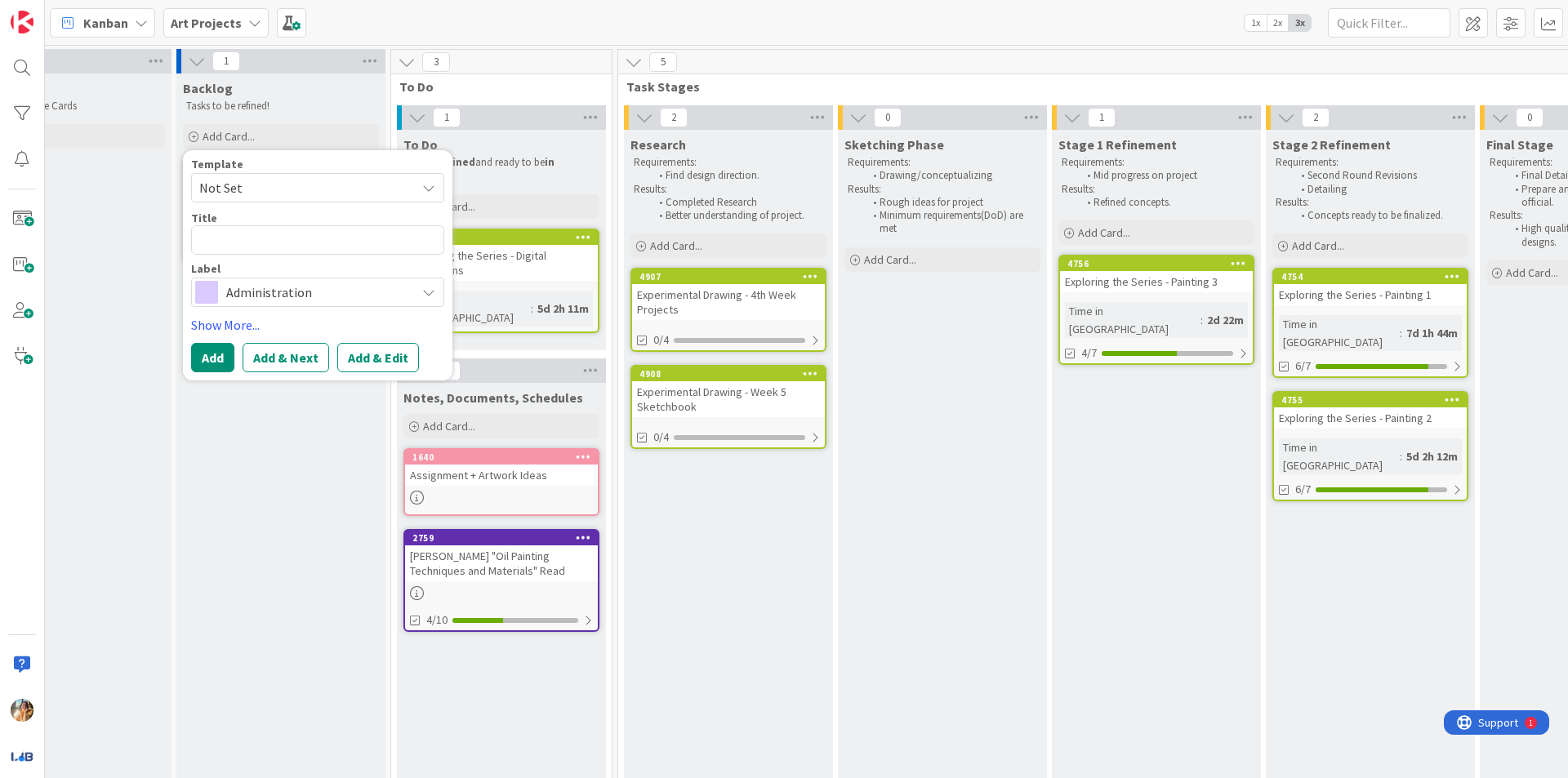
type textarea "x"
type textarea "P"
type textarea "x"
type textarea "Pl"
type textarea "x"
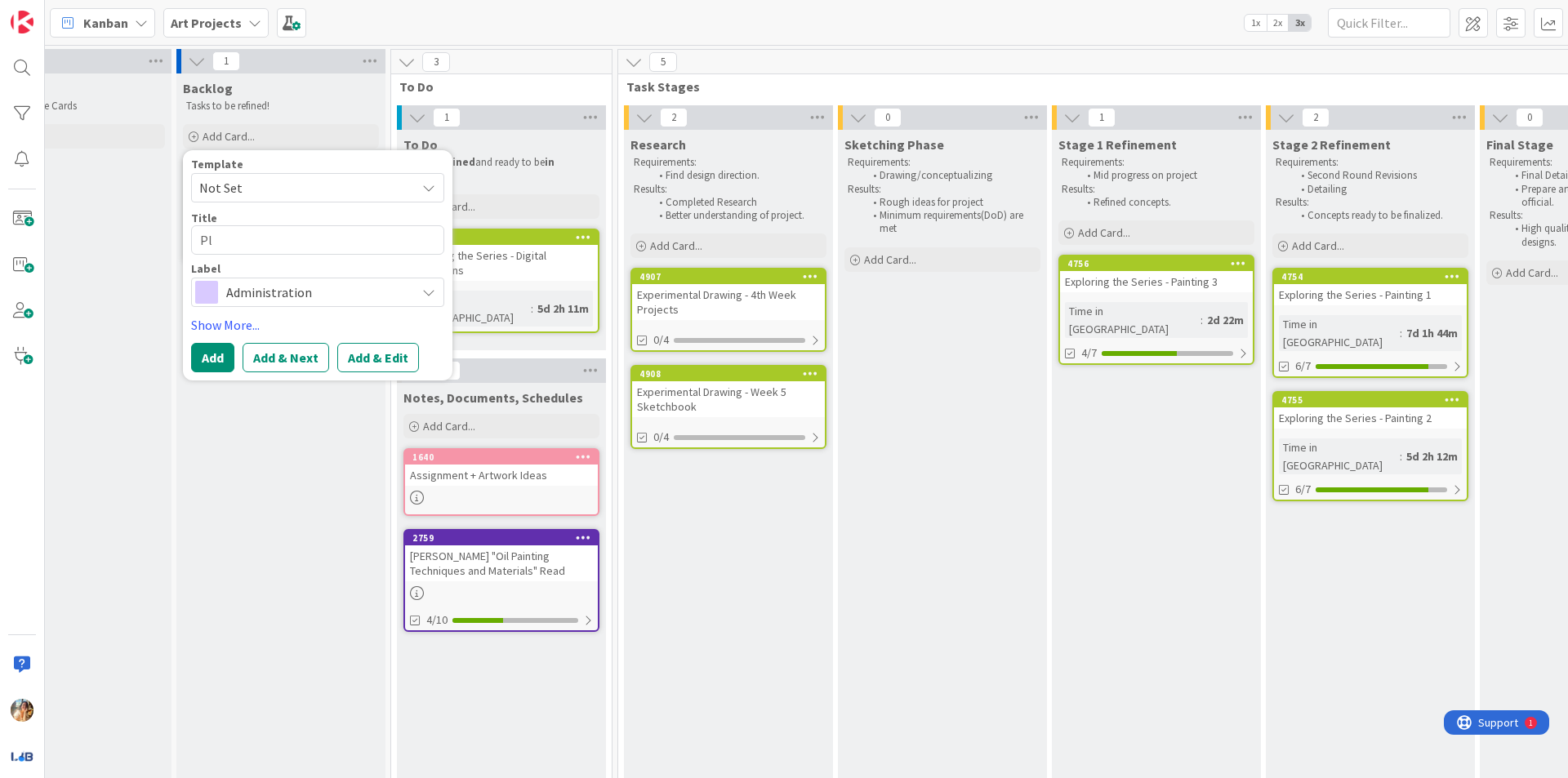
type textarea "Pla"
type textarea "x"
type textarea "Plan"
type textarea "x"
type textarea "Plan"
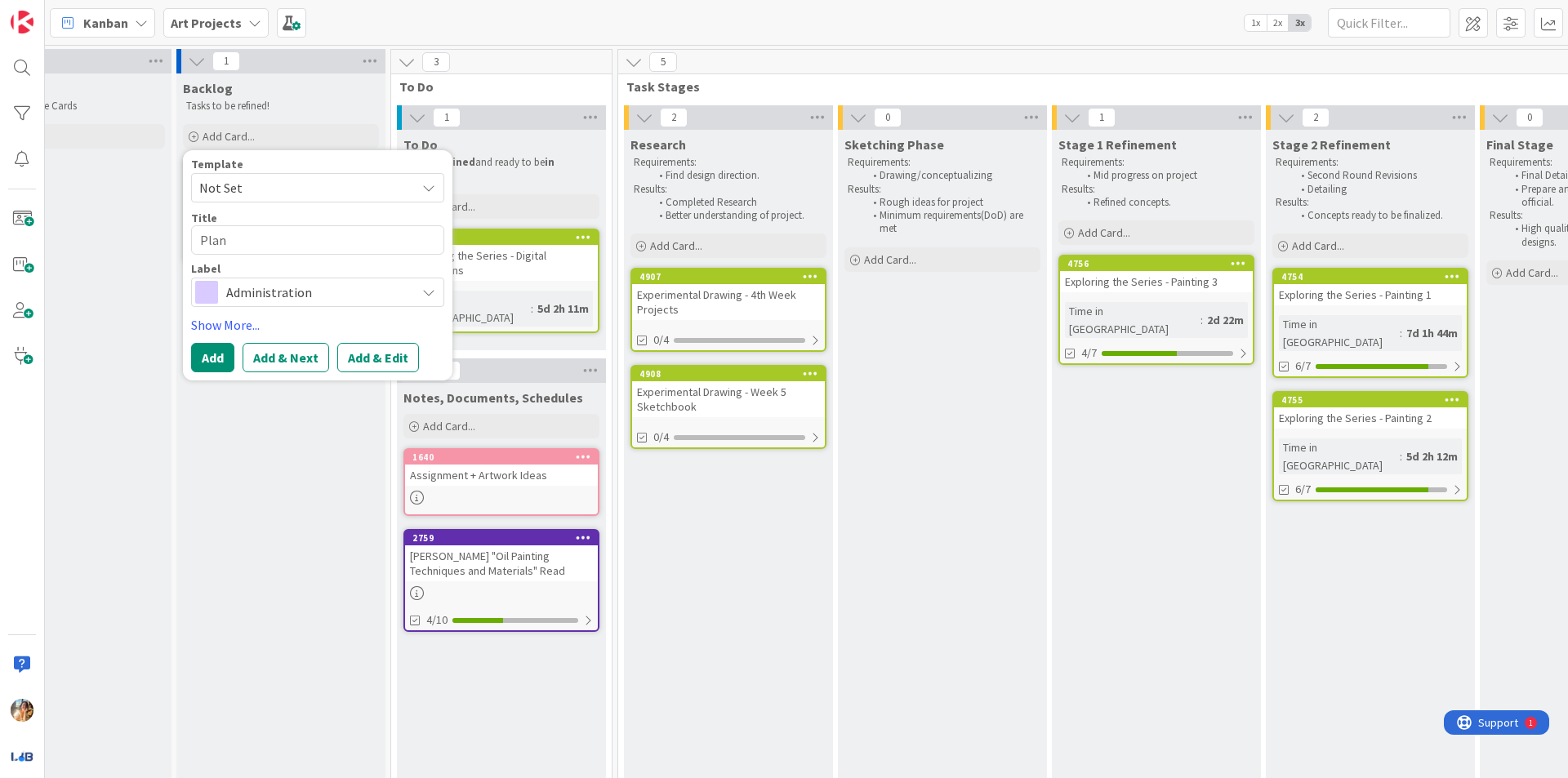
type textarea "x"
type textarea "Plan I"
type textarea "x"
type textarea "Plan In"
type textarea "x"
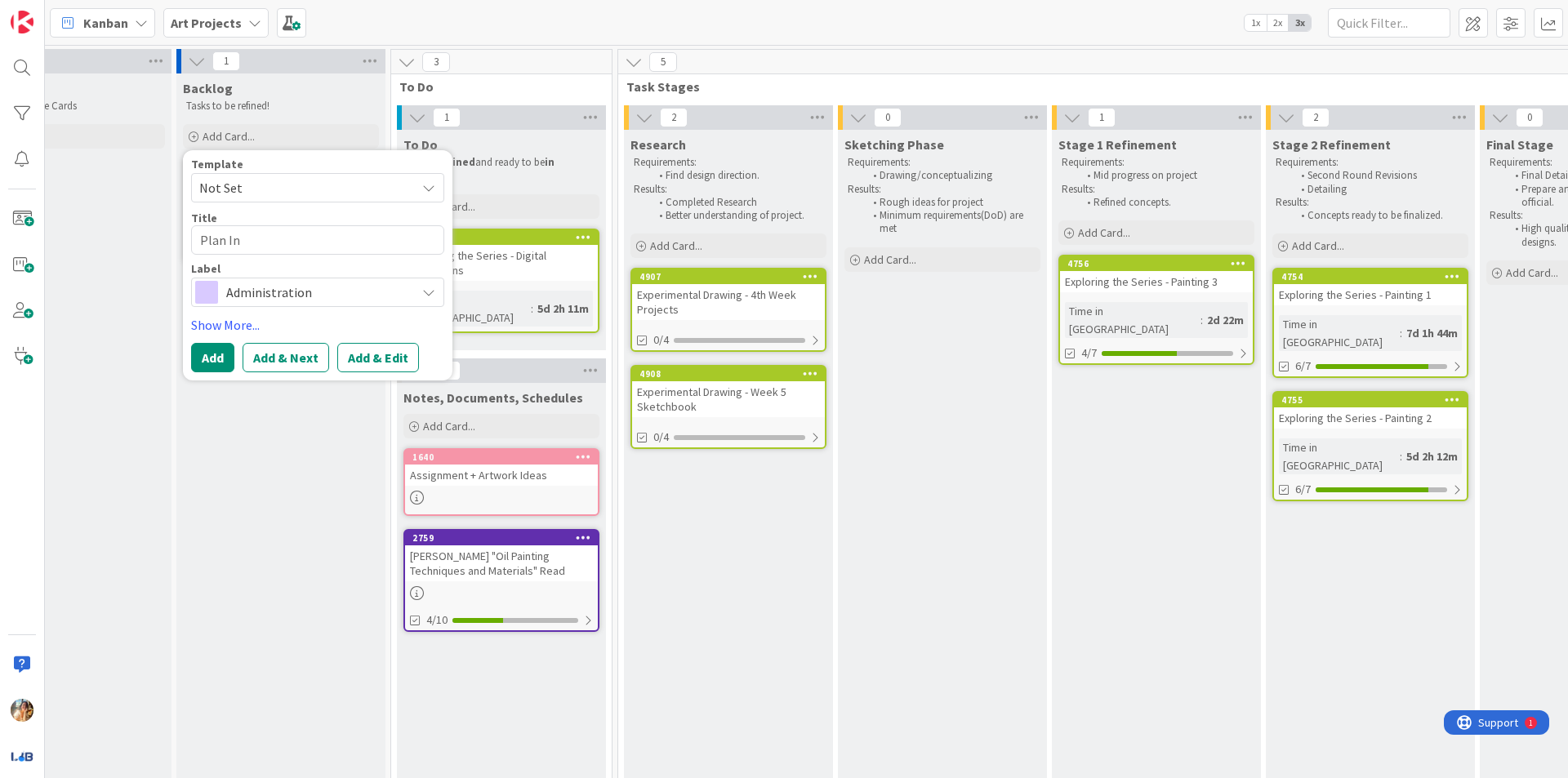
type textarea "Plan Ins"
type textarea "x"
type textarea "Plan Insta"
type textarea "x"
type textarea "Plan Instag"
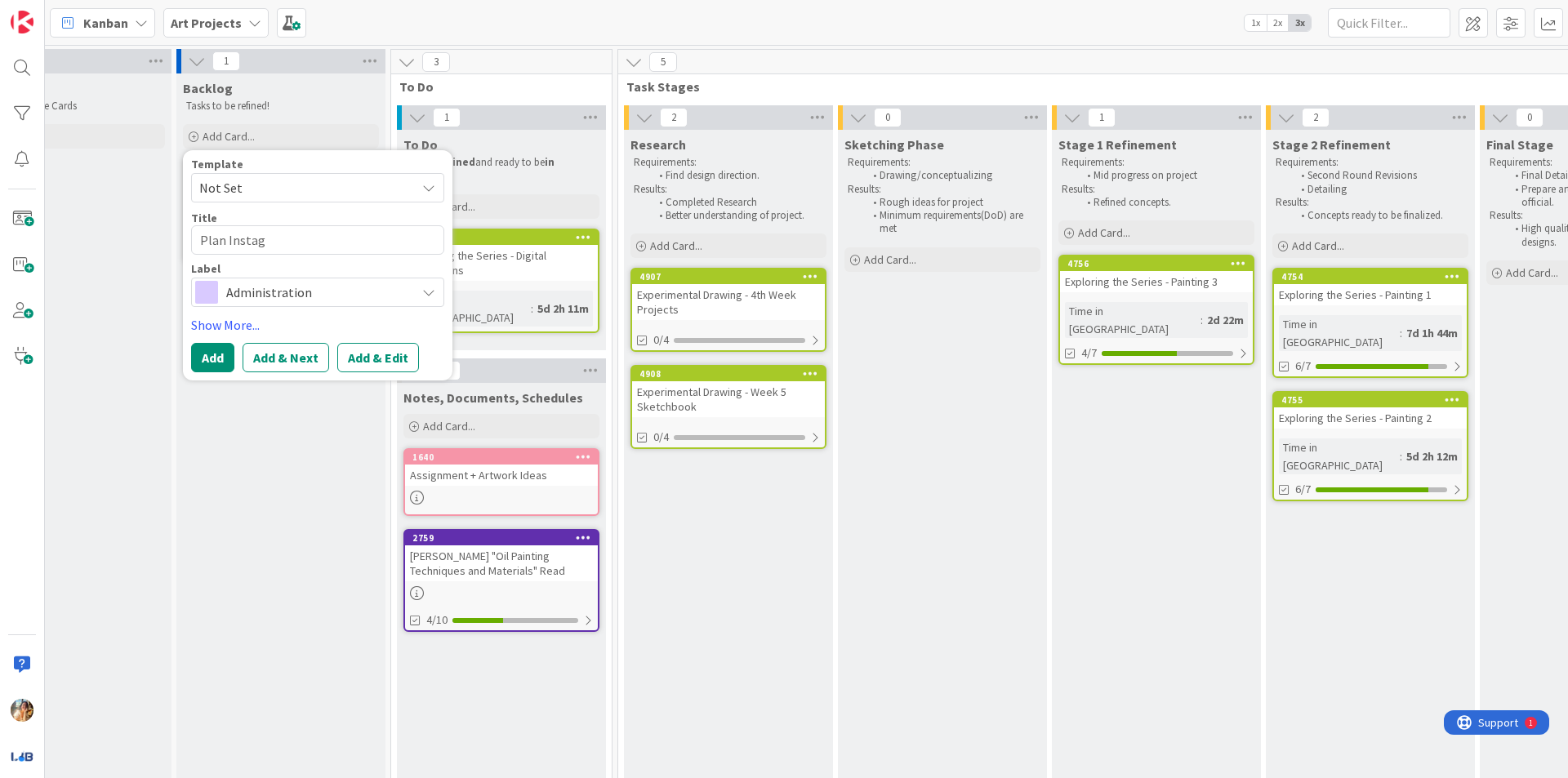
type textarea "x"
type textarea "Plan Instagr"
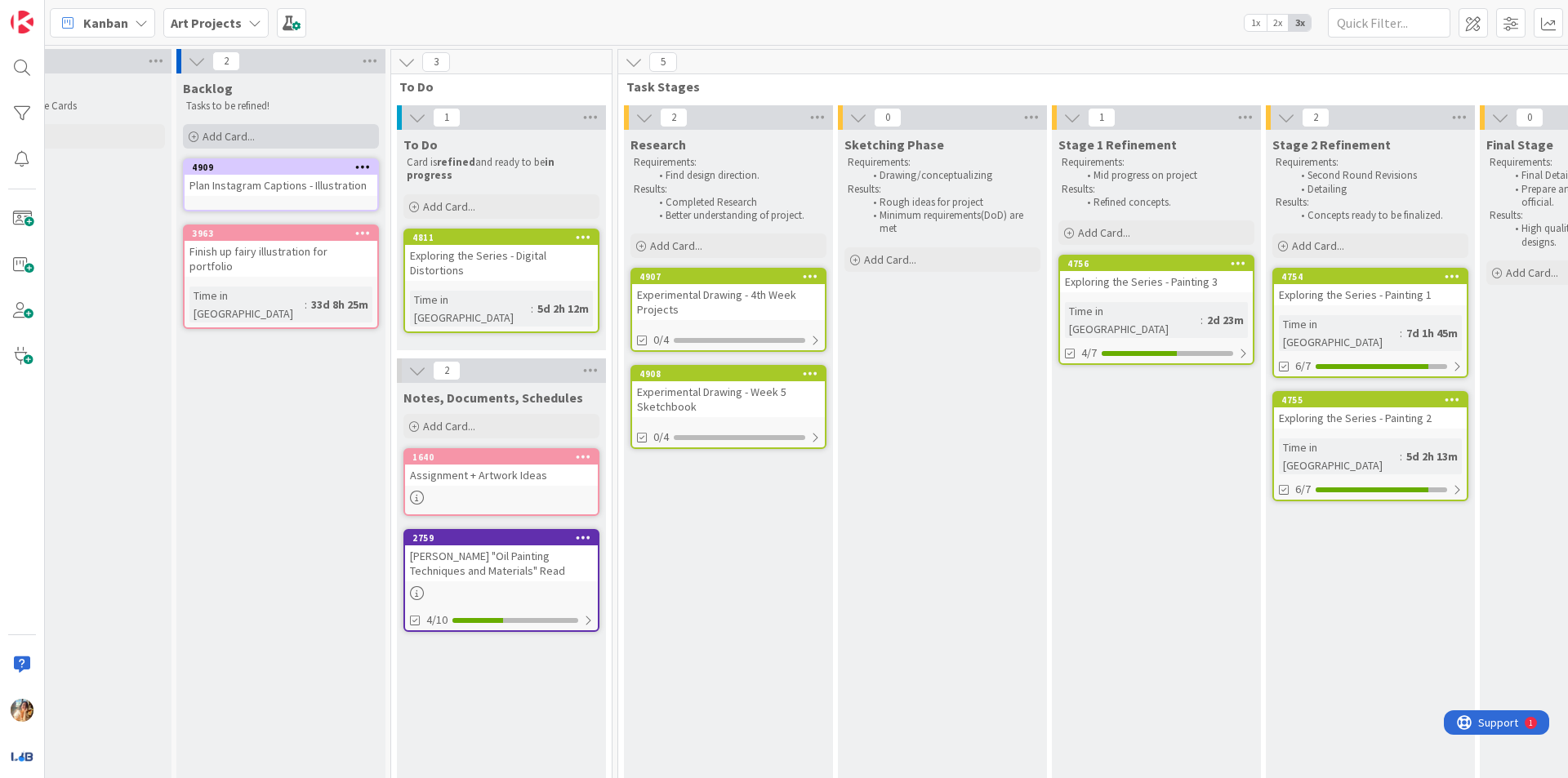
click at [332, 143] on div "Add Card..." at bounding box center [280, 137] width 196 height 25
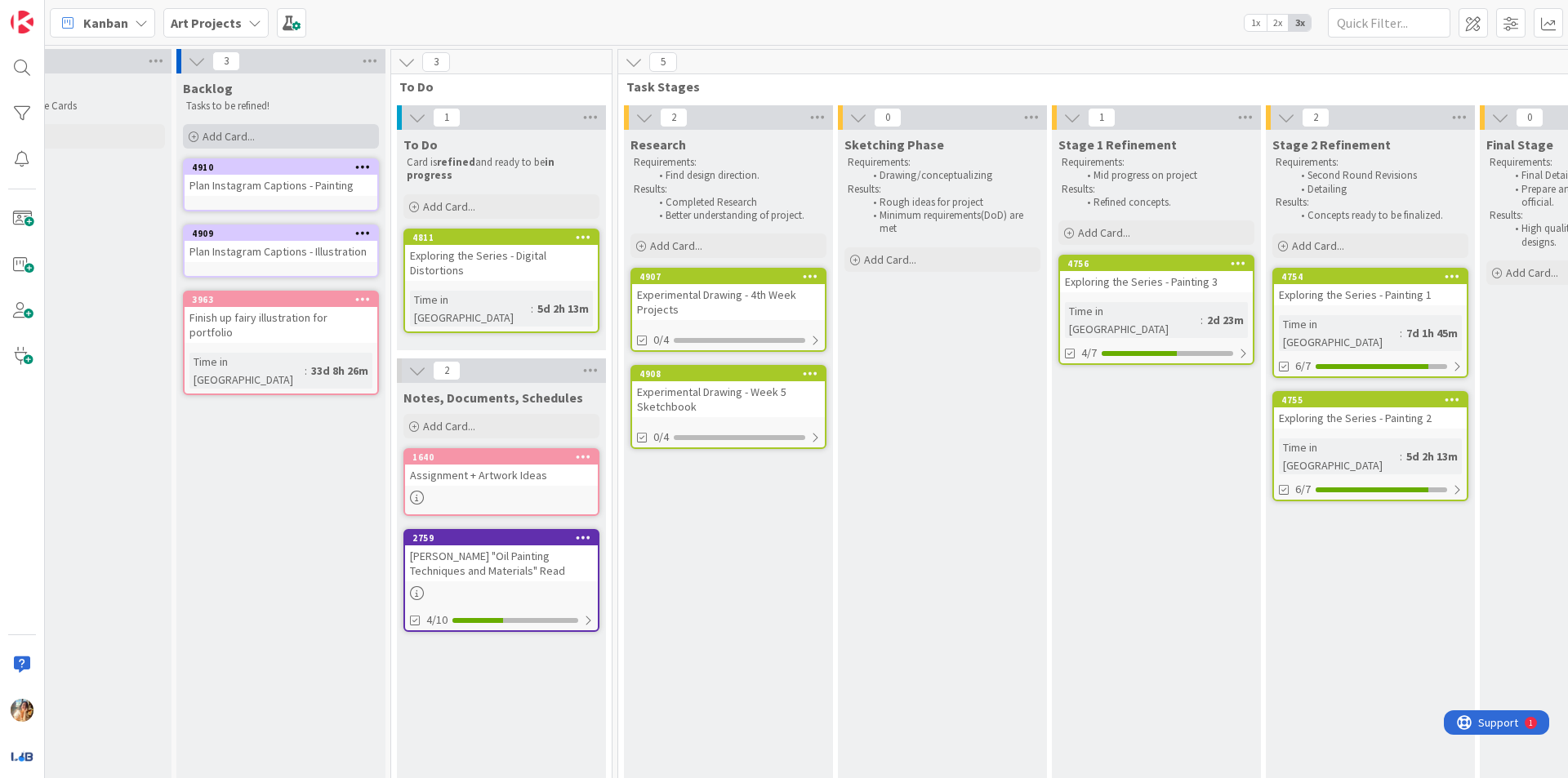
click at [332, 147] on div "Add Card..." at bounding box center [280, 137] width 196 height 25
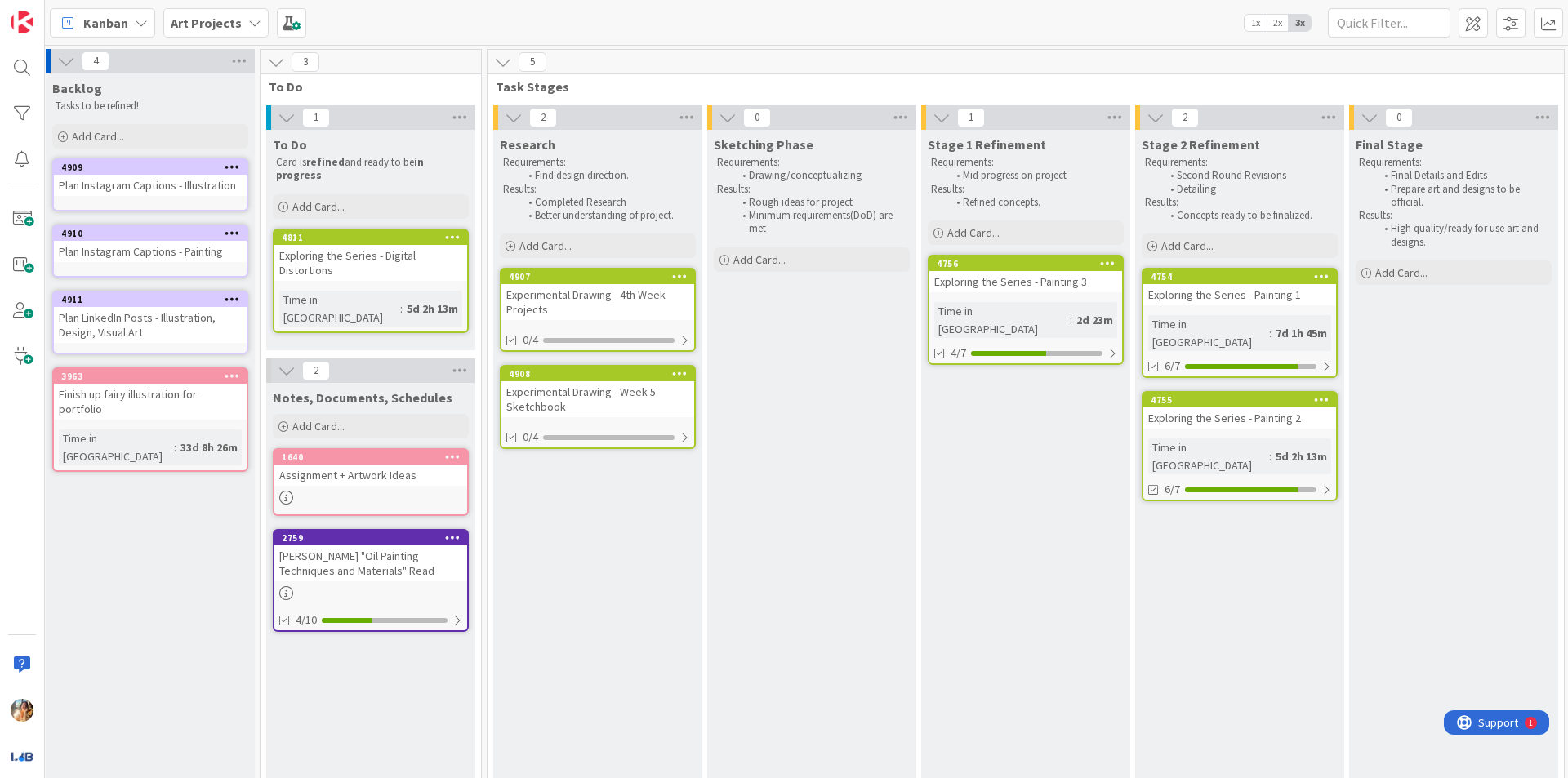
scroll to position [0, 394]
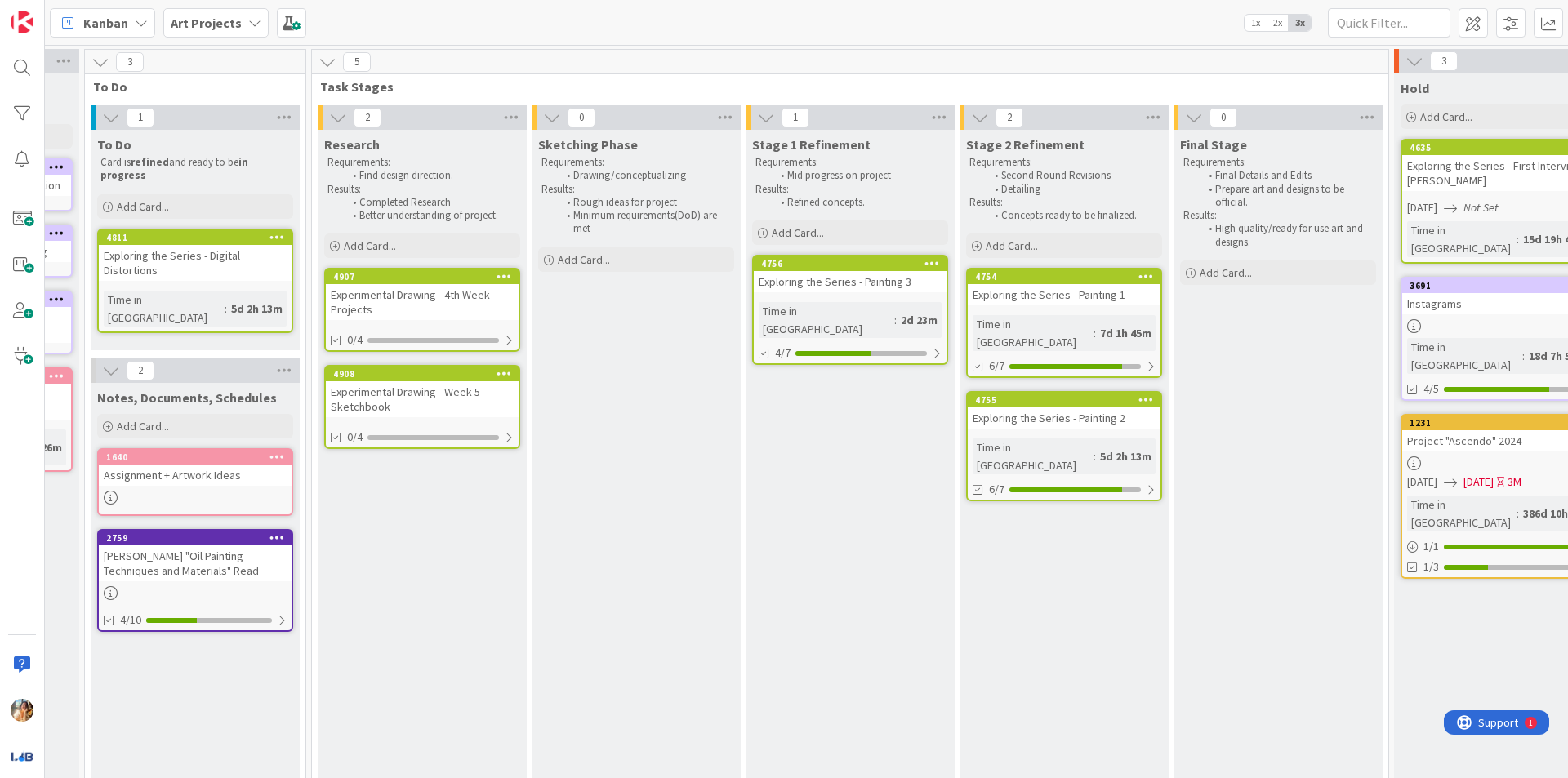
click at [445, 305] on div "Experimental Drawing - 4th Week Projects" at bounding box center [422, 302] width 192 height 36
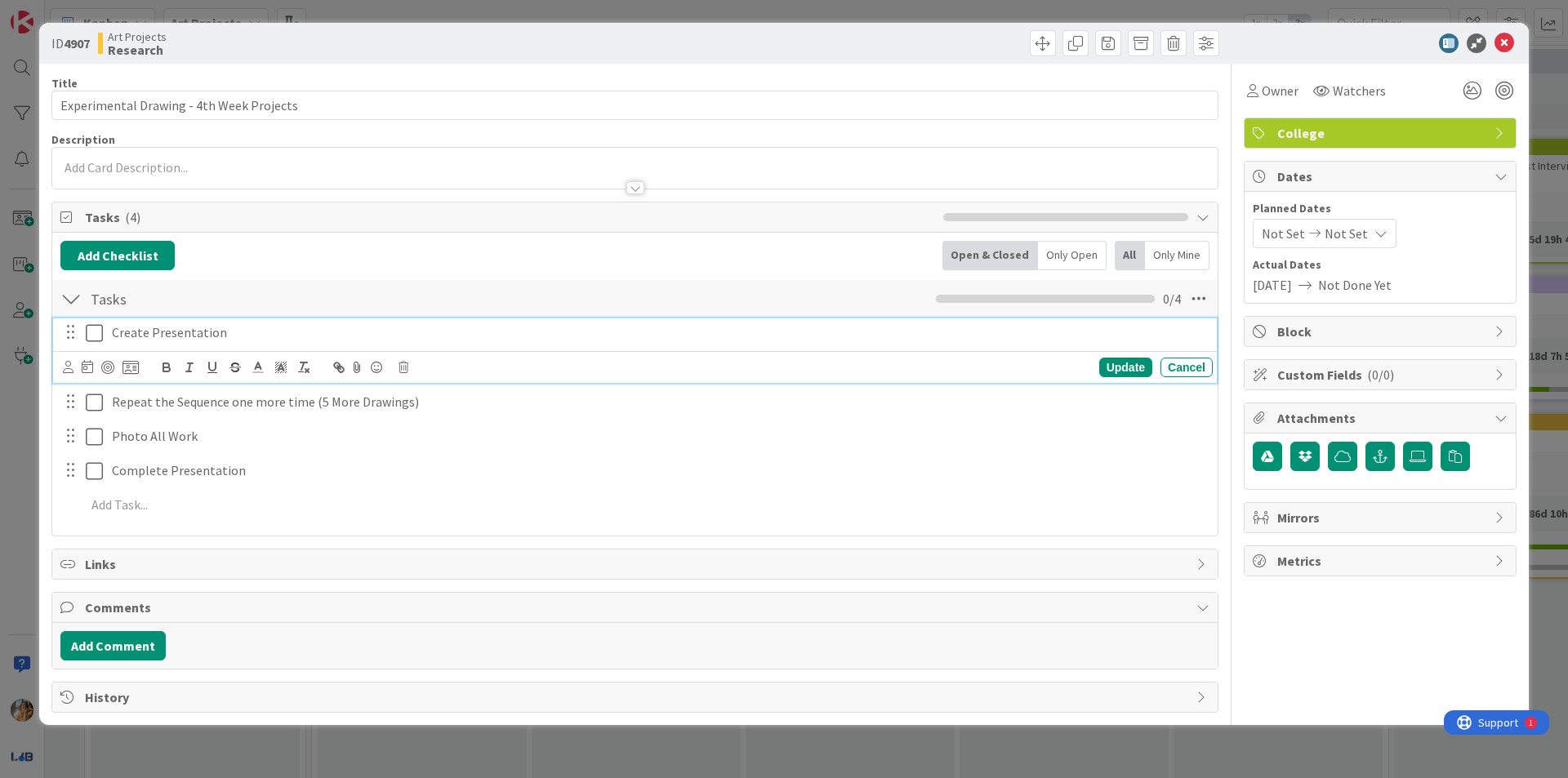
click at [101, 338] on icon at bounding box center [95, 333] width 17 height 19
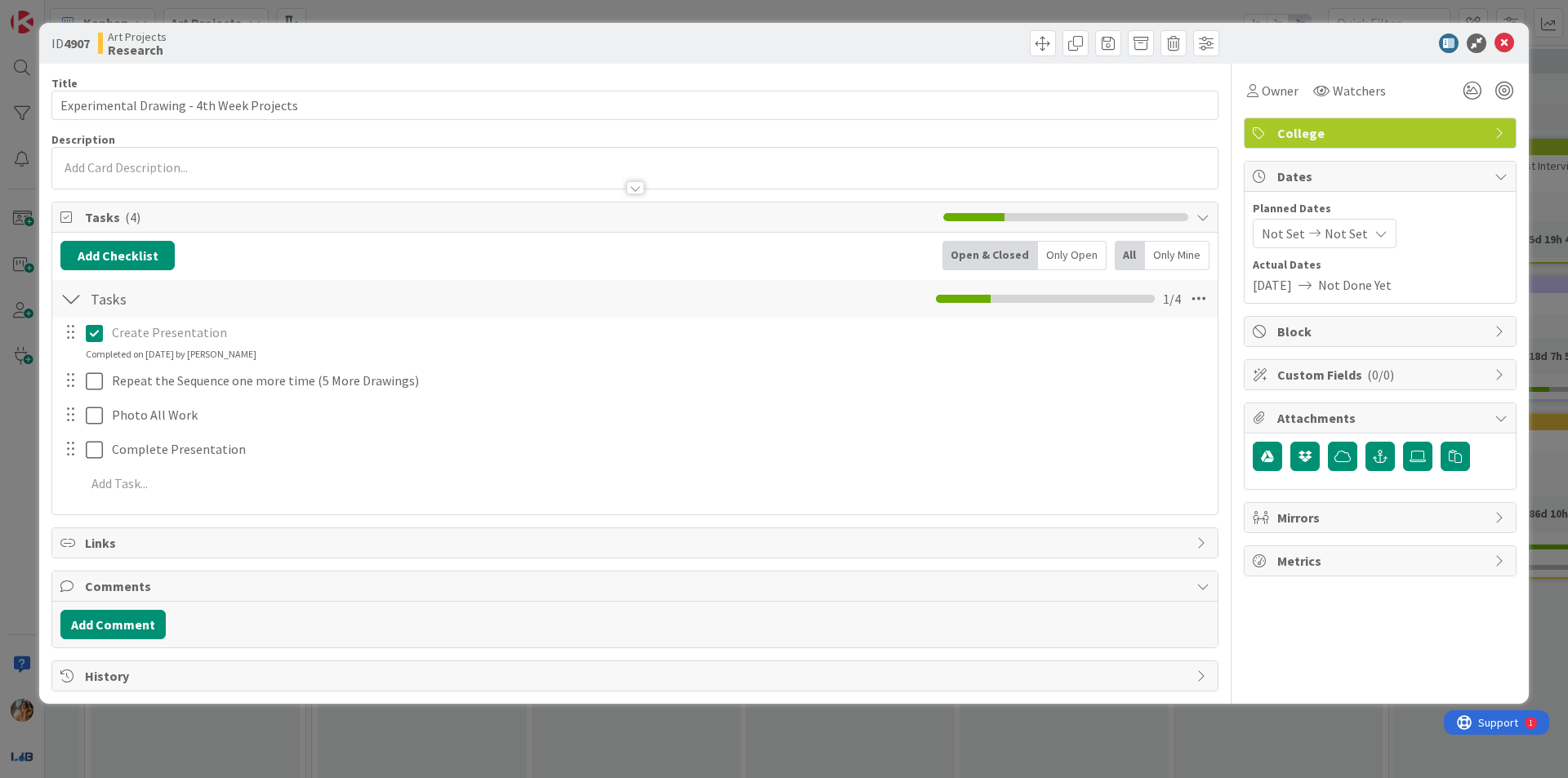
click at [532, 749] on div "ID 4907 Art Projects Research Title 40 / 128 Experimental Drawing - 4th Week Pr…" at bounding box center [784, 389] width 1568 height 778
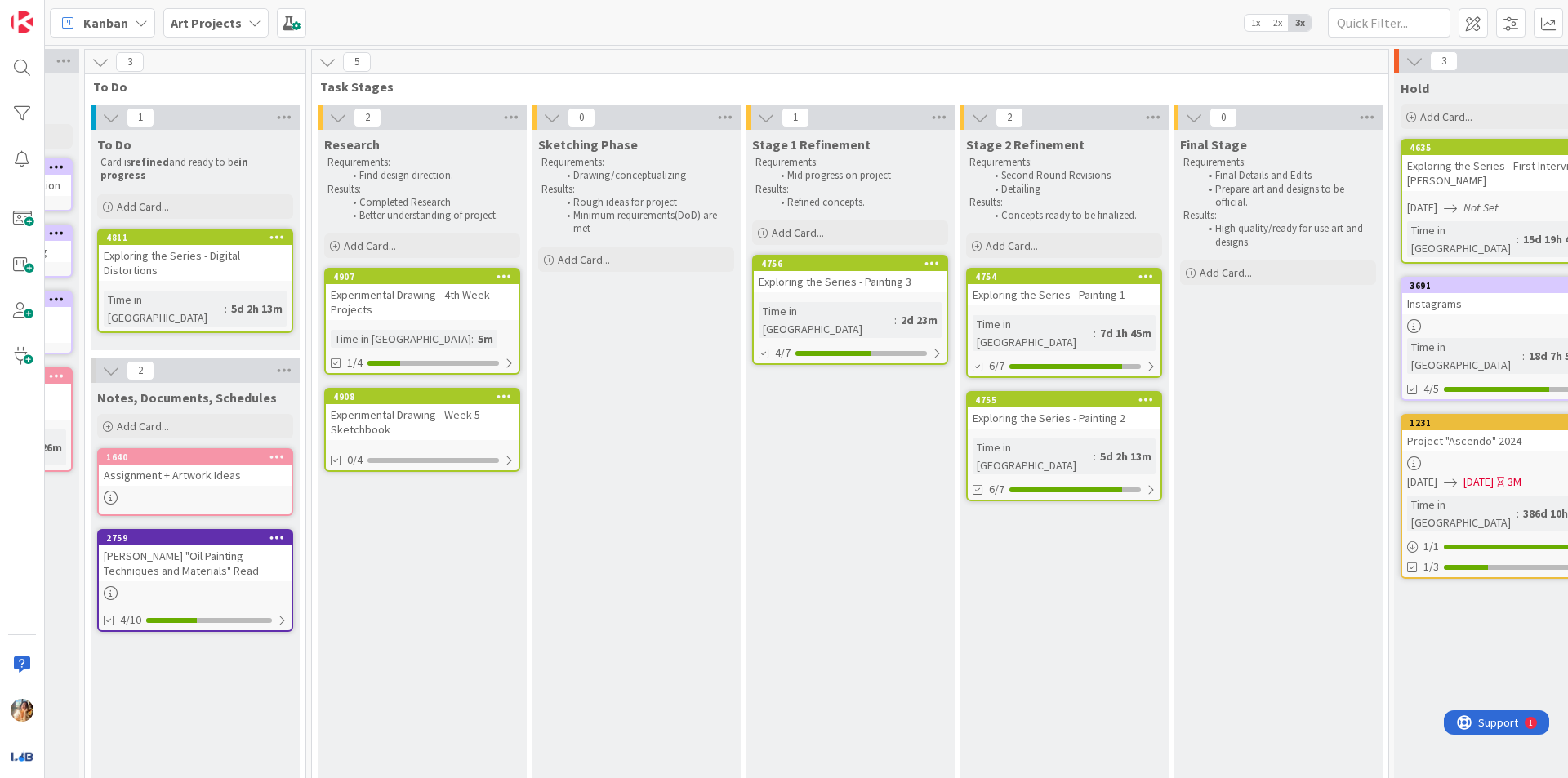
click at [428, 433] on div "Experimental Drawing - Week 5 Sketchbook" at bounding box center [422, 422] width 192 height 36
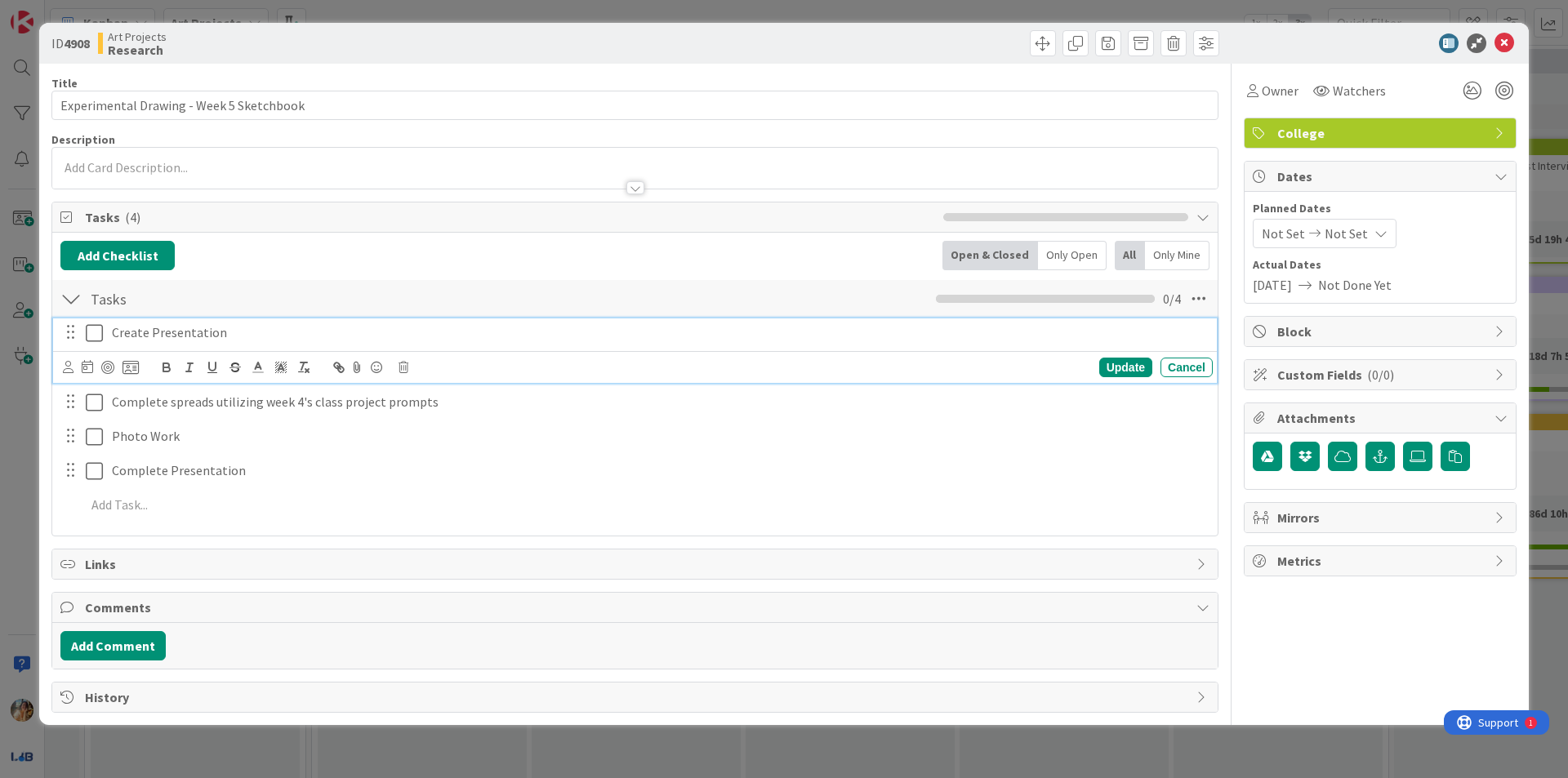
click at [98, 333] on icon at bounding box center [95, 333] width 17 height 19
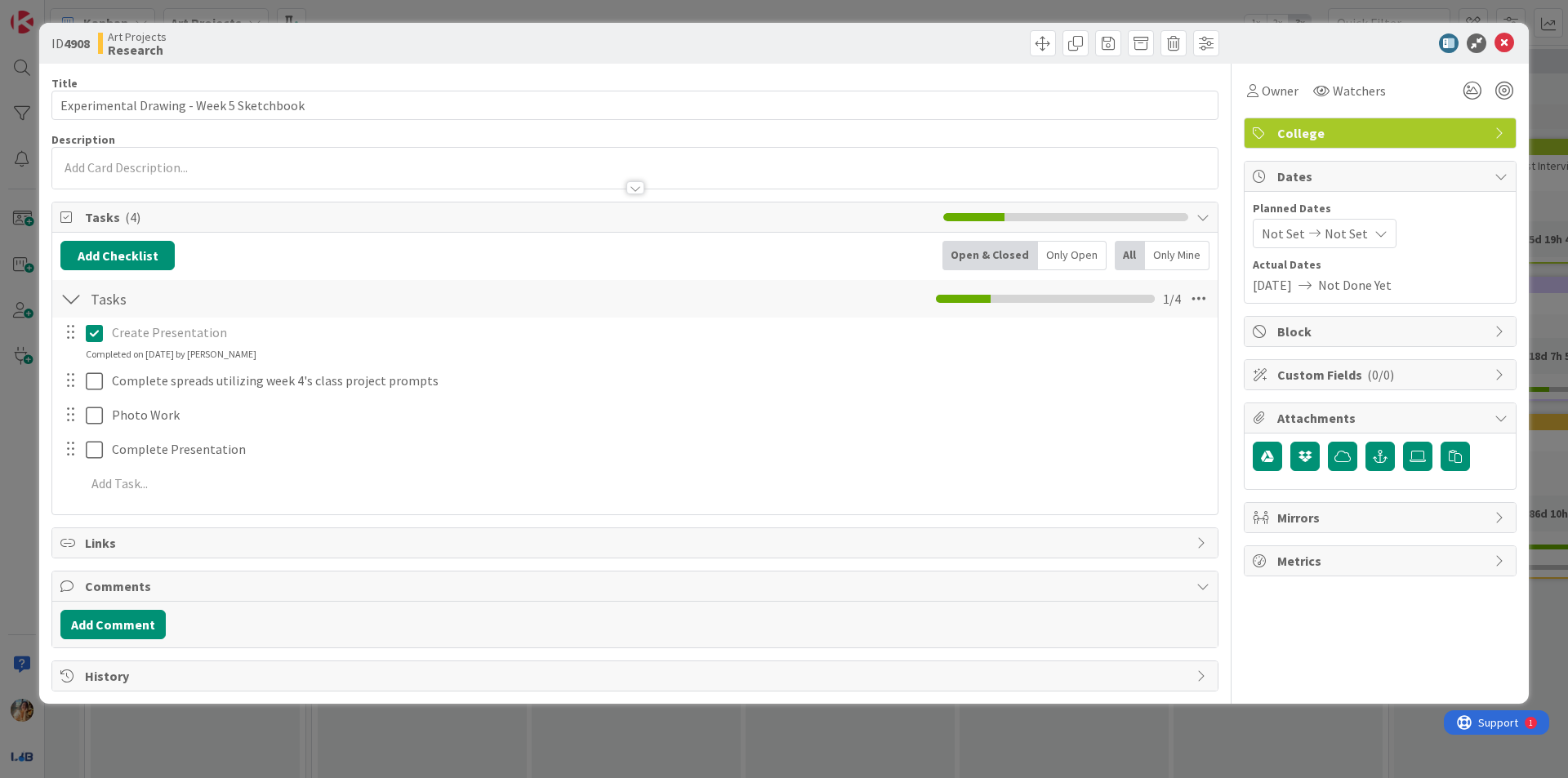
click at [576, 722] on div "ID 4908 Art Projects Research Title 40 / 128 Experimental Drawing - Week 5 Sket…" at bounding box center [784, 389] width 1568 height 778
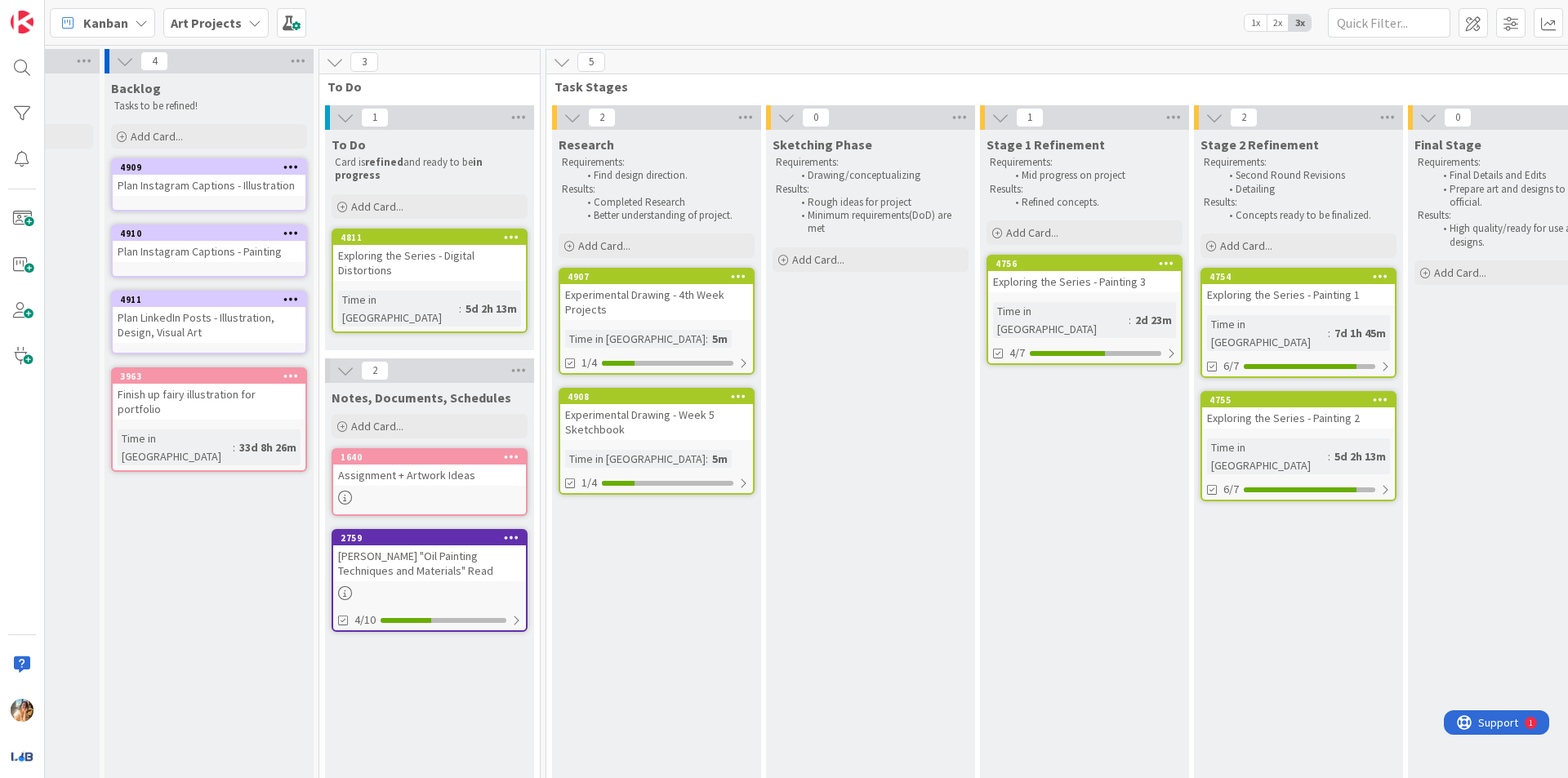
scroll to position [0, 137]
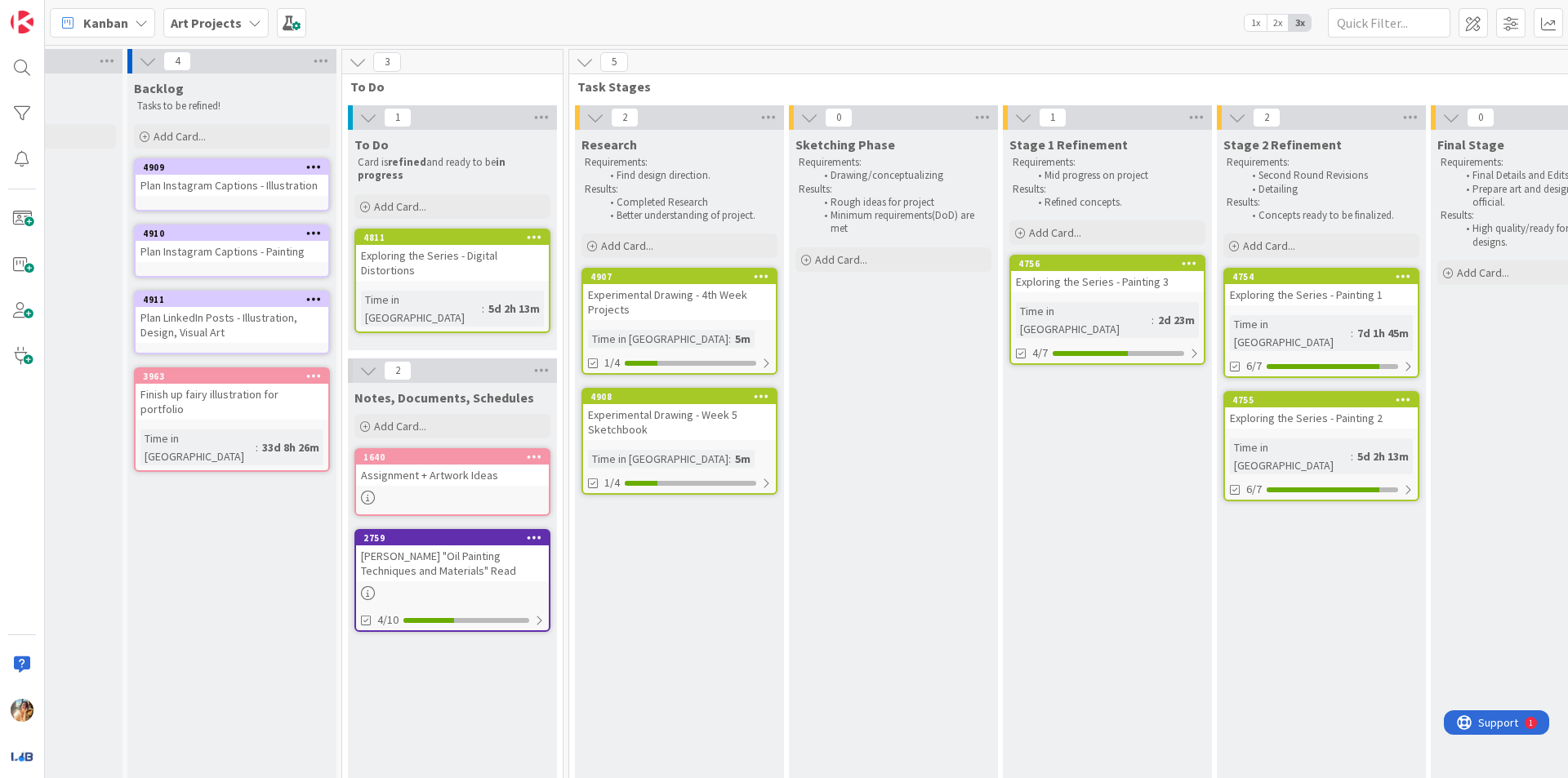
click at [433, 250] on div "Exploring the Series - Digital Distortions" at bounding box center [452, 263] width 192 height 36
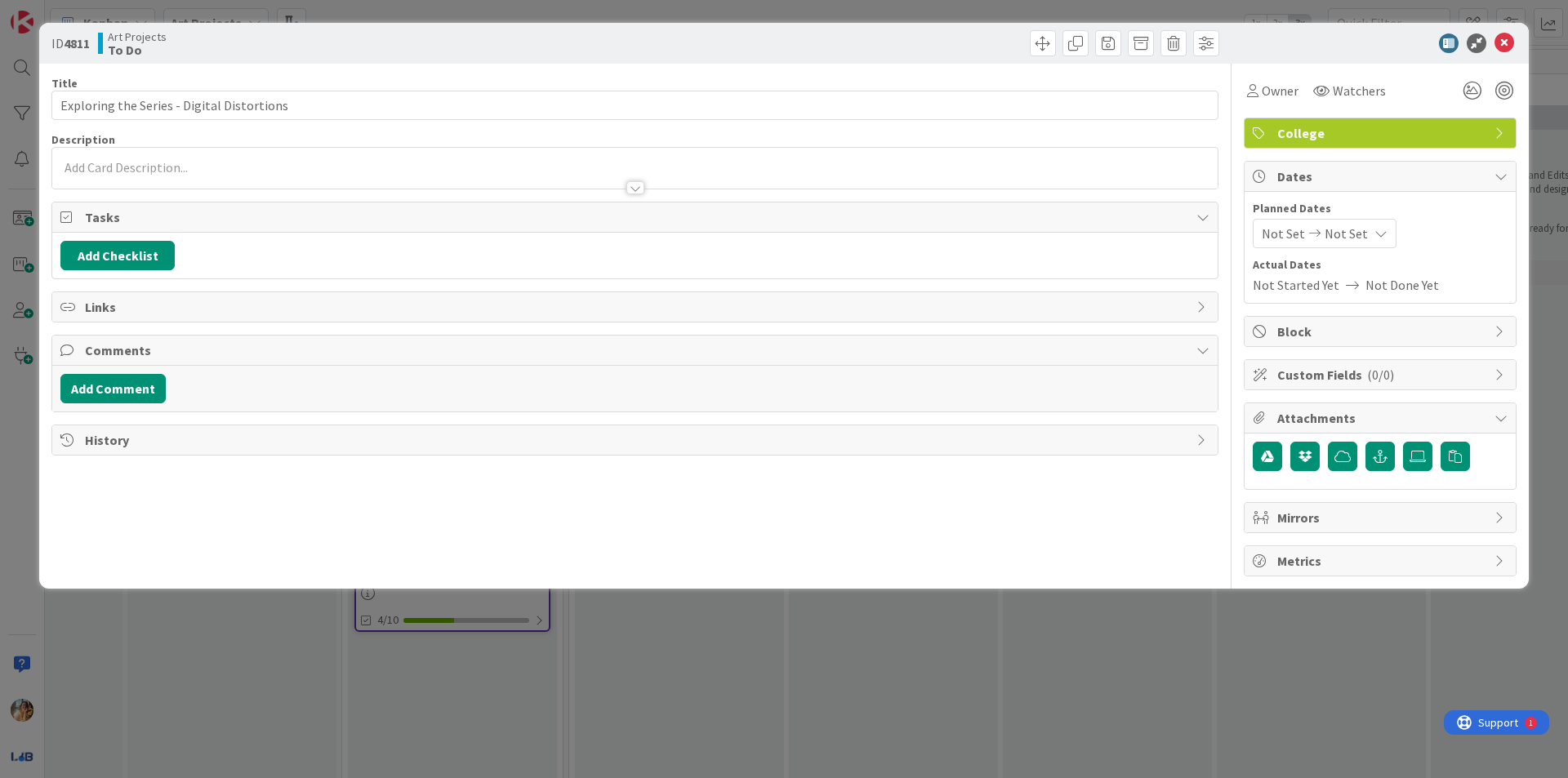
click at [708, 672] on div "ID 4811 Art Projects To Do Title 42 / 128 Exploring the Series - Digital Distor…" at bounding box center [784, 389] width 1568 height 778
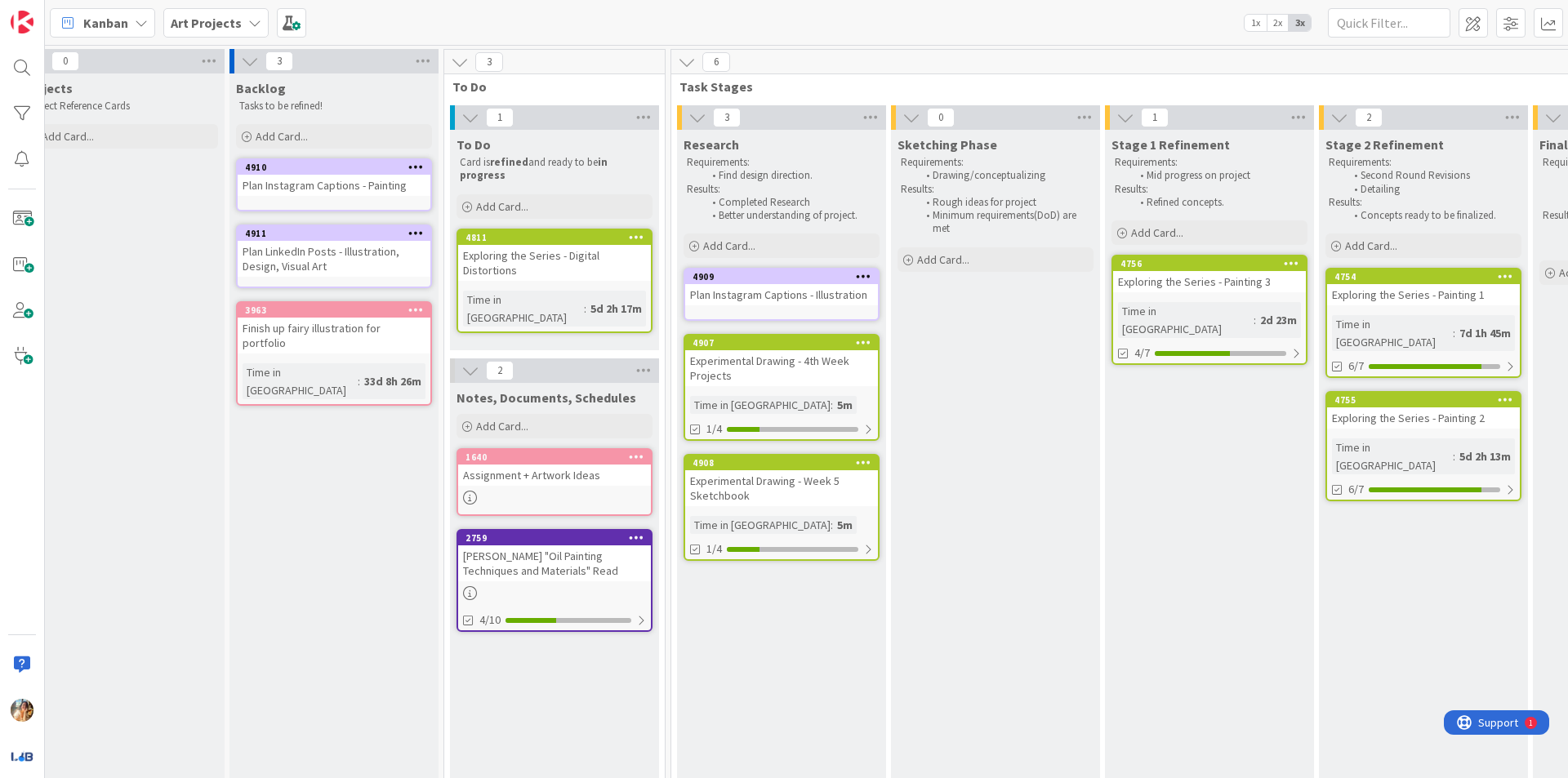
scroll to position [0, 100]
